Goal: Task Accomplishment & Management: Manage account settings

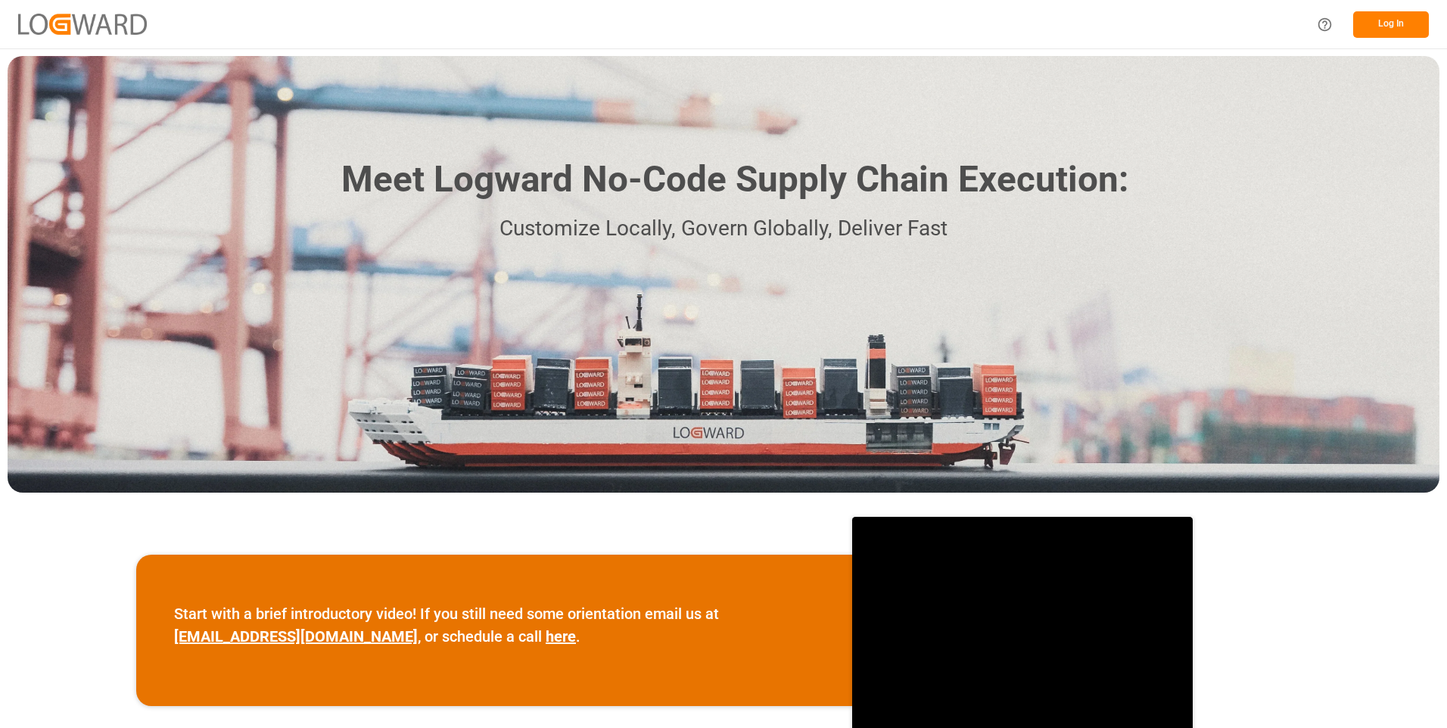
click at [1392, 20] on button "Log In" at bounding box center [1391, 24] width 76 height 26
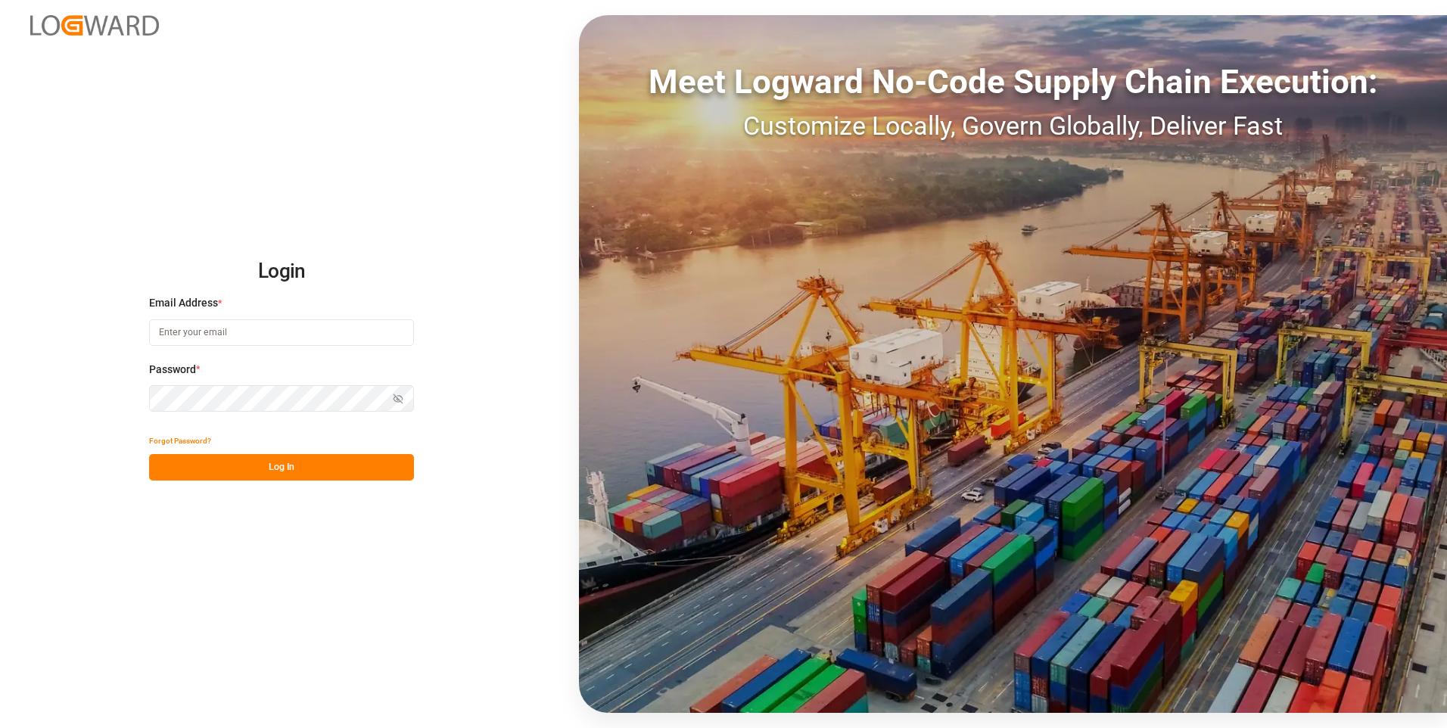
type input "[PERSON_NAME][EMAIL_ADDRESS][DOMAIN_NAME]"
click at [261, 470] on button "Log In" at bounding box center [281, 467] width 265 height 26
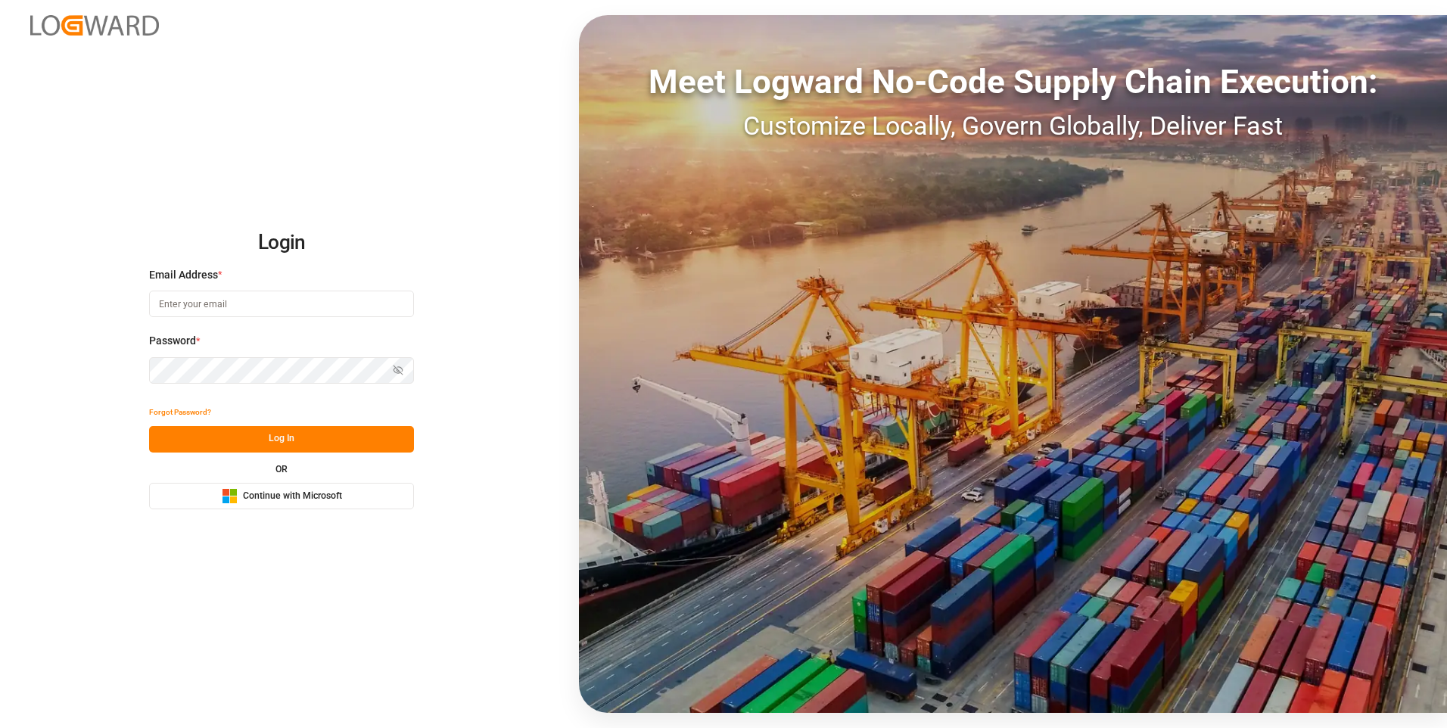
type input "[PERSON_NAME][EMAIL_ADDRESS][DOMAIN_NAME]"
click at [309, 446] on button "Log In" at bounding box center [281, 439] width 265 height 26
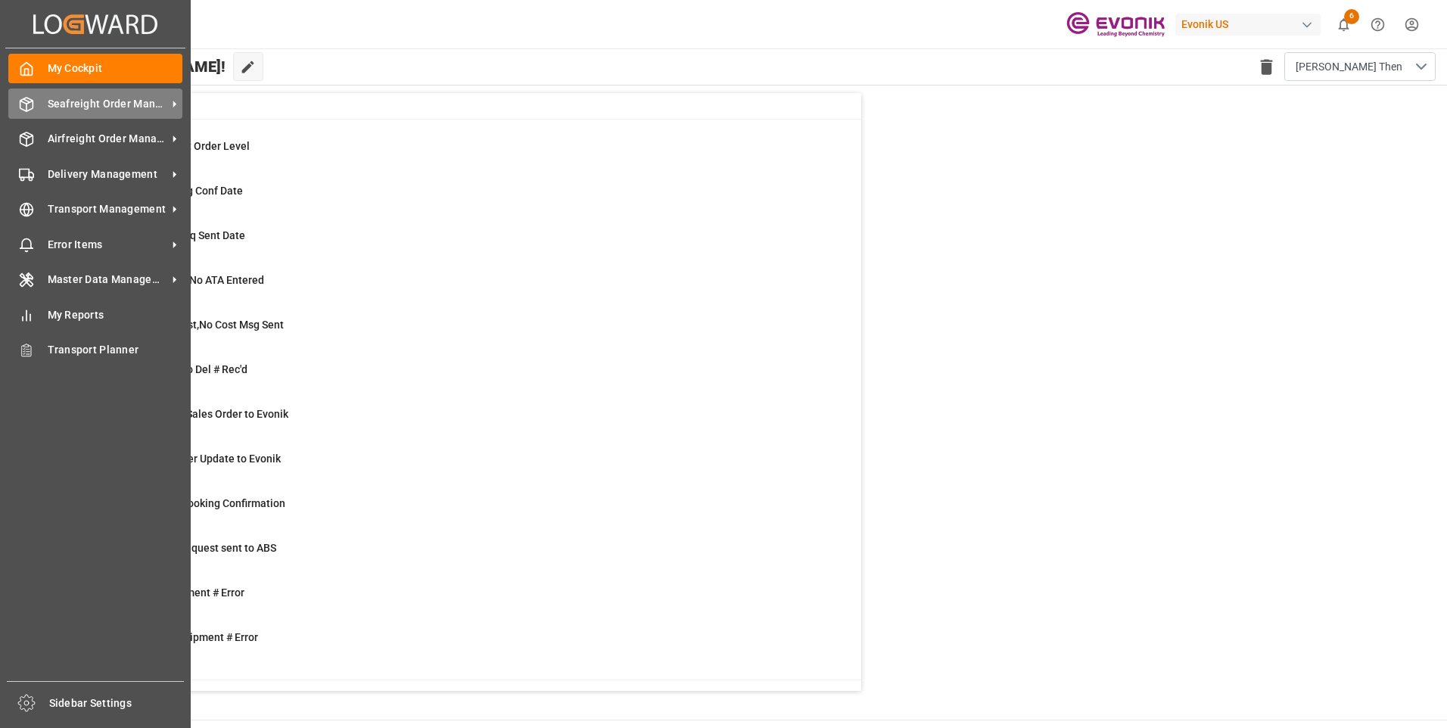
click at [27, 95] on div "Seafreight Order Management Seafreight Order Management" at bounding box center [95, 104] width 174 height 30
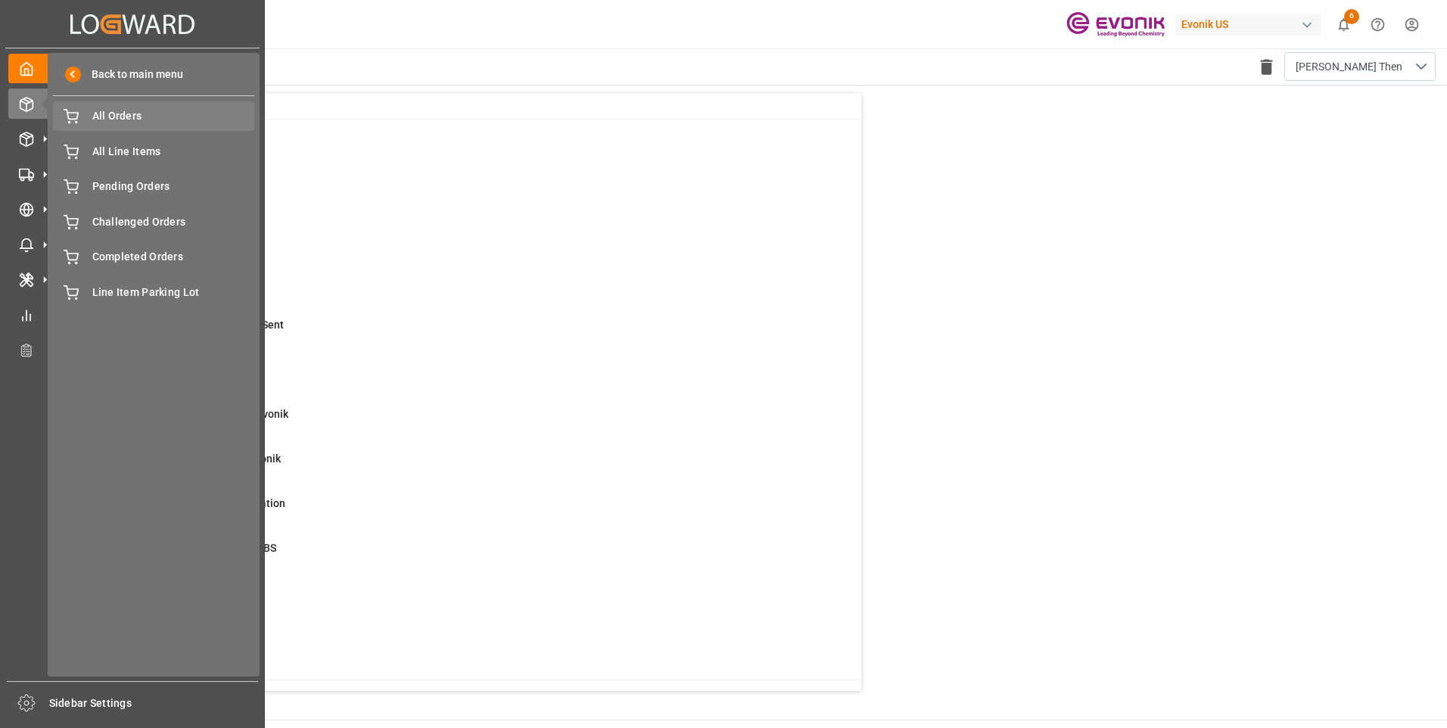
click at [138, 122] on span "All Orders" at bounding box center [173, 116] width 163 height 16
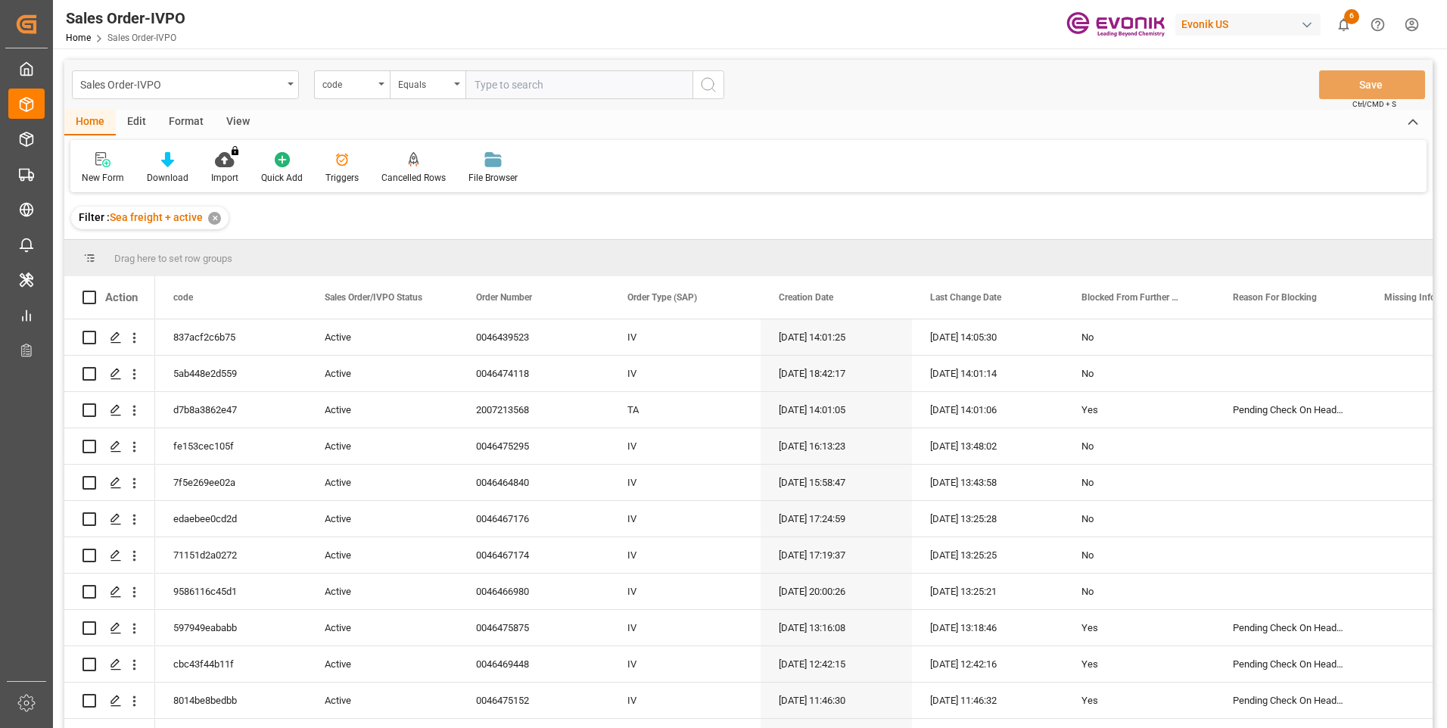
drag, startPoint x: 120, startPoint y: 211, endPoint x: 99, endPoint y: 300, distance: 91.6
drag, startPoint x: 99, startPoint y: 300, endPoint x: 350, endPoint y: 79, distance: 334.0
click at [350, 79] on div "code" at bounding box center [347, 82] width 51 height 17
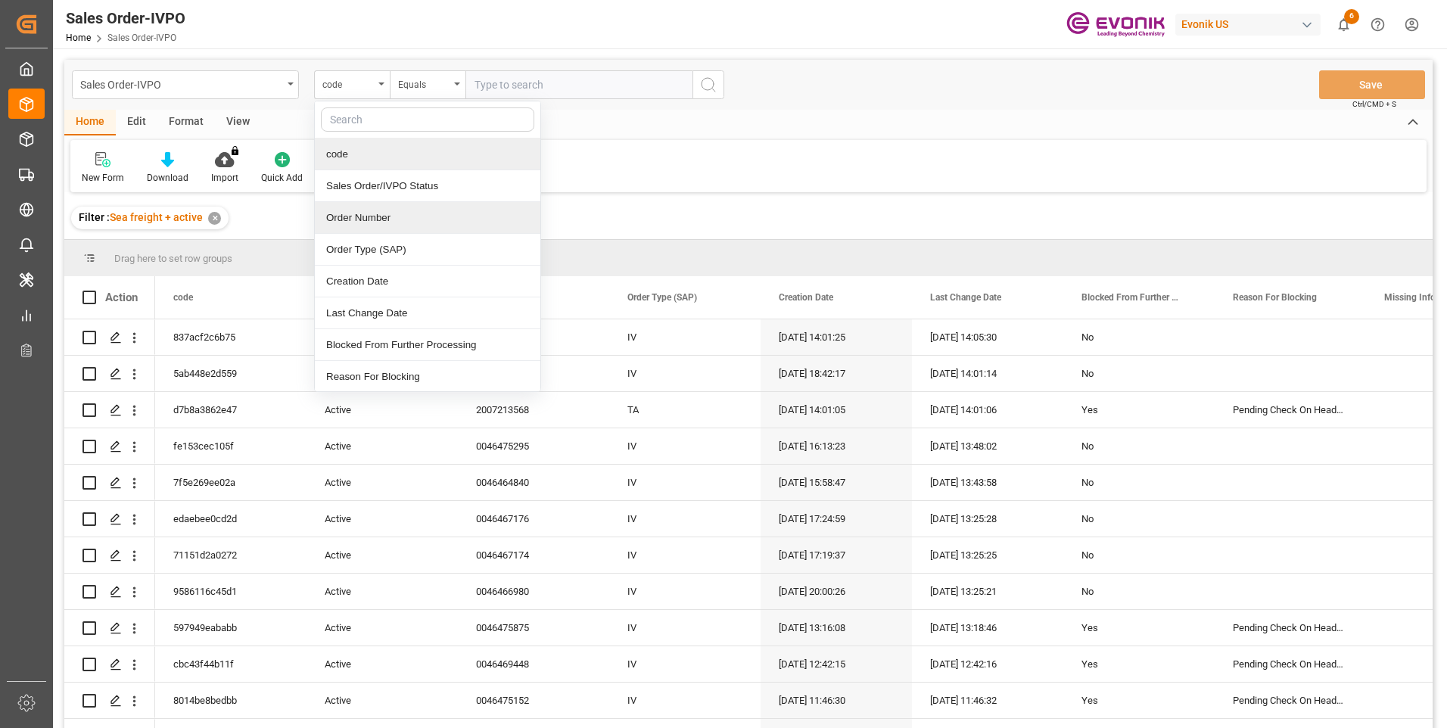
click at [353, 210] on div "Order Number" at bounding box center [427, 218] width 225 height 32
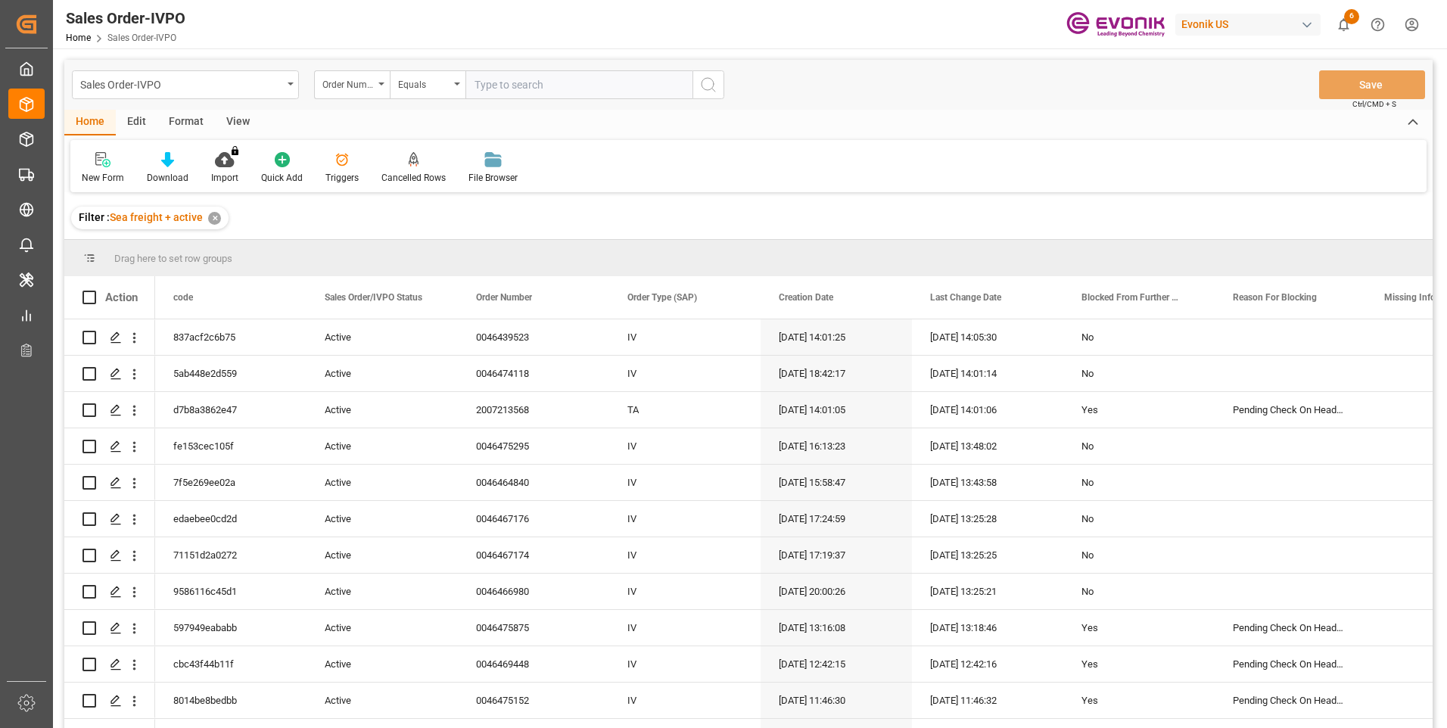
click at [486, 86] on input "text" at bounding box center [578, 84] width 227 height 29
paste input "0046466635"
type input "0046466635"
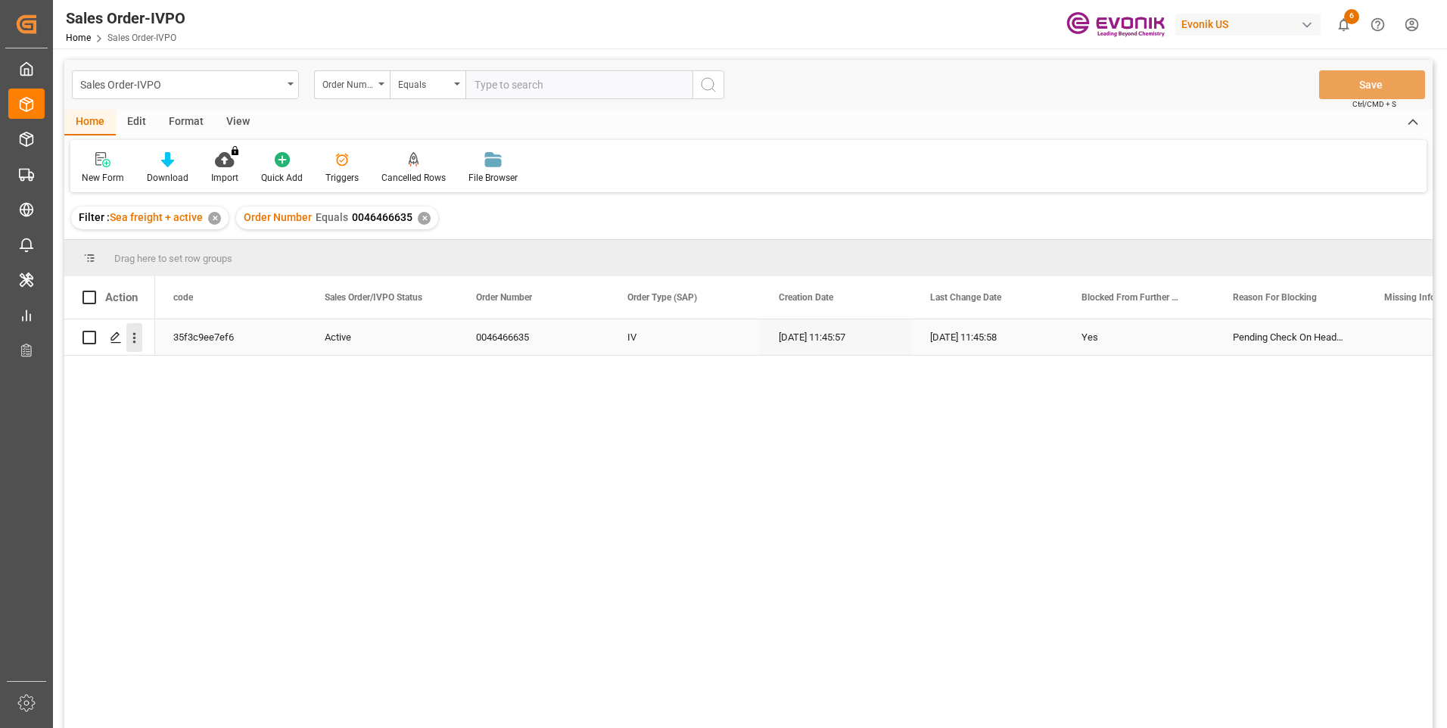
click at [132, 338] on icon "open menu" at bounding box center [134, 338] width 16 height 16
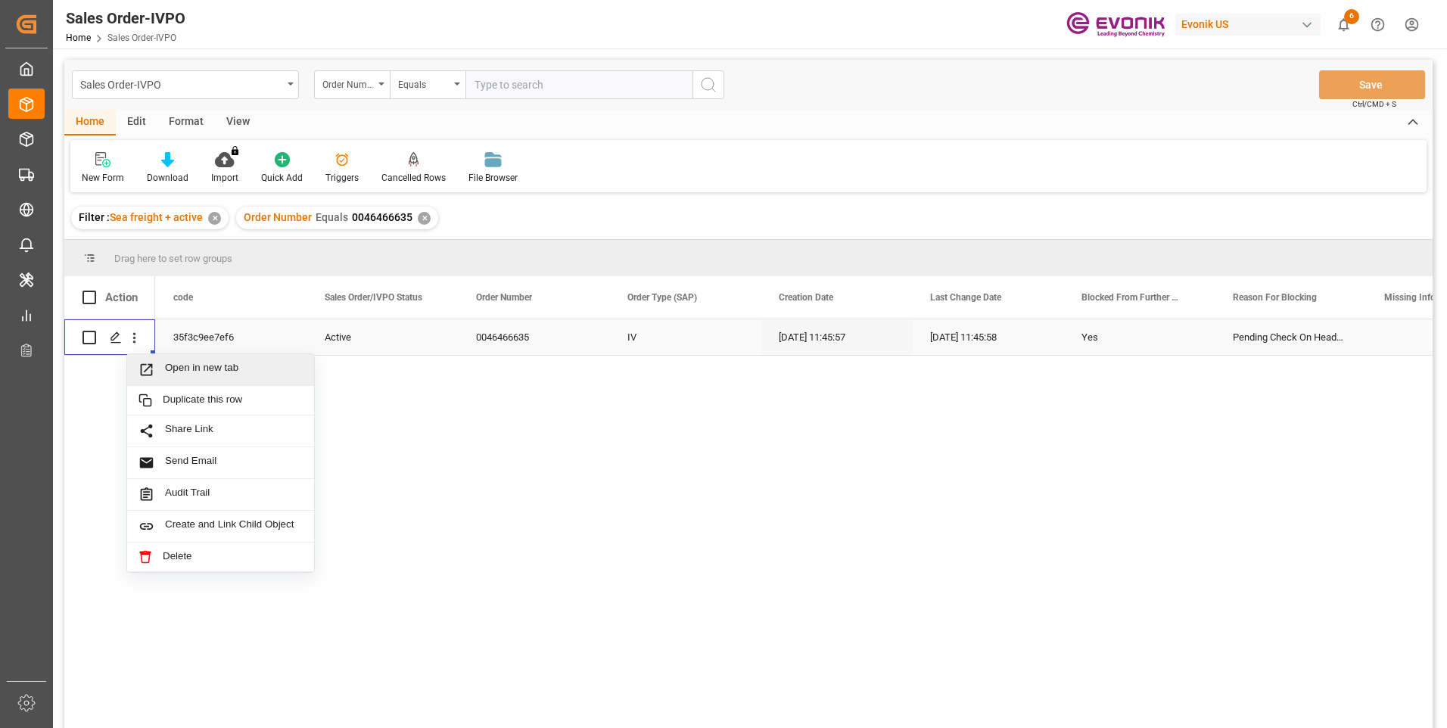
click at [182, 365] on span "Open in new tab" at bounding box center [234, 370] width 138 height 16
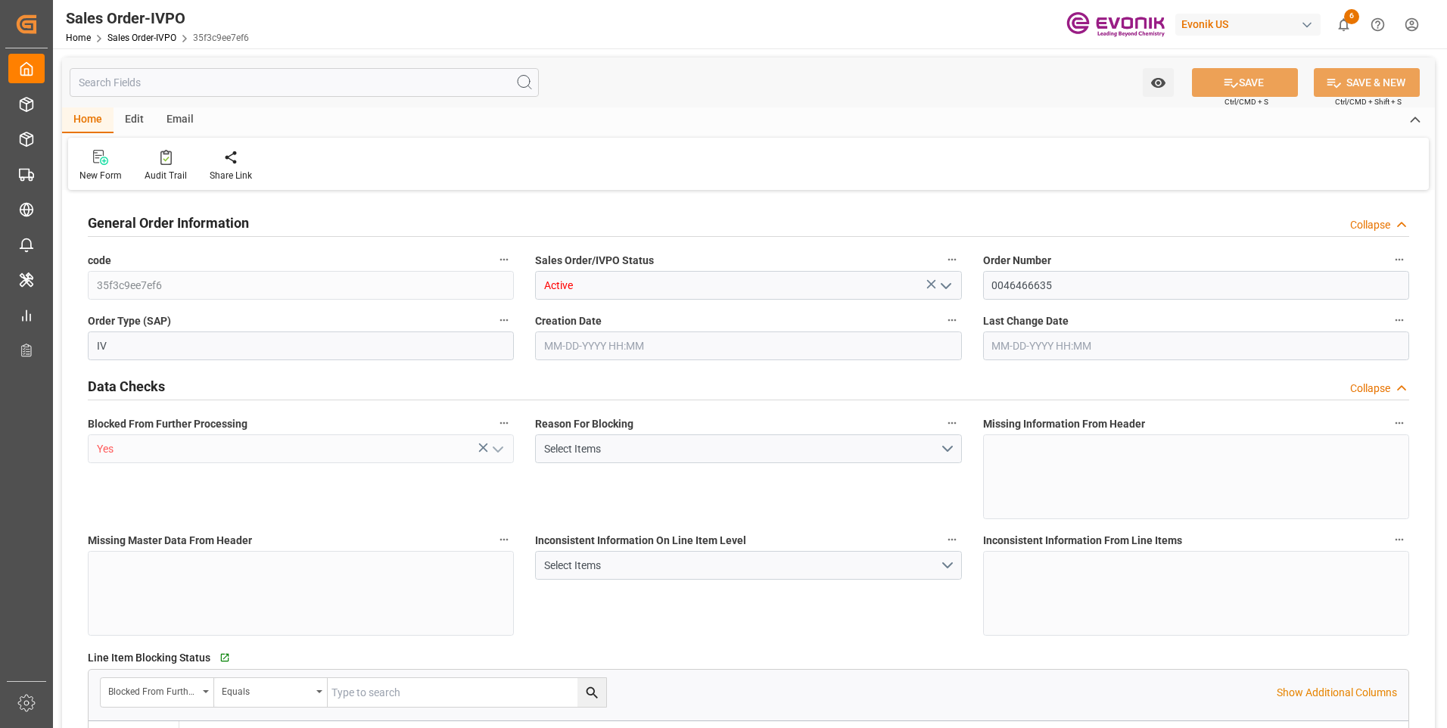
type input "KRPUS"
type input "0"
type input "1"
type input "4565.572"
type input "10-13-2025 11:45"
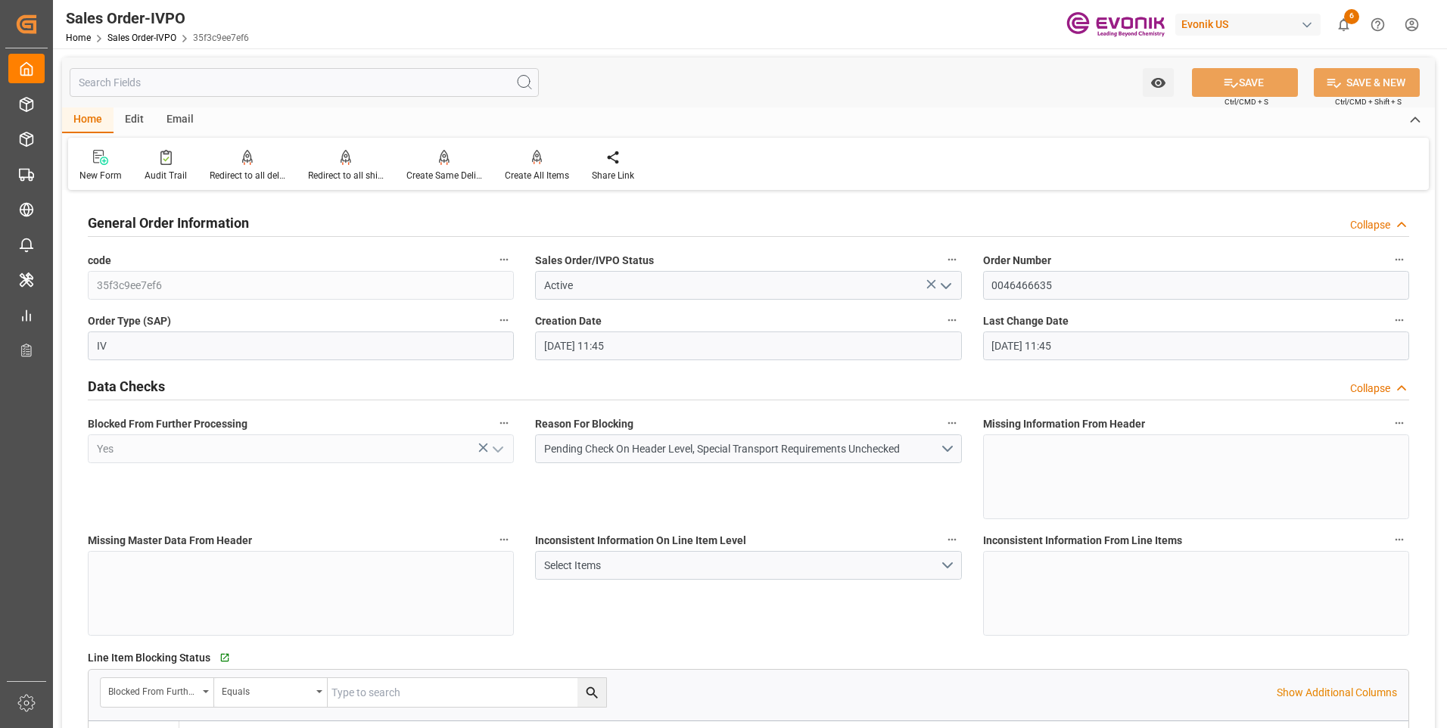
type input "10-13-2025 11:45"
click at [238, 80] on input "text" at bounding box center [304, 82] width 469 height 29
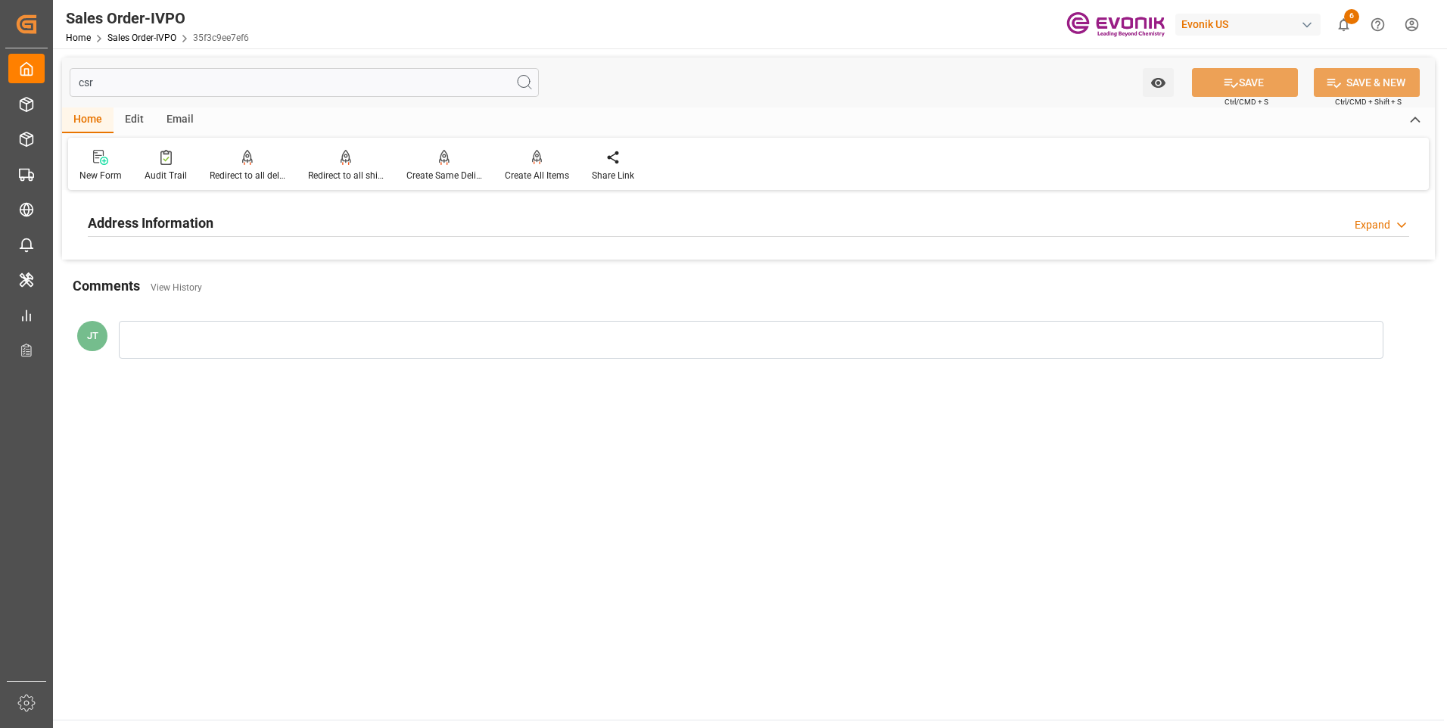
type input "csr"
click at [206, 241] on div "Address Information Expand" at bounding box center [748, 223] width 1342 height 42
click at [205, 227] on h2 "Address Information" at bounding box center [151, 223] width 126 height 20
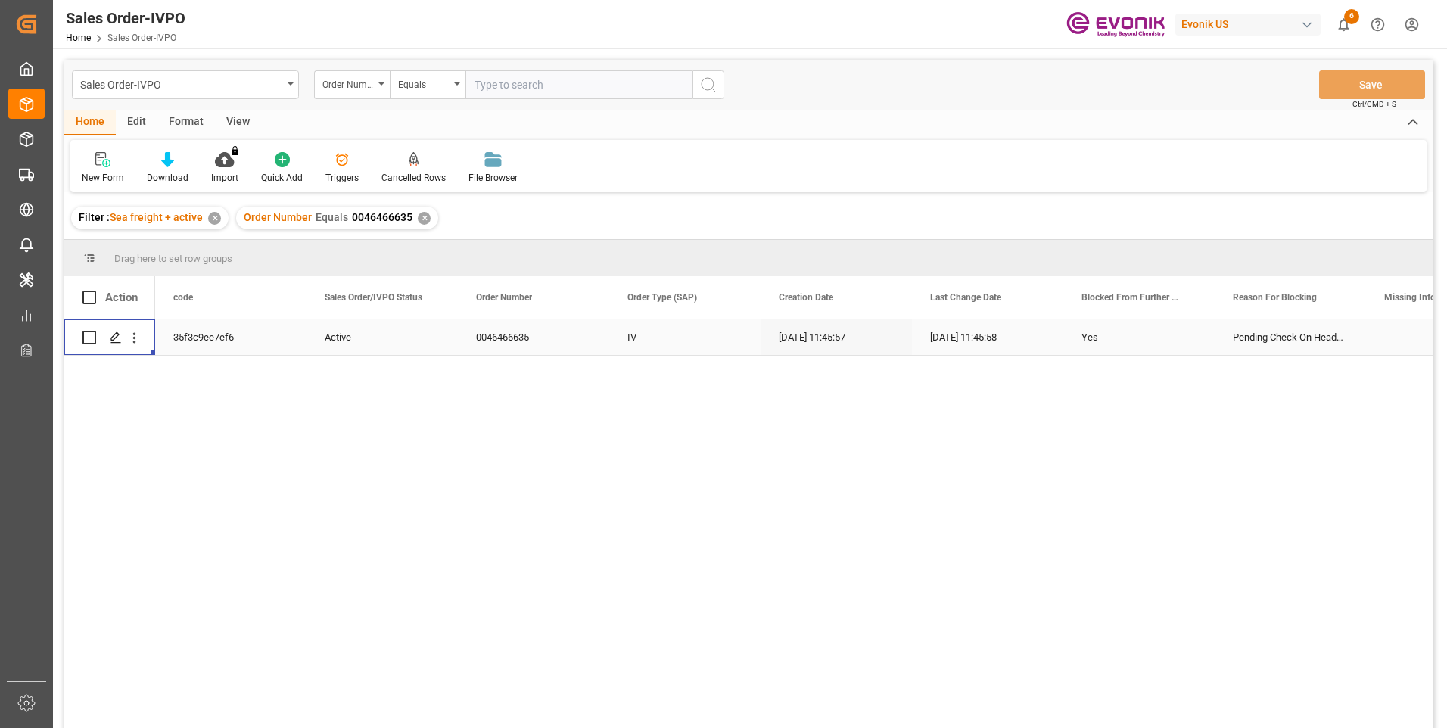
click at [572, 86] on input "text" at bounding box center [578, 84] width 227 height 29
paste input "0046476689"
type input "0046476689"
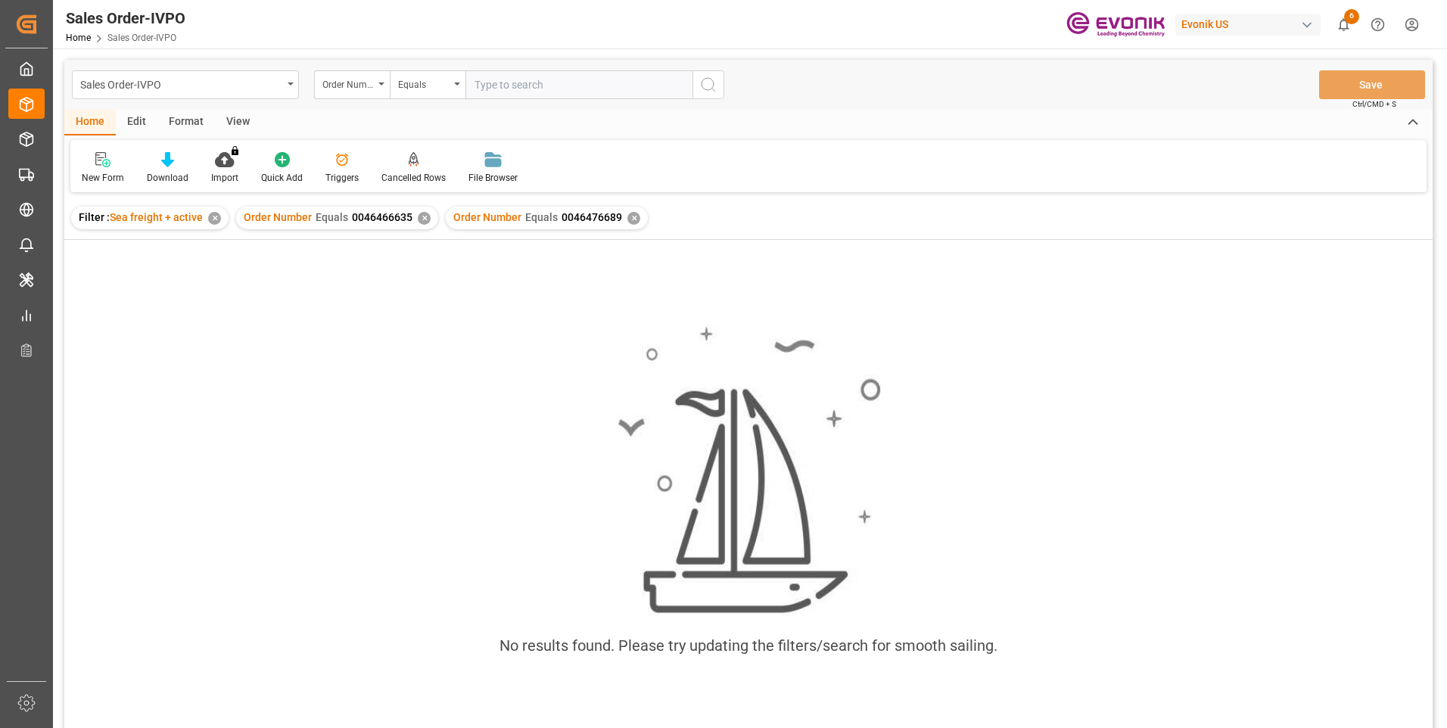
click at [421, 213] on div "✕" at bounding box center [424, 218] width 13 height 13
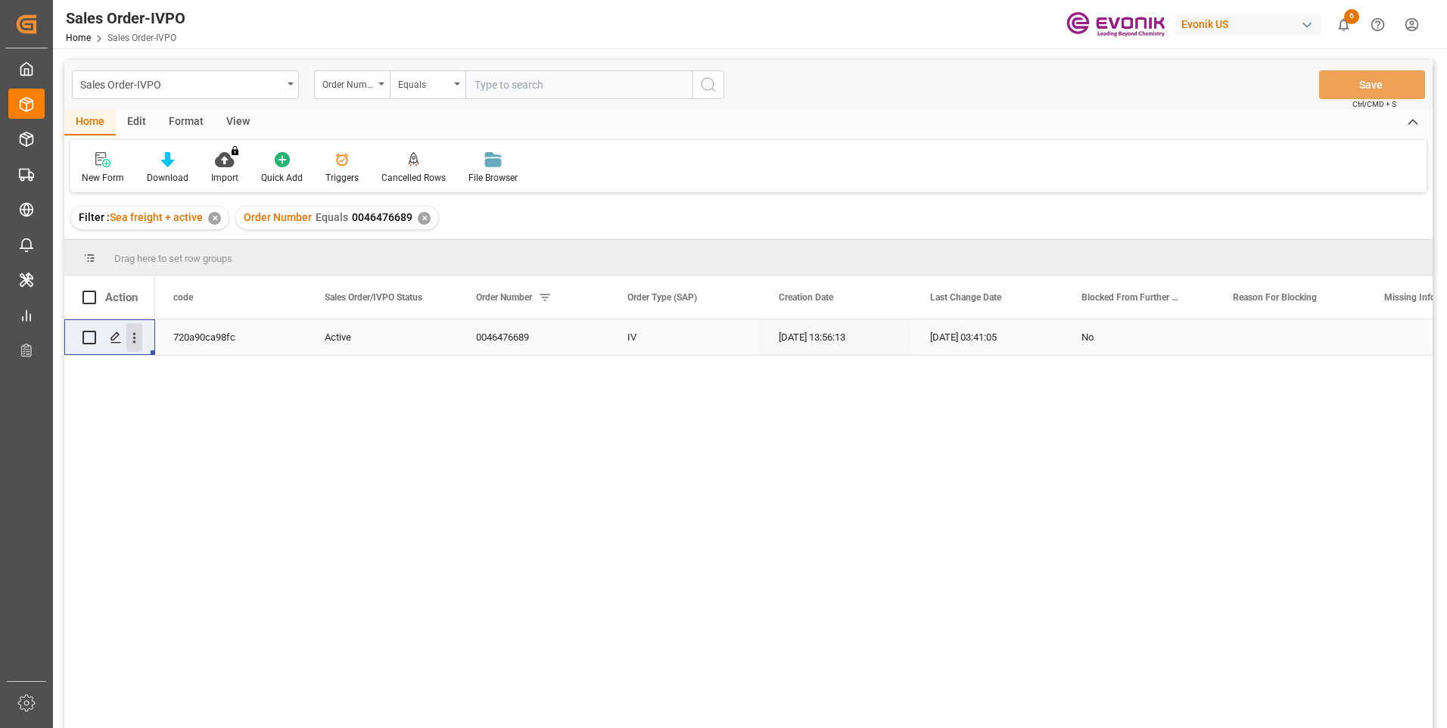
click at [138, 342] on icon "open menu" at bounding box center [134, 338] width 16 height 16
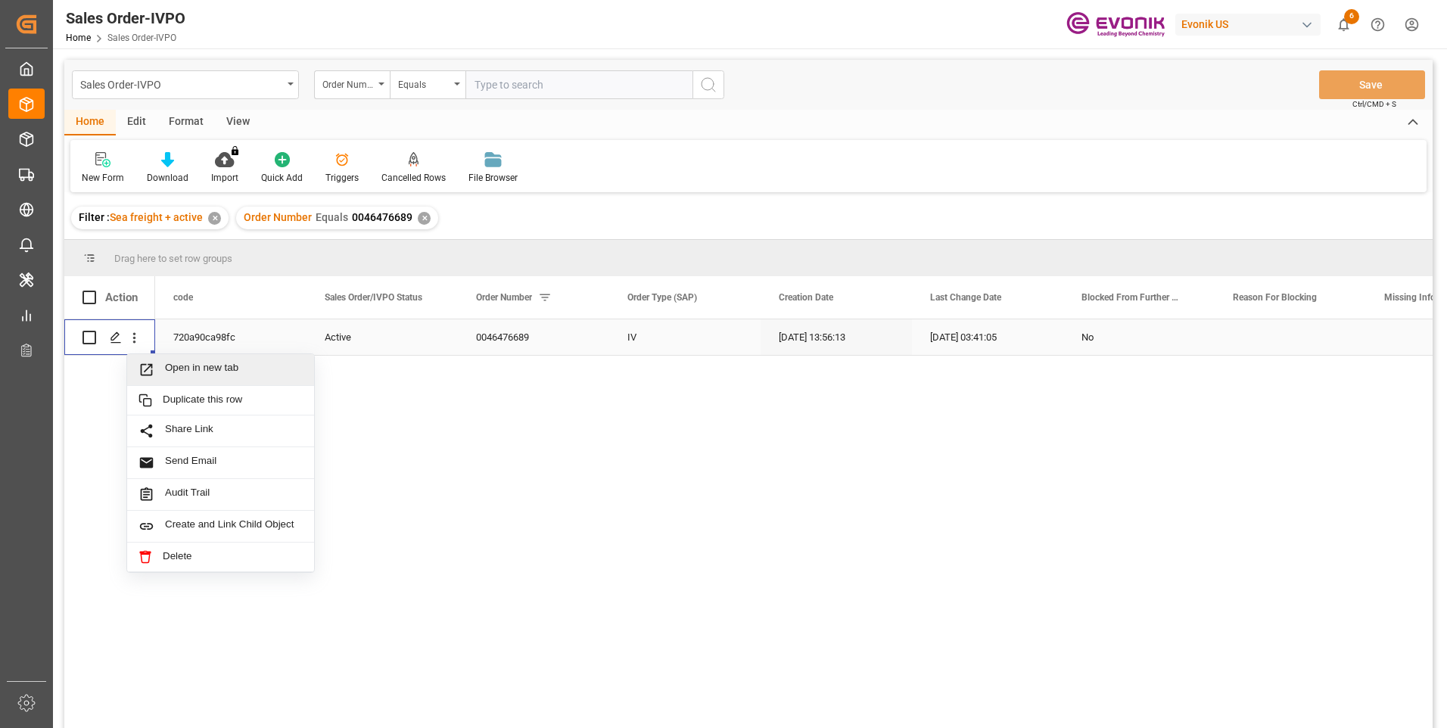
click at [179, 371] on span "Open in new tab" at bounding box center [234, 370] width 138 height 16
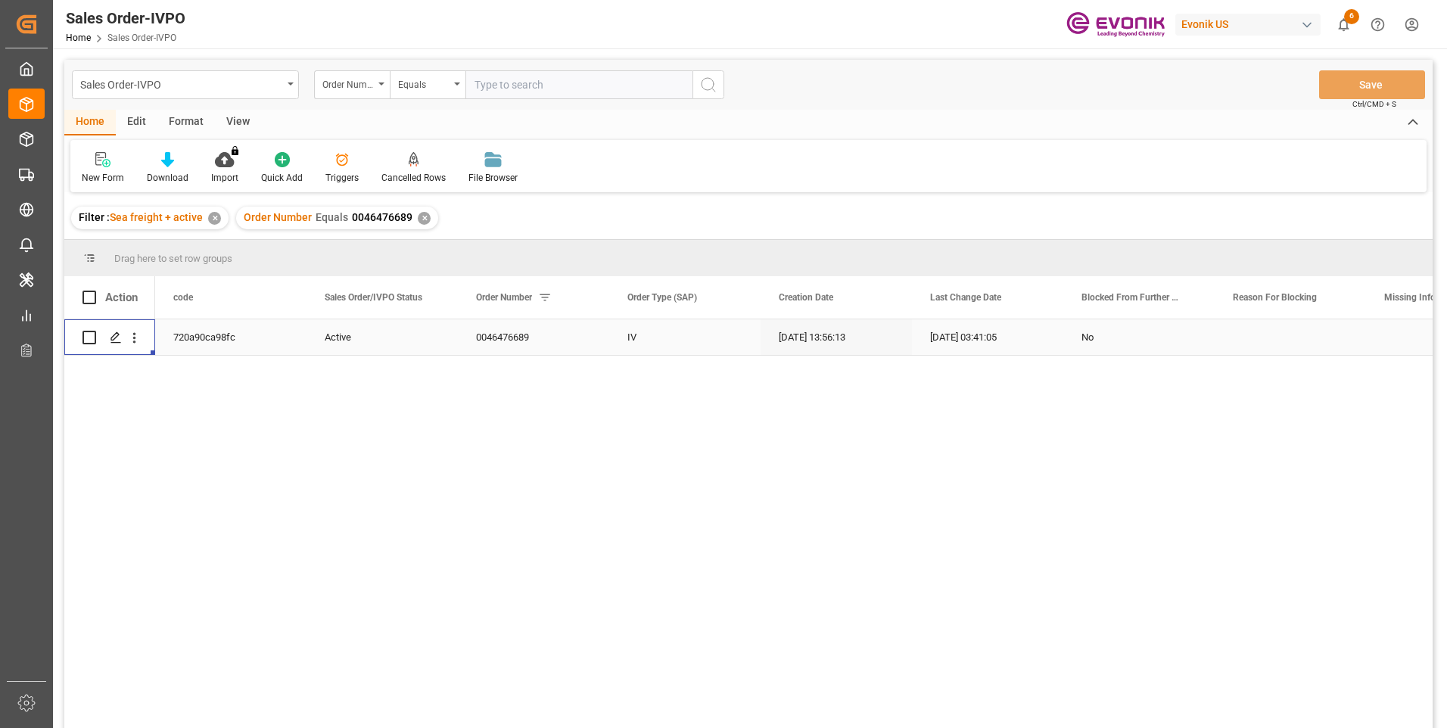
click at [553, 86] on input "text" at bounding box center [578, 84] width 227 height 29
paste input "0046466635"
type input "0046466635"
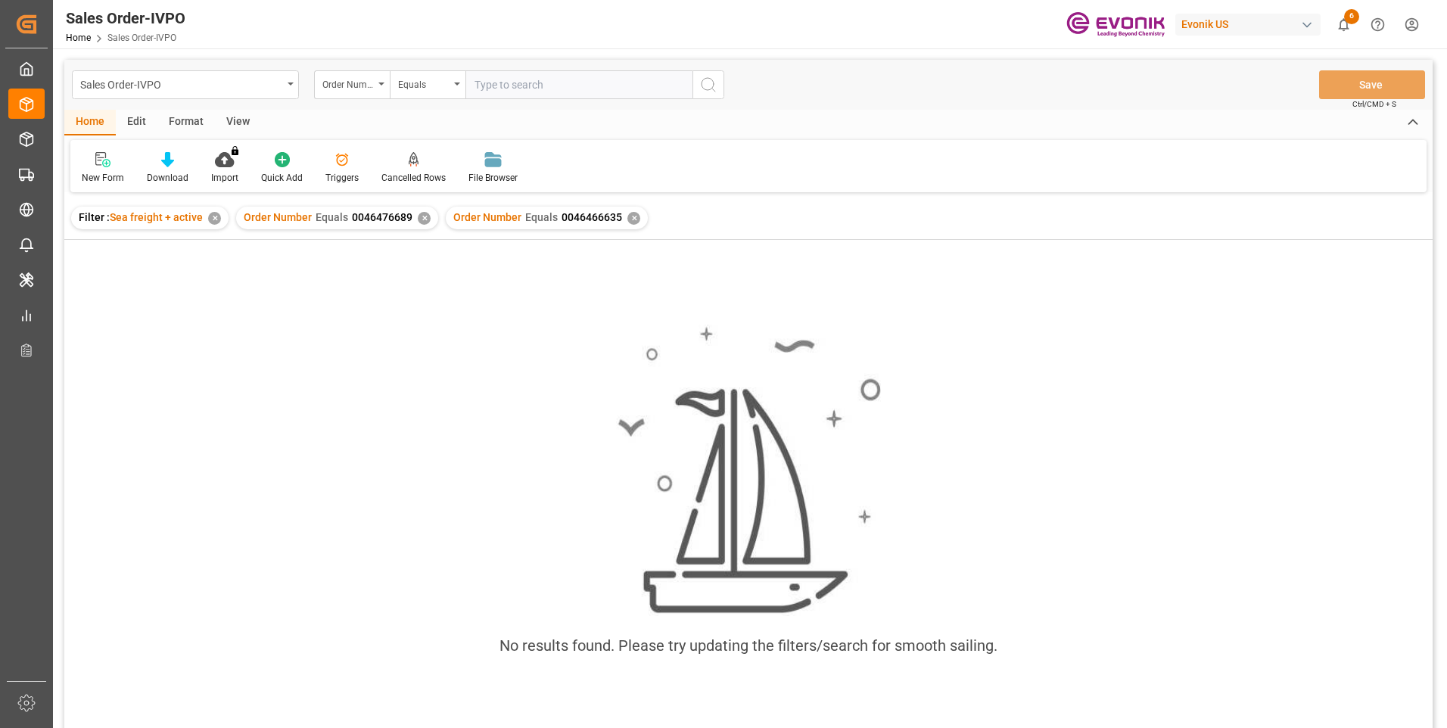
click at [423, 222] on div "✕" at bounding box center [424, 218] width 13 height 13
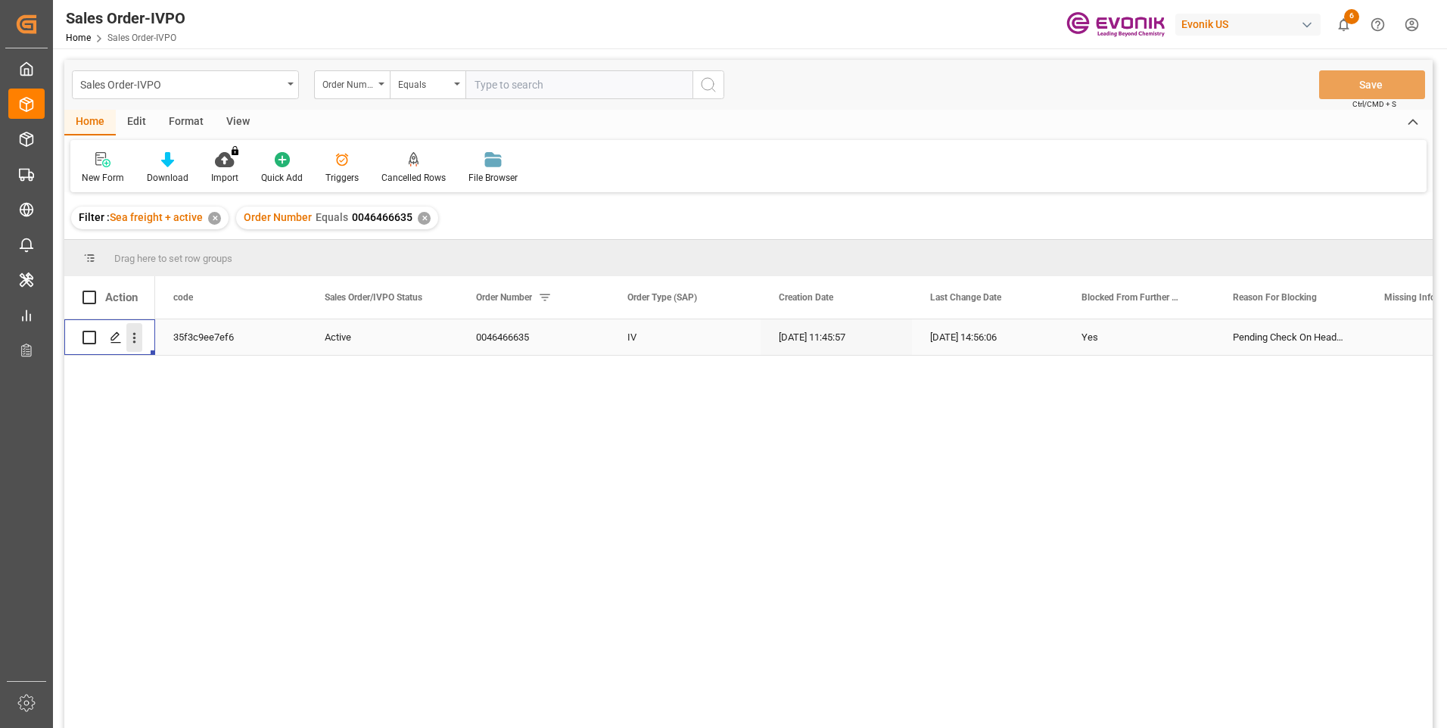
click at [132, 337] on icon "open menu" at bounding box center [134, 338] width 16 height 16
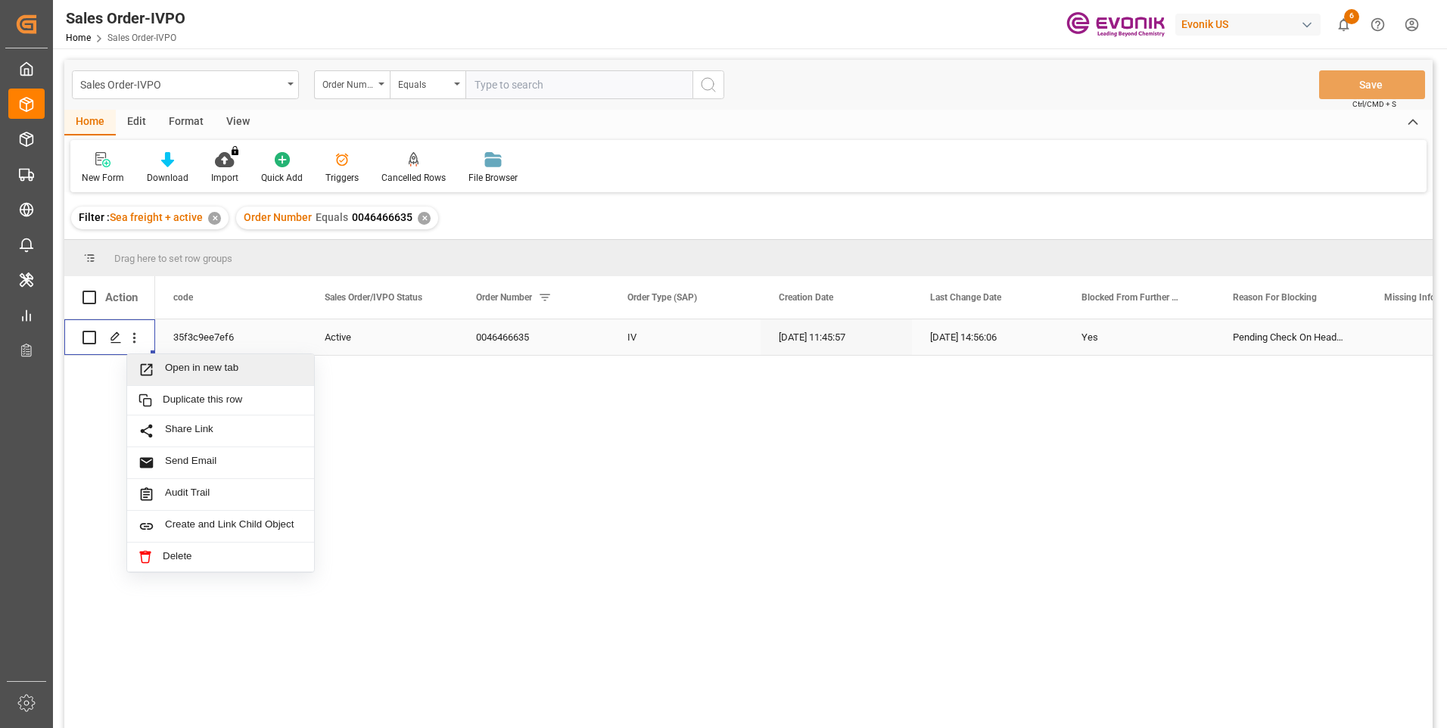
click at [225, 365] on span "Open in new tab" at bounding box center [234, 370] width 138 height 16
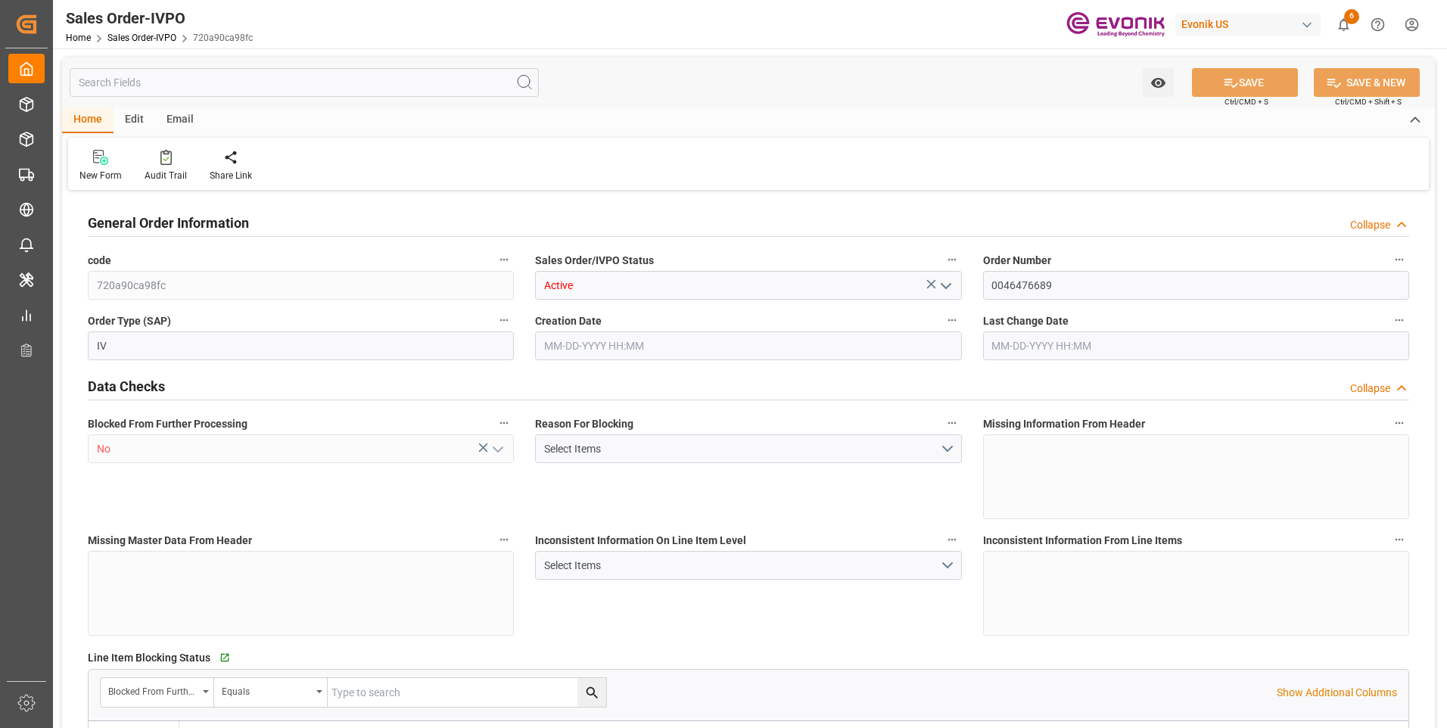
type input "BRSSZ"
type input "0"
type input "1"
type input "896"
type input "[DATE] 13:56"
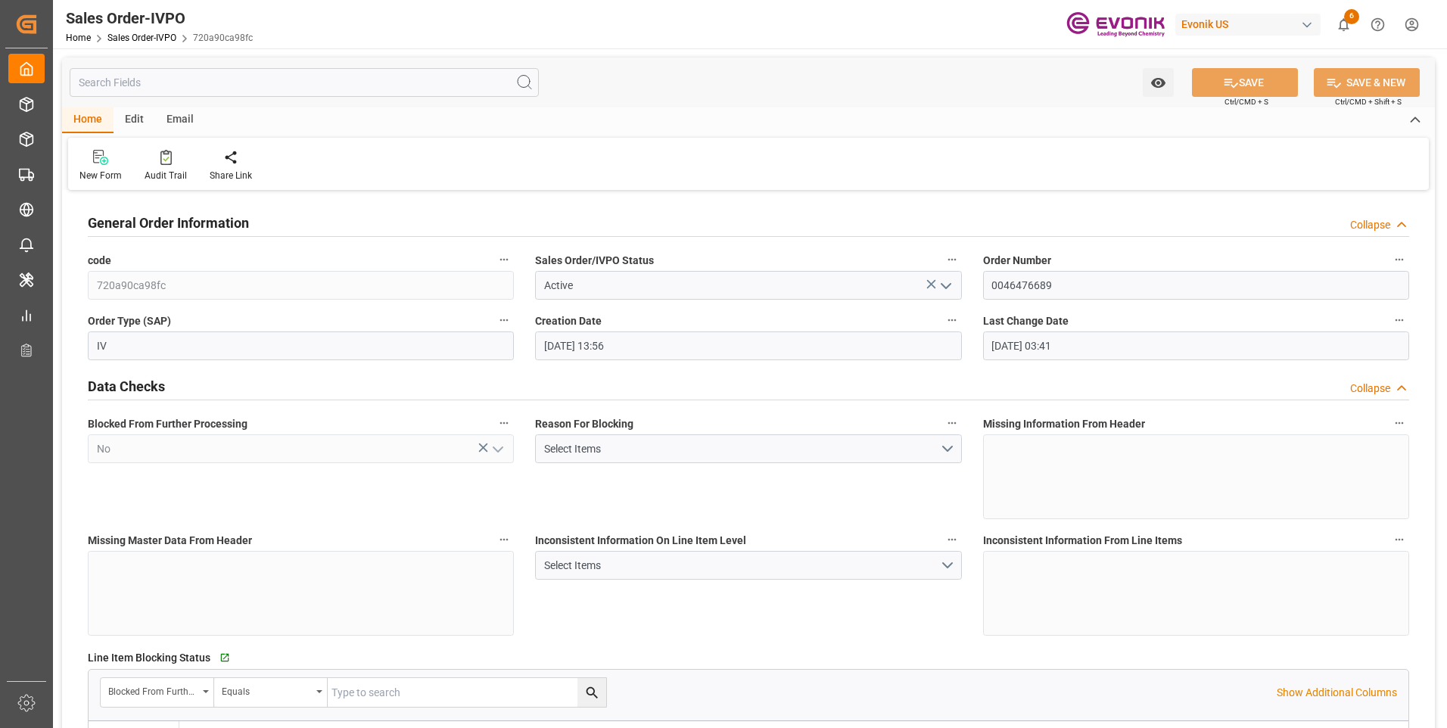
type input "10-14-2025 03:41"
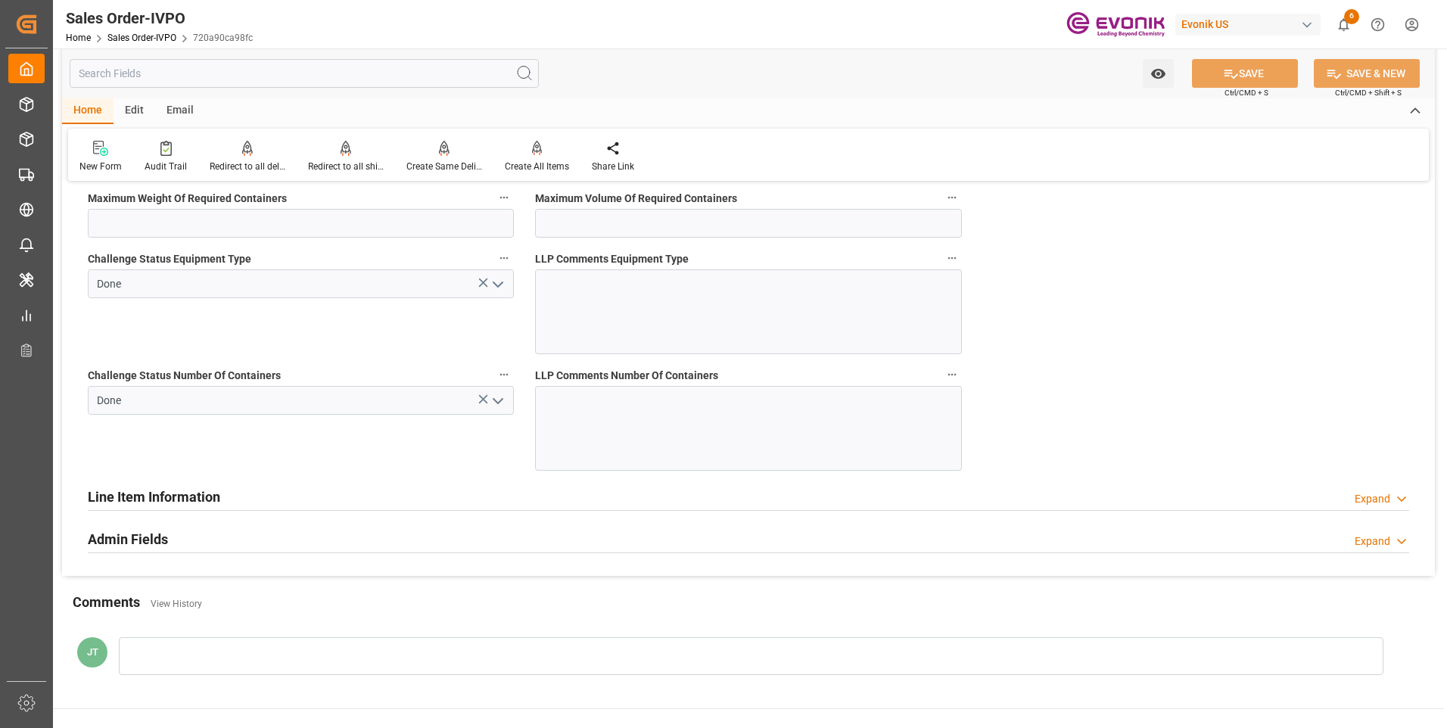
scroll to position [3102, 0]
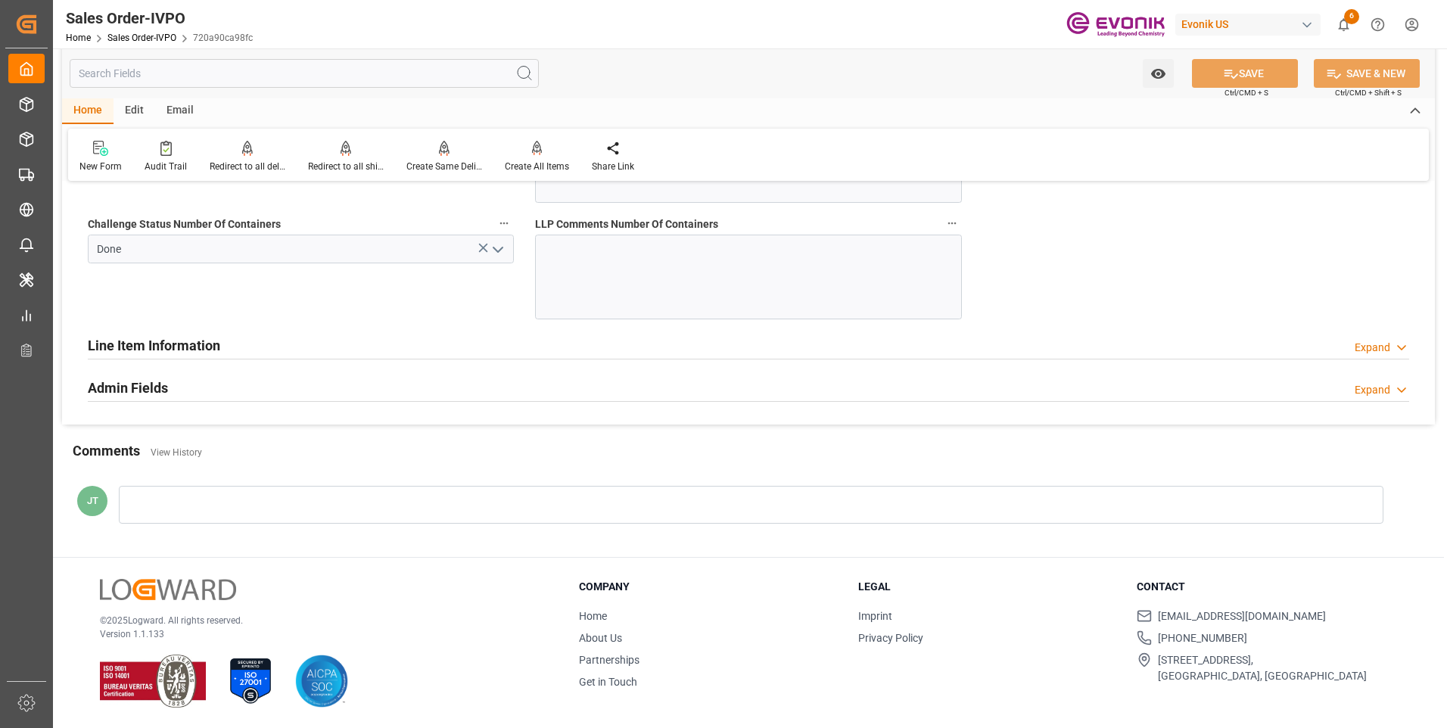
click at [207, 339] on h2 "Line Item Information" at bounding box center [154, 345] width 132 height 20
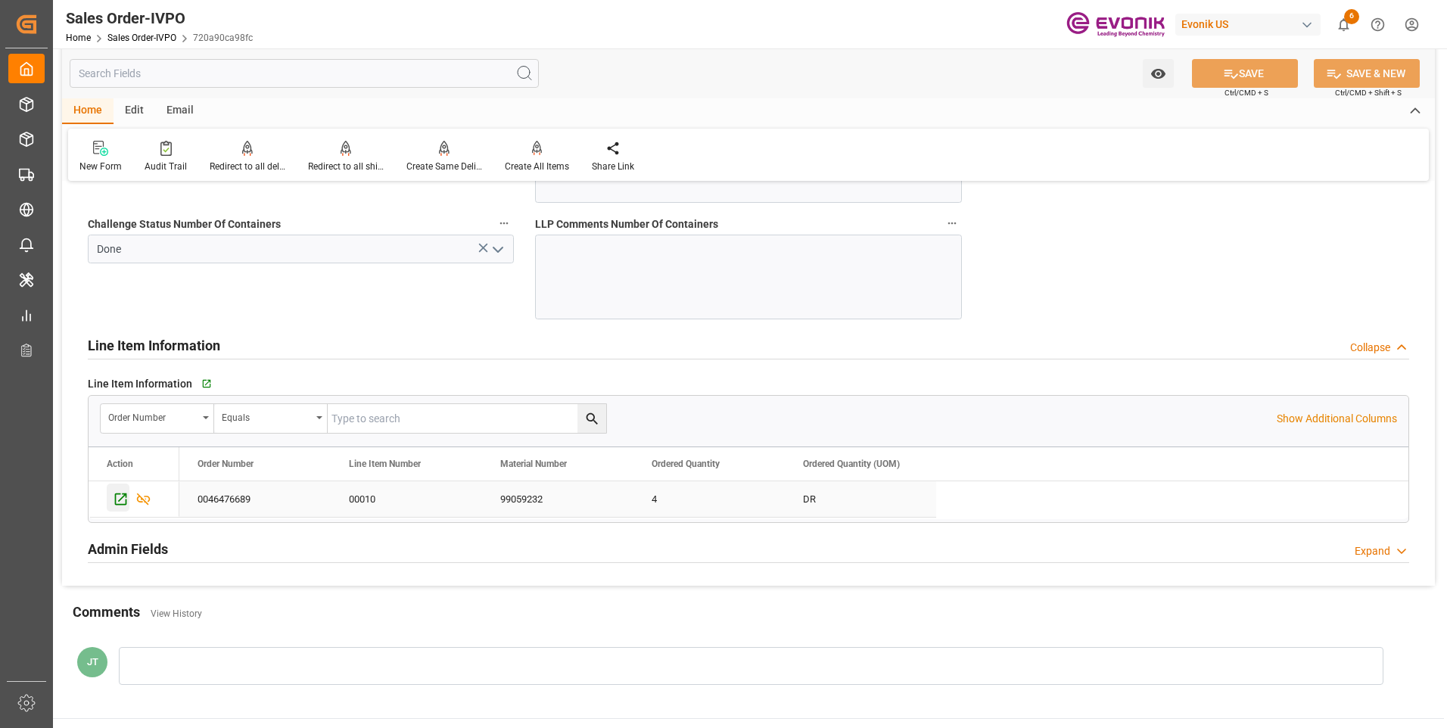
click at [117, 498] on icon "Press SPACE to select this row." at bounding box center [121, 499] width 16 height 16
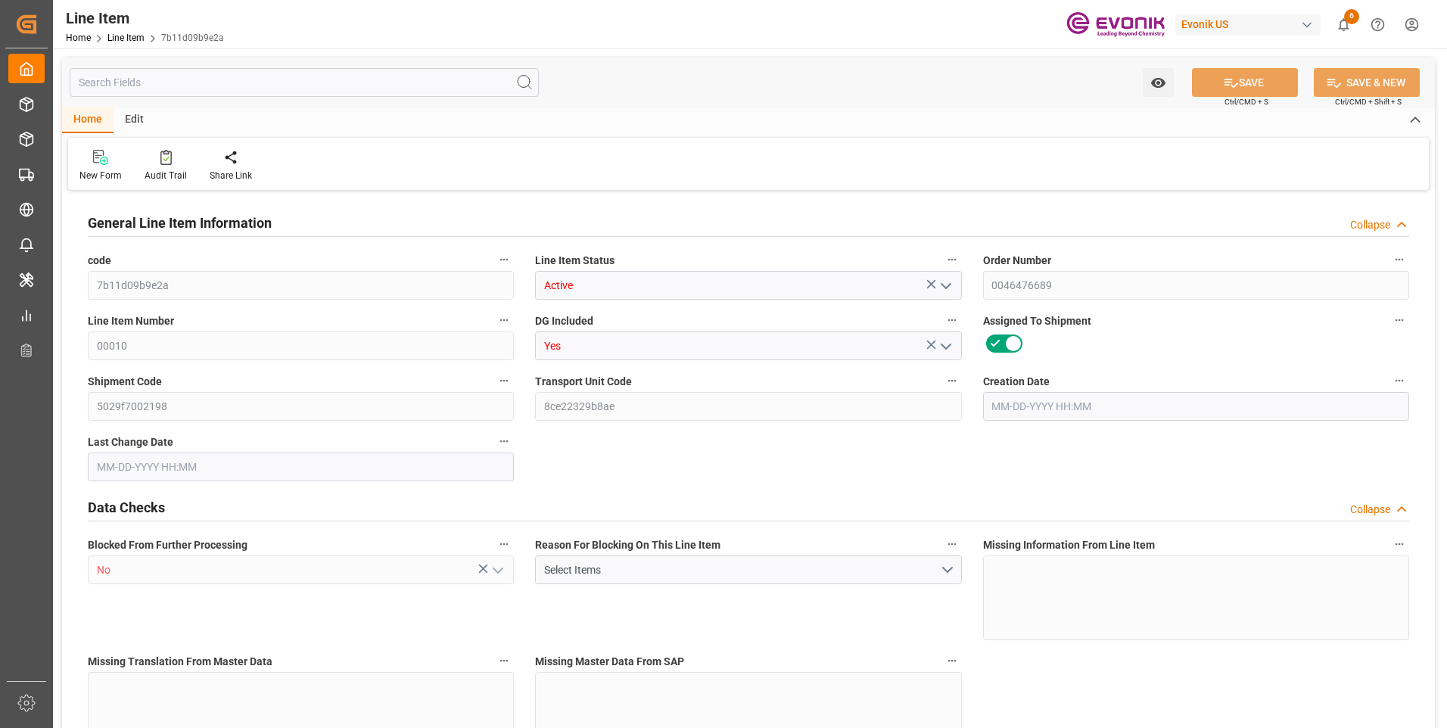
type input "1"
type input "876"
type input "800"
type input "1.184"
type input "4"
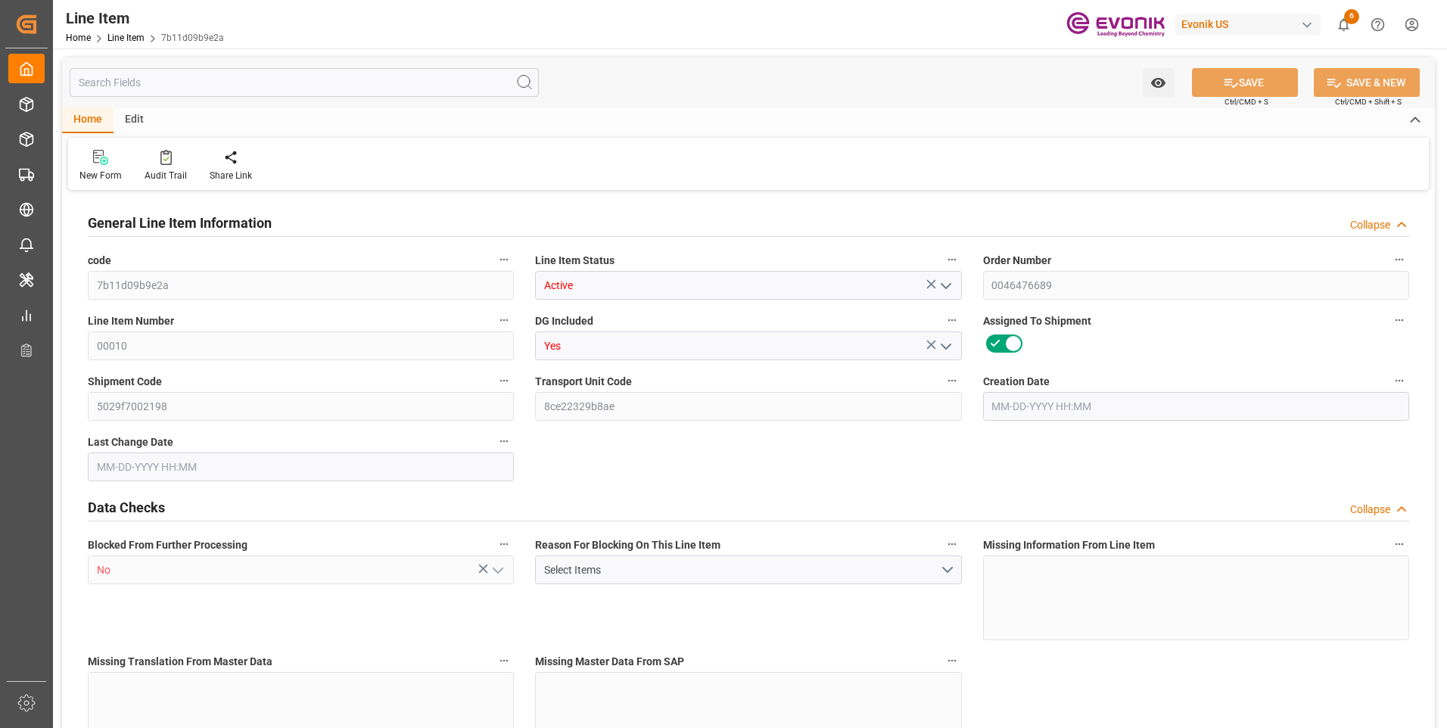
type input "19128"
type input "4"
type input "800"
type input "876"
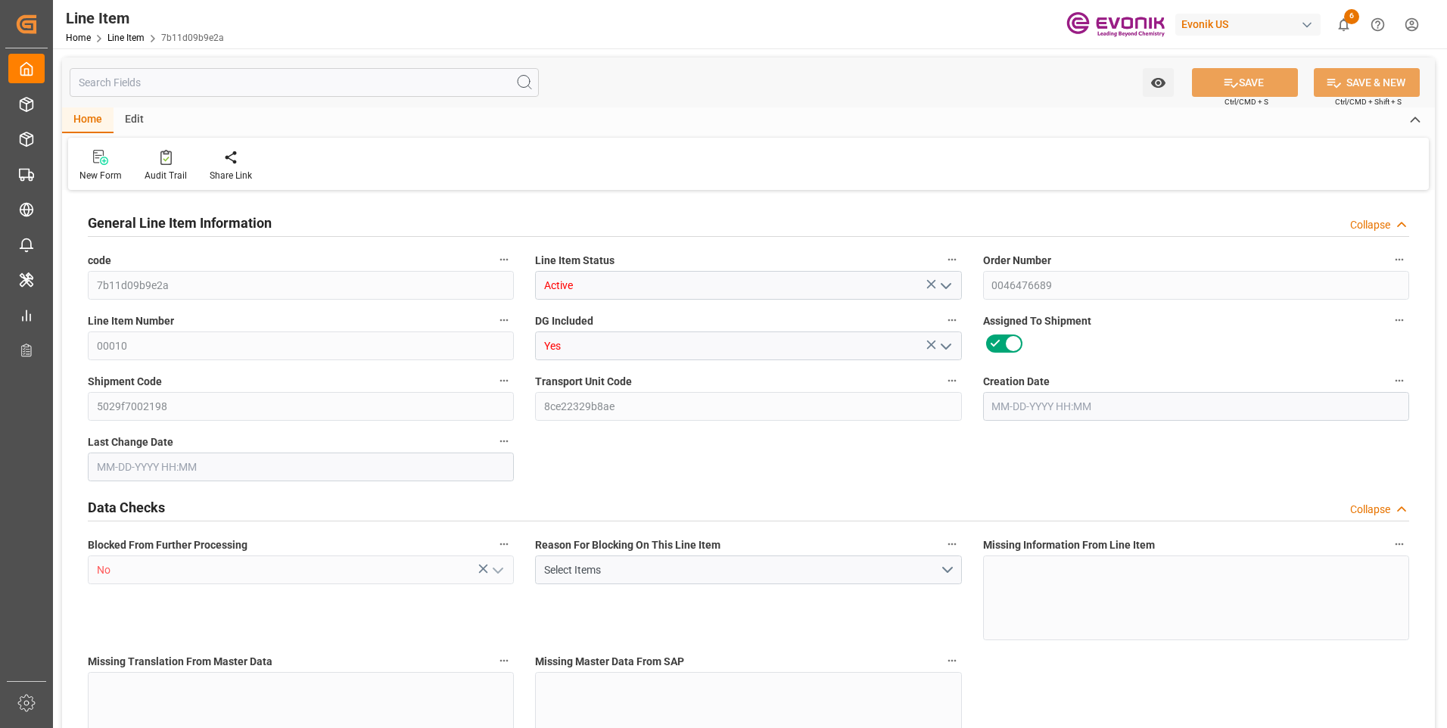
type input "896"
type input "800"
type input "1.184"
type input "1184"
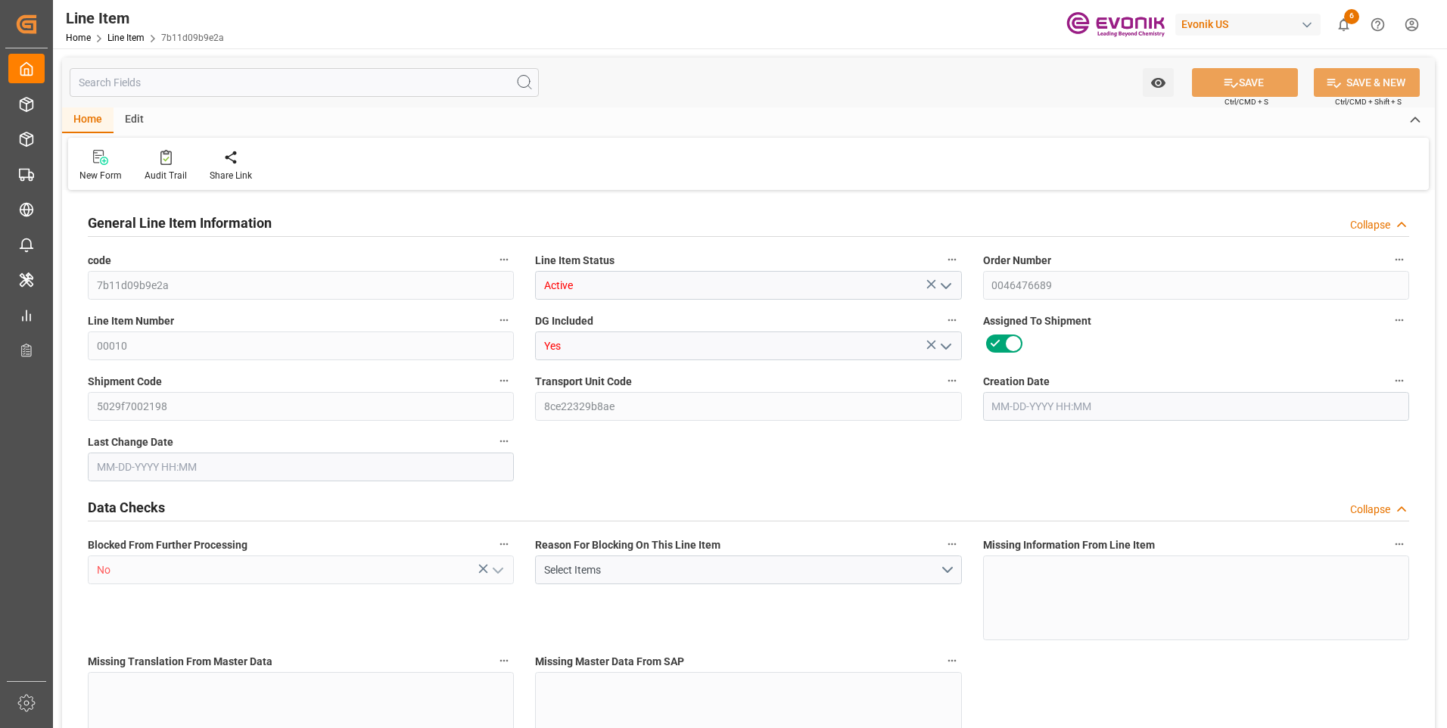
type input "0"
type input "10-13-2025 13:56"
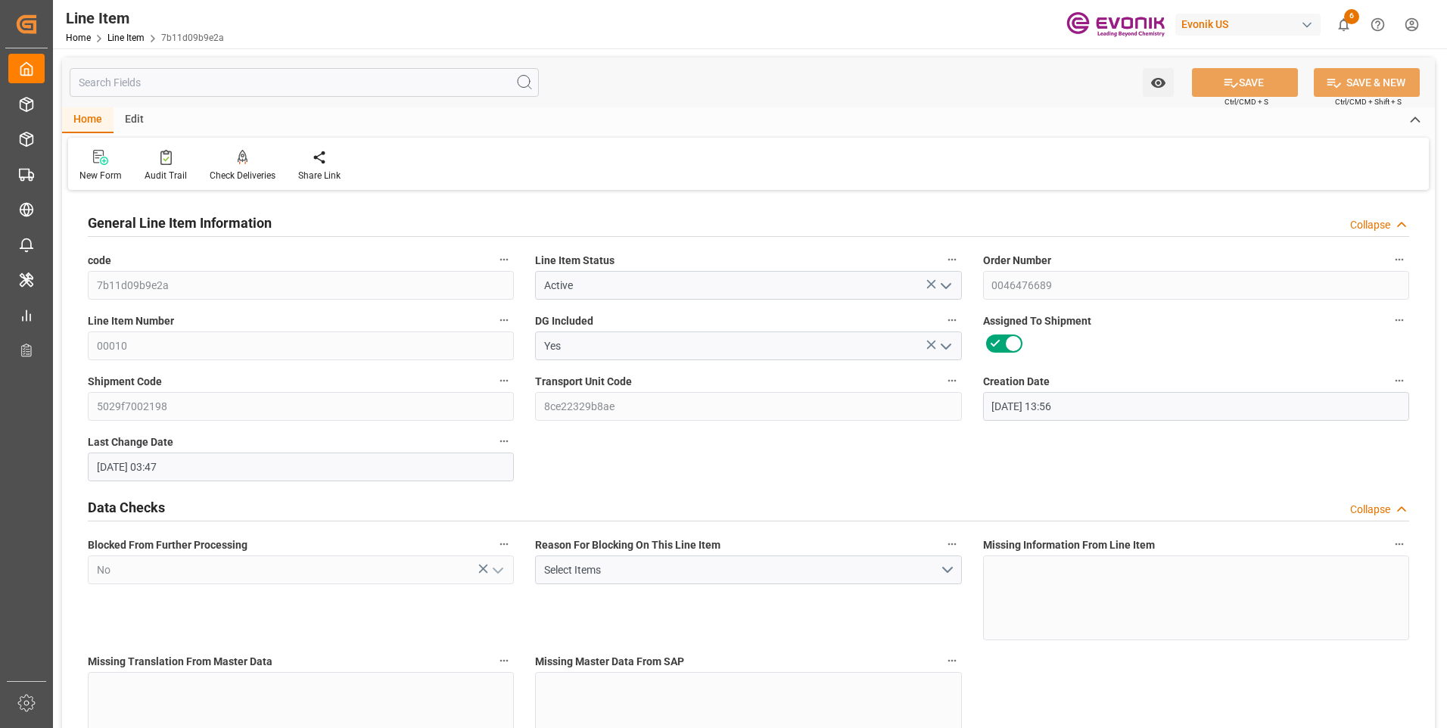
type input "10-14-2025 03:47"
type input "12-07-2025"
type input "11-07-2025"
type input "10-31-2025"
click at [271, 85] on input "text" at bounding box center [304, 82] width 469 height 29
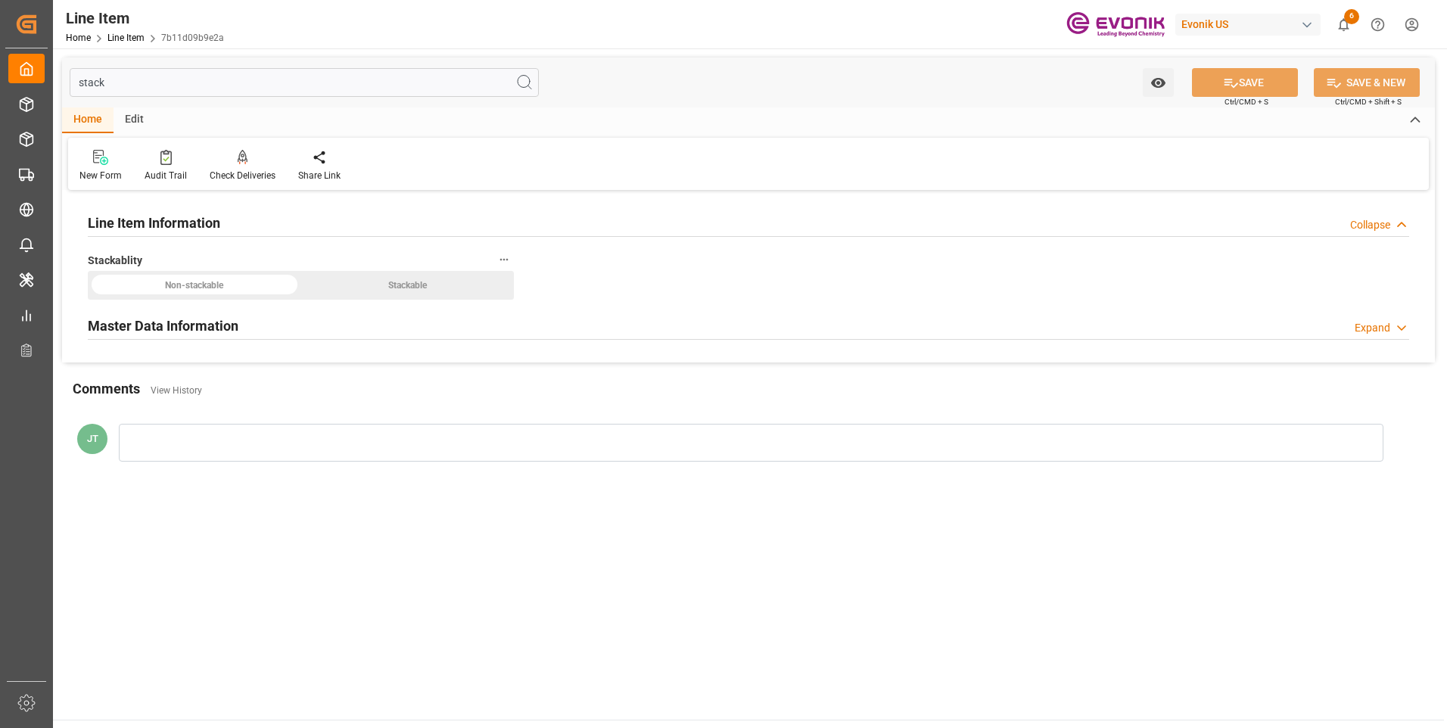
type input "stack"
click at [221, 330] on h2 "Master Data Information" at bounding box center [163, 326] width 151 height 20
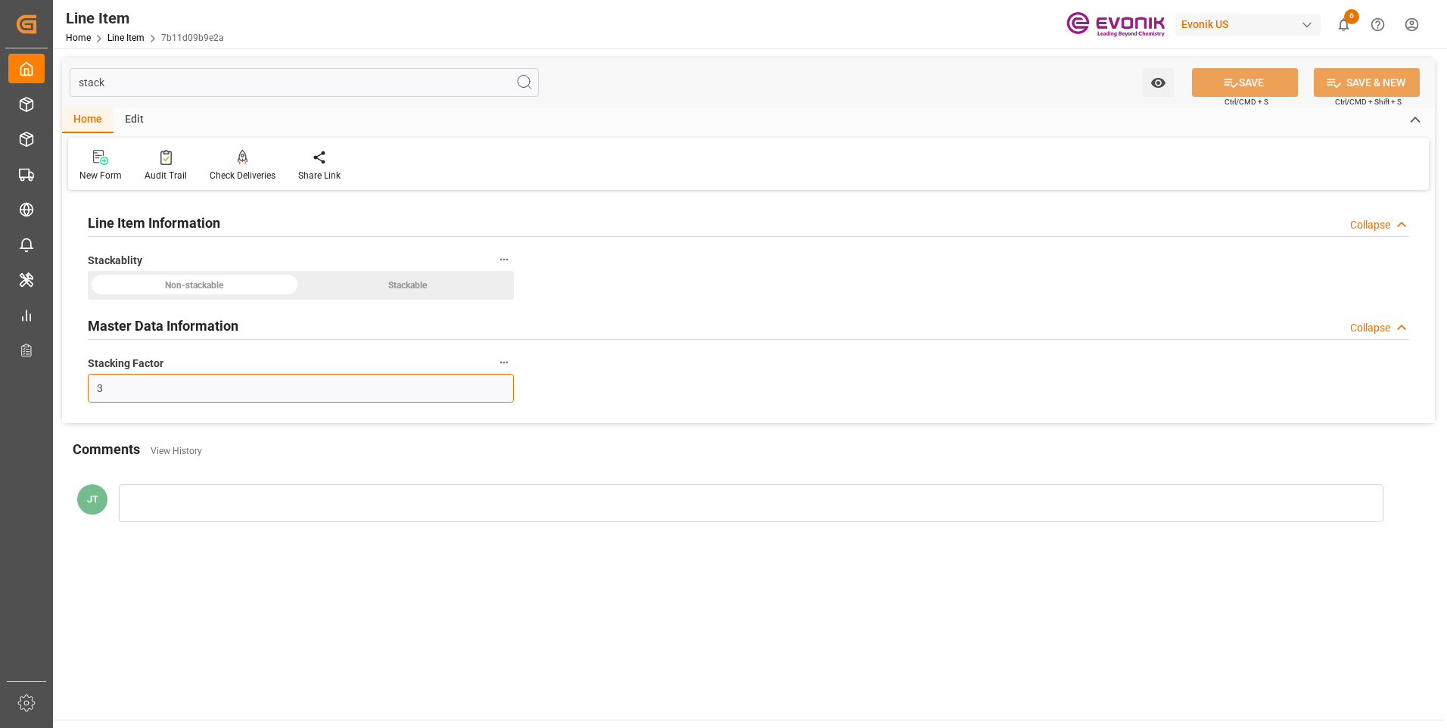
click at [157, 395] on input "3" at bounding box center [301, 388] width 426 height 29
type input "2"
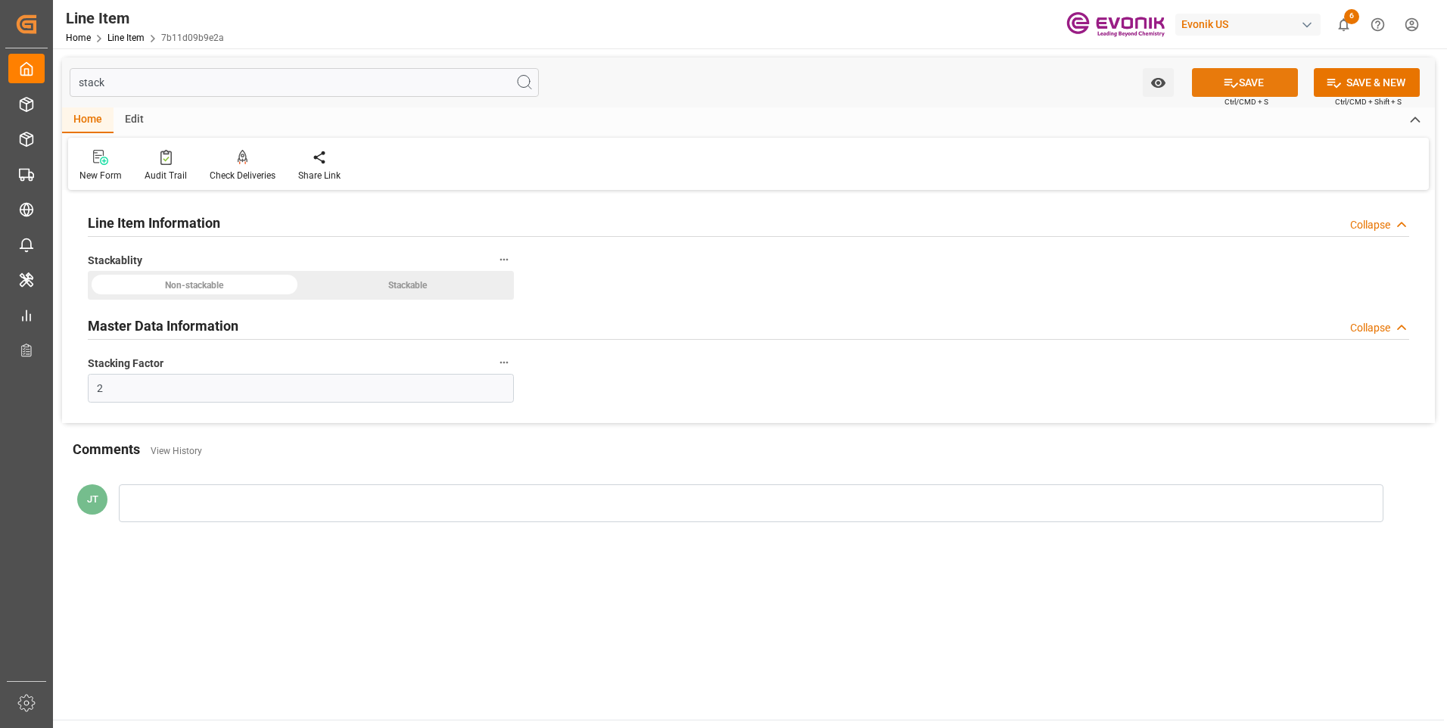
click at [1266, 81] on button "SAVE" at bounding box center [1245, 82] width 106 height 29
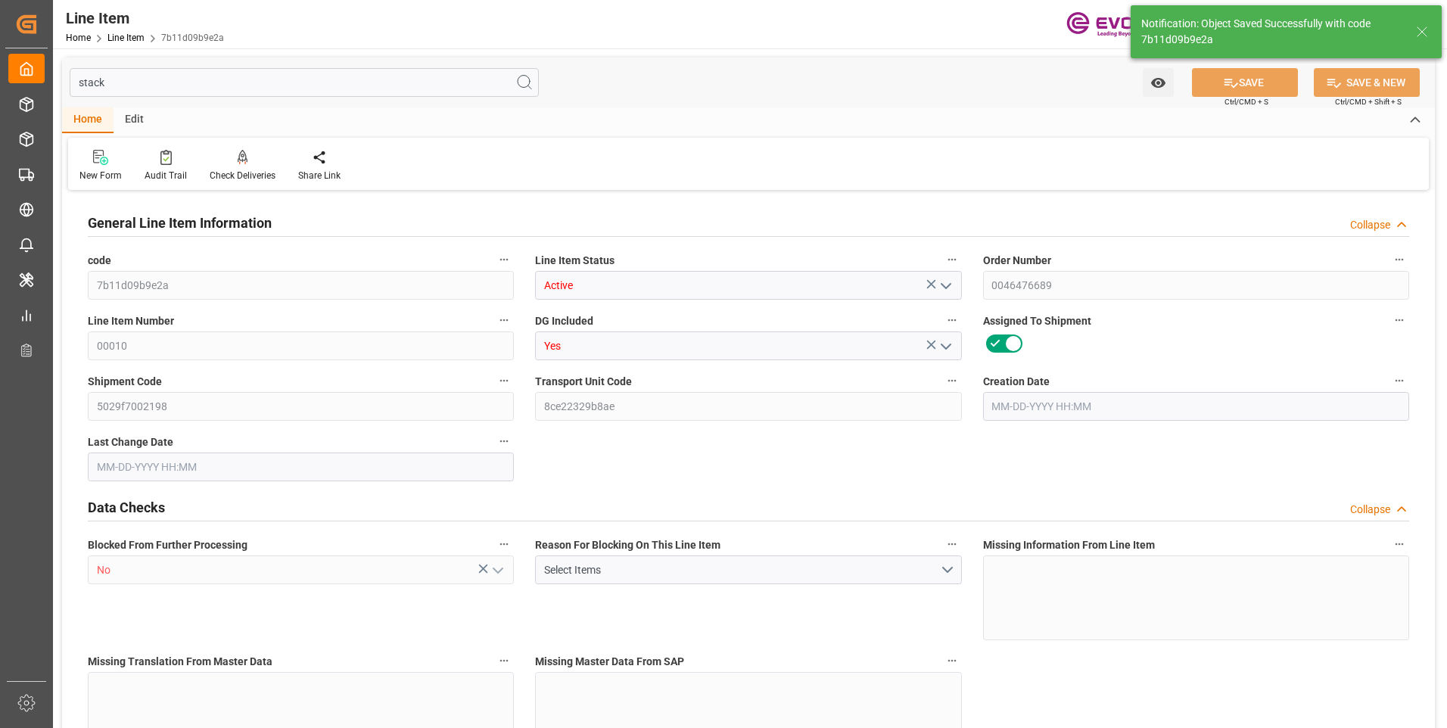
type input "1"
type input "876"
type input "800"
type input "1.184"
type input "4"
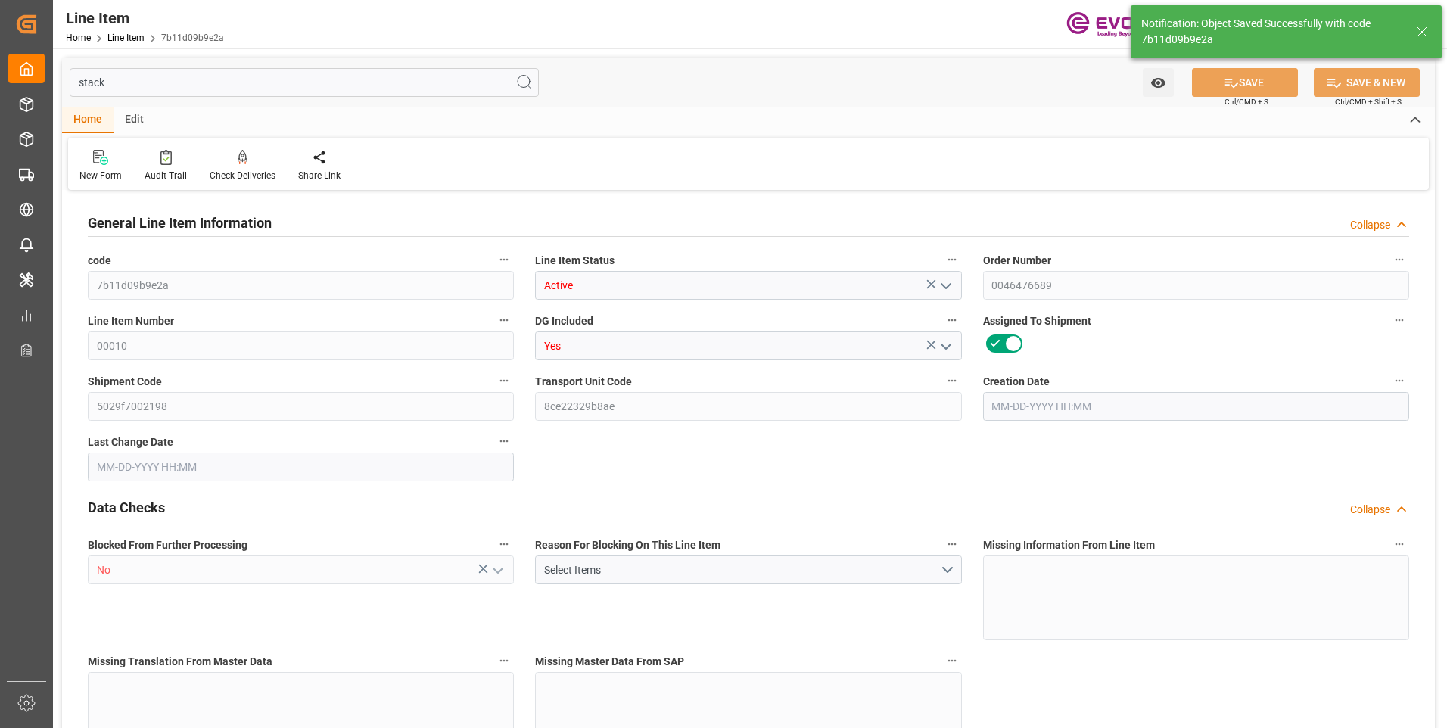
type input "19128"
type input "4"
type input "800"
type input "876"
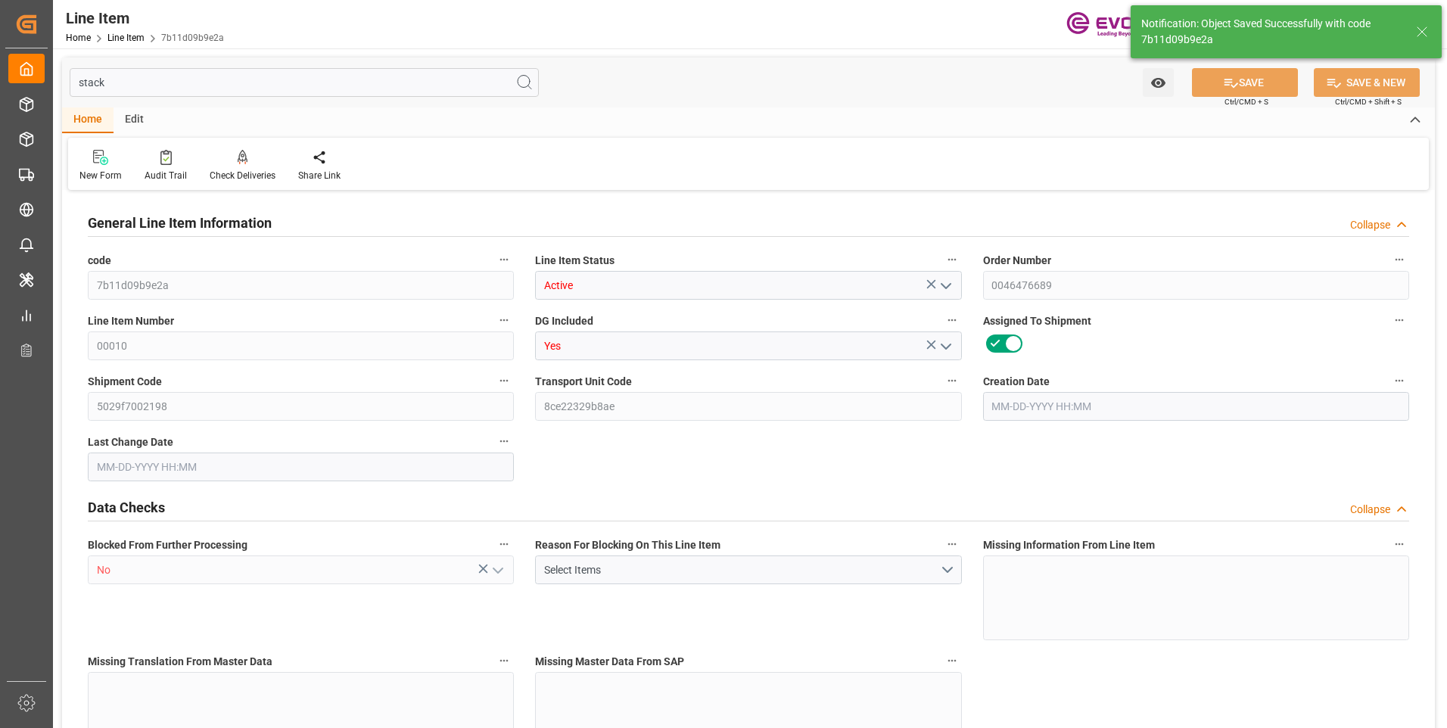
type input "896"
type input "800"
type input "1.184"
type input "1184"
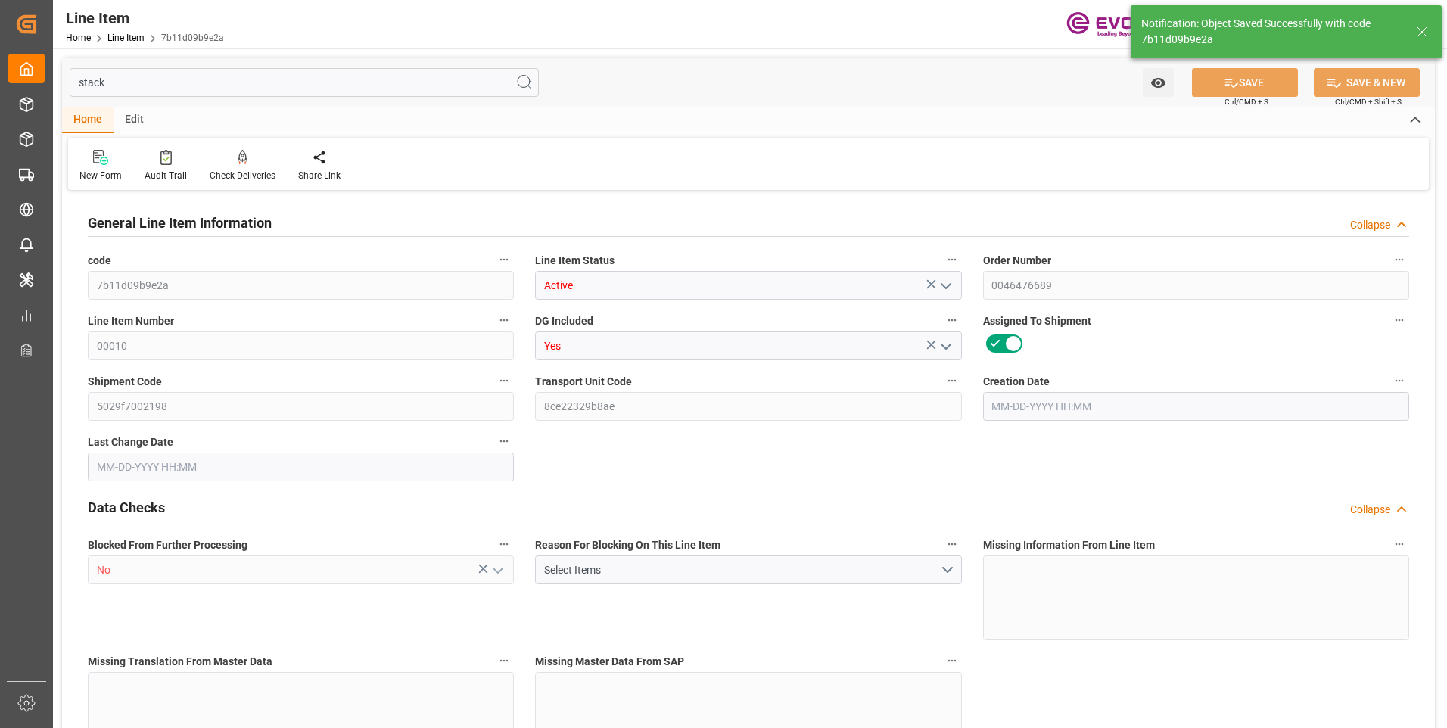
type input "0"
type input "10-13-2025 13:56"
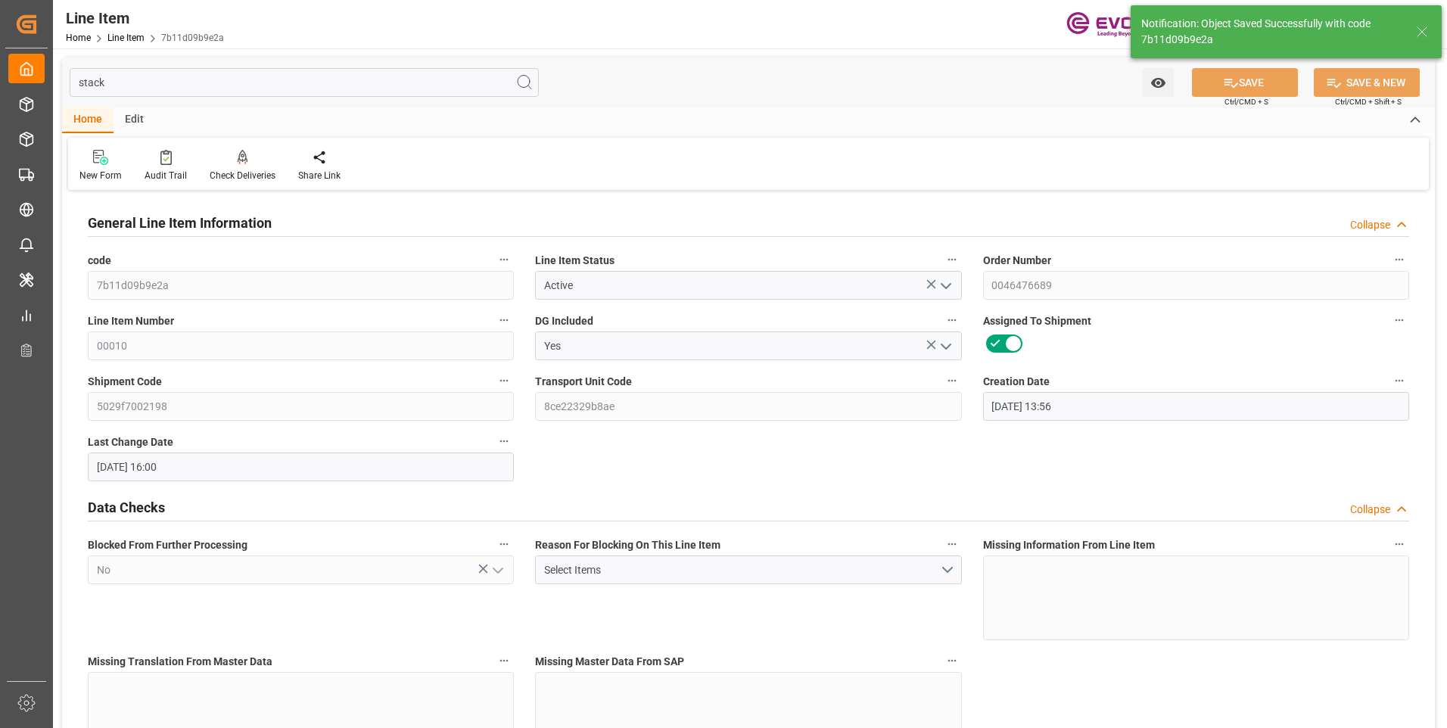
type input "10-14-2025 16:00"
type input "12-07-2025"
type input "11-07-2025"
type input "10-31-2025"
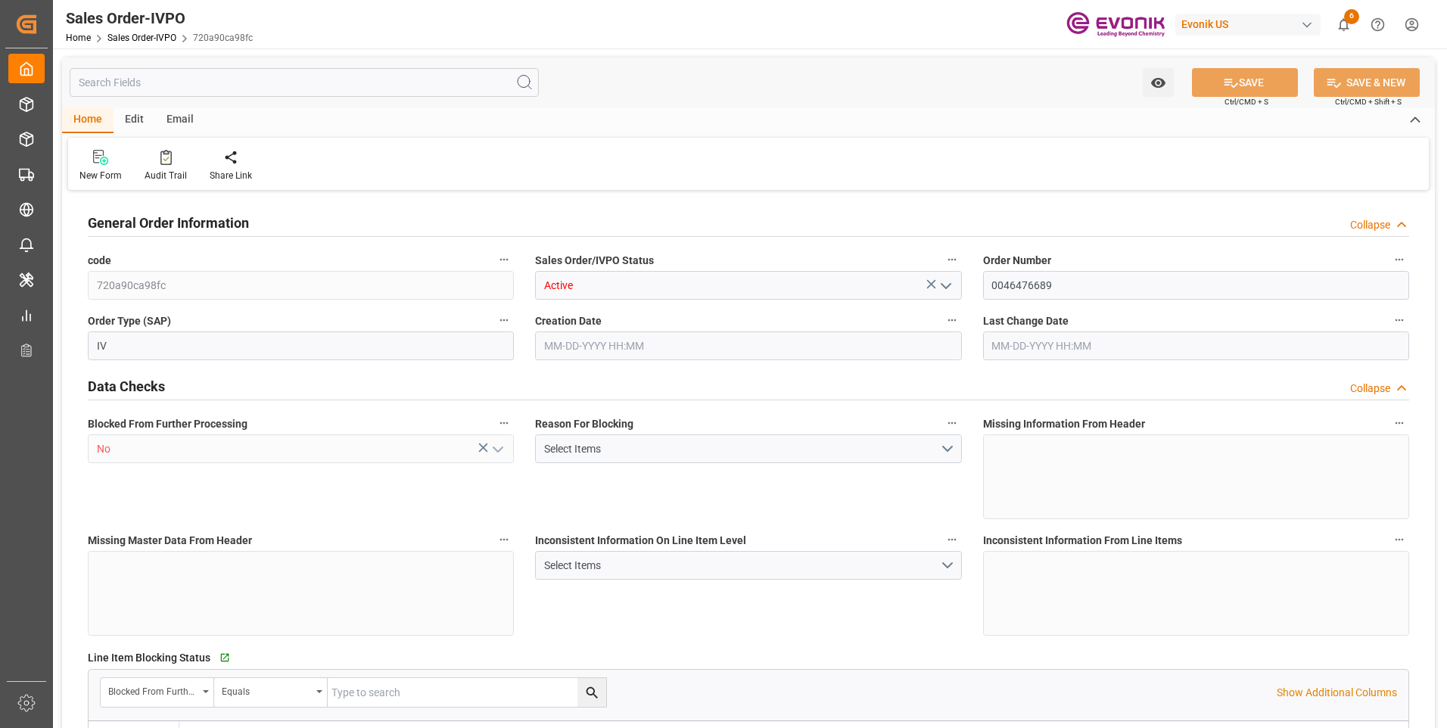
type input "BRSSZ"
type input "0"
type input "1"
type input "896"
type input "10-13-2025 13:56"
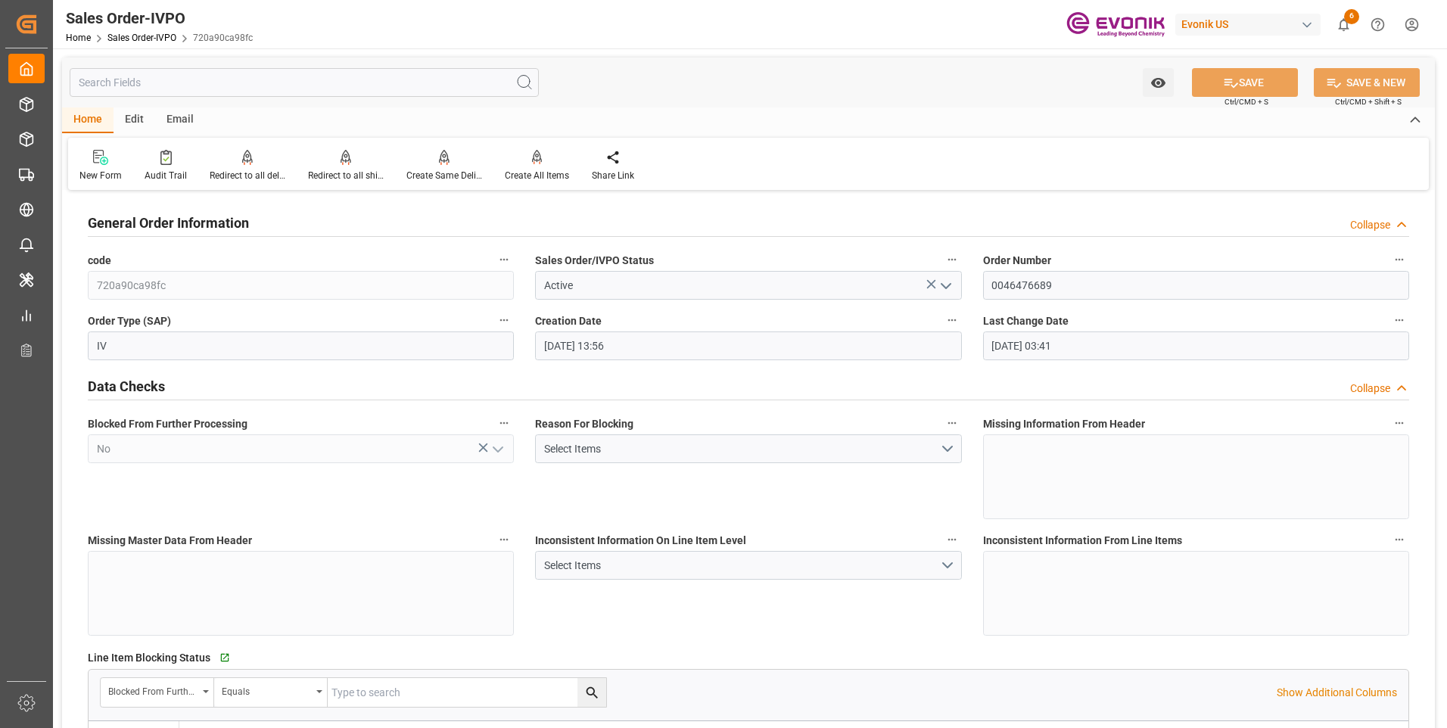
type input "[DATE] 03:41"
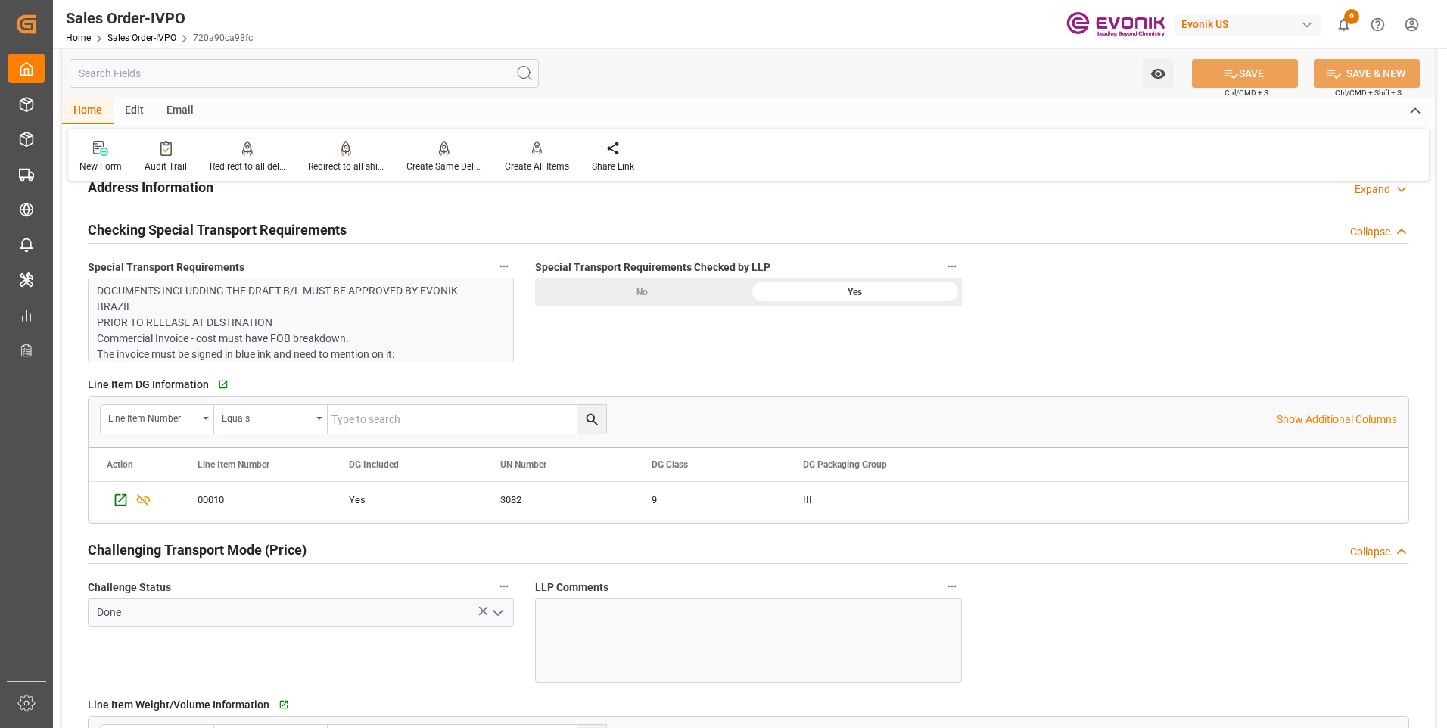
scroll to position [1665, 0]
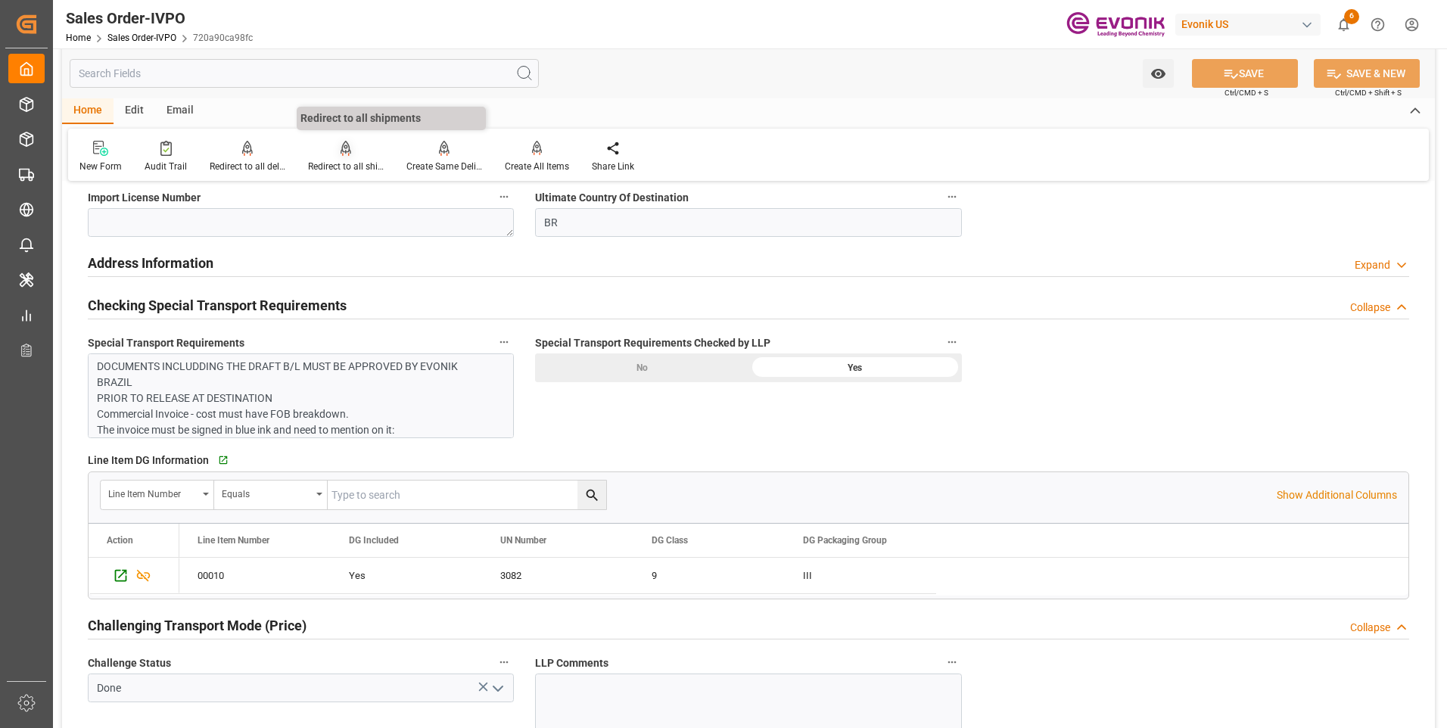
click at [344, 162] on div "Redirect to all shipments" at bounding box center [346, 167] width 76 height 14
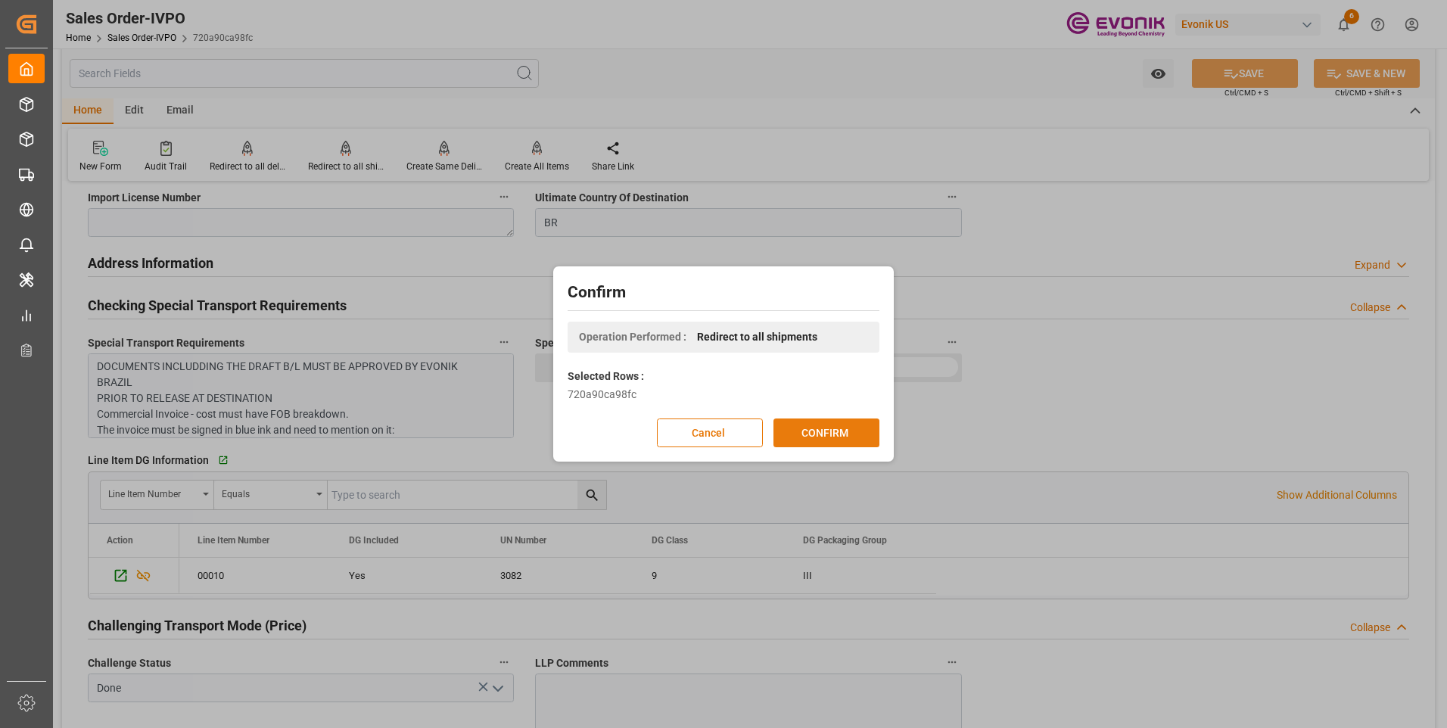
click at [820, 444] on button "CONFIRM" at bounding box center [826, 432] width 106 height 29
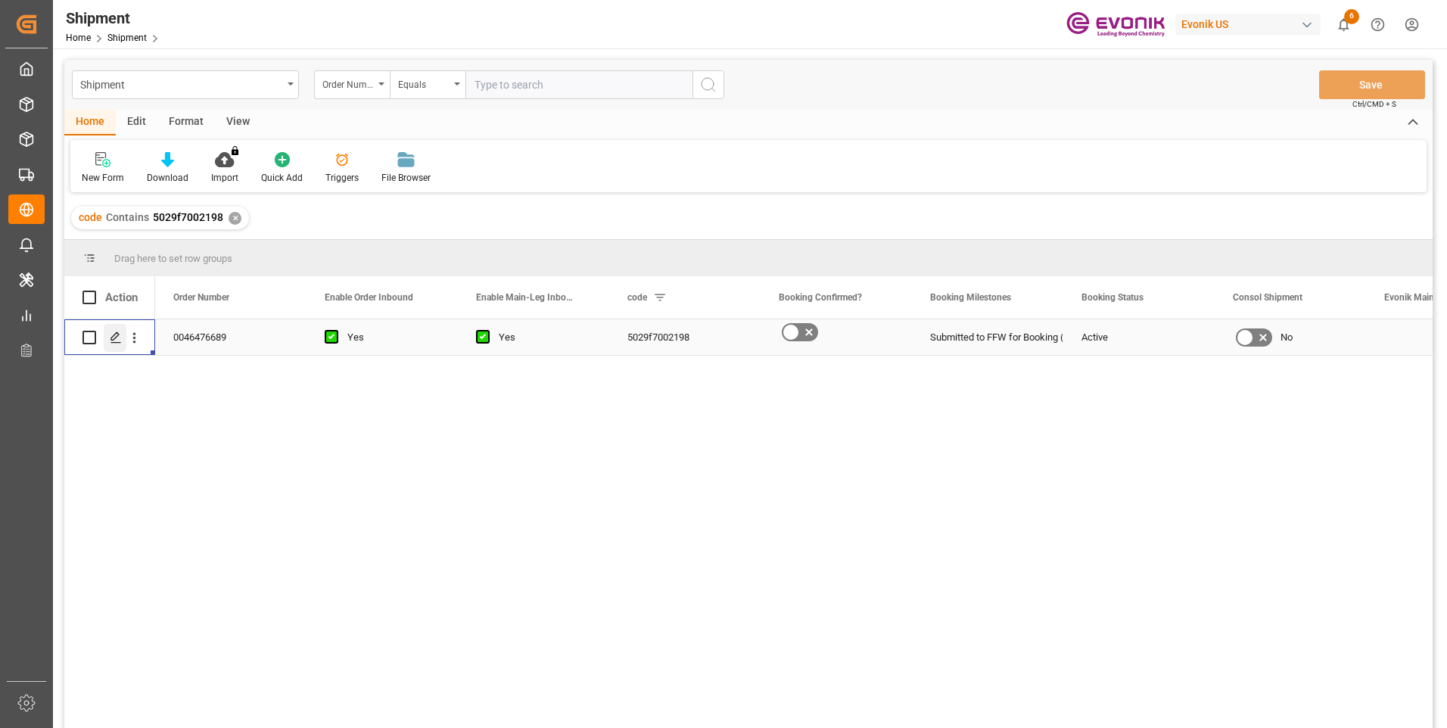
click at [112, 334] on icon "Press SPACE to select this row." at bounding box center [116, 337] width 12 height 12
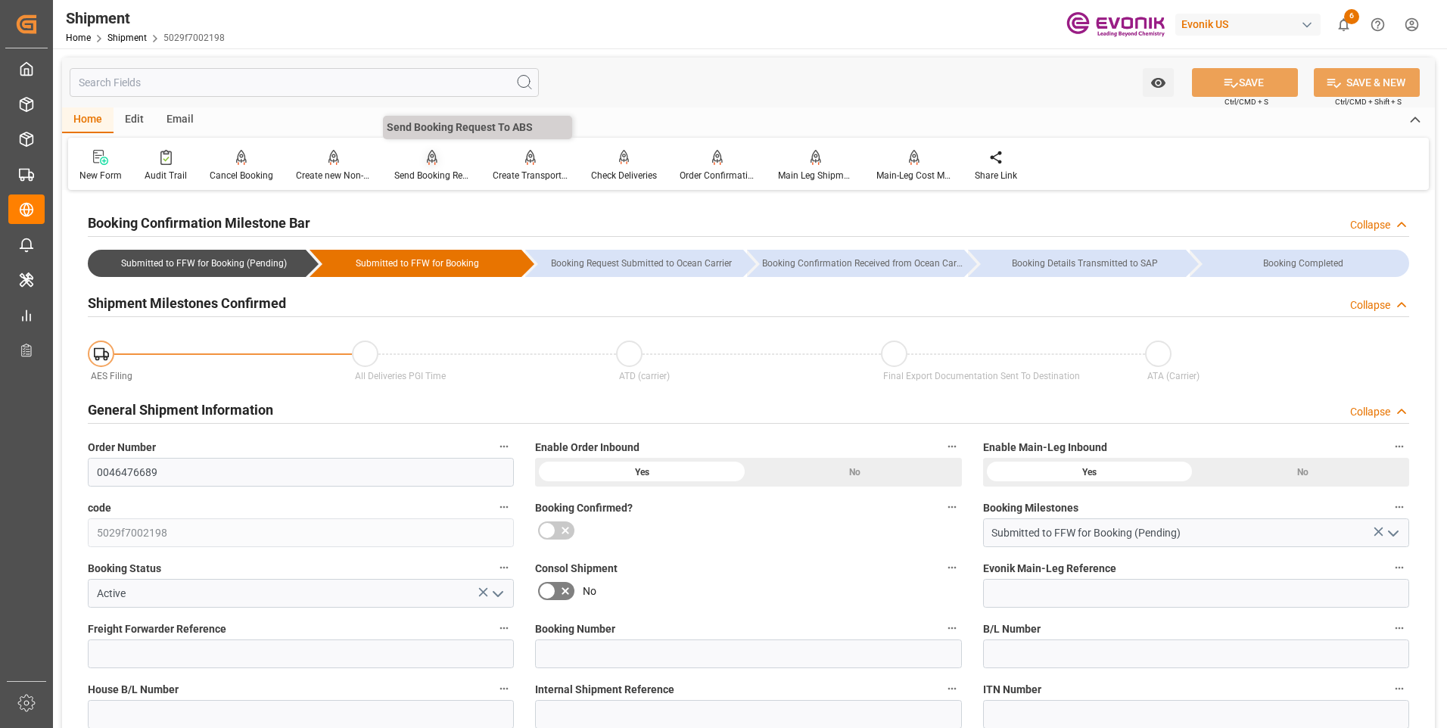
click at [438, 159] on div at bounding box center [432, 157] width 76 height 16
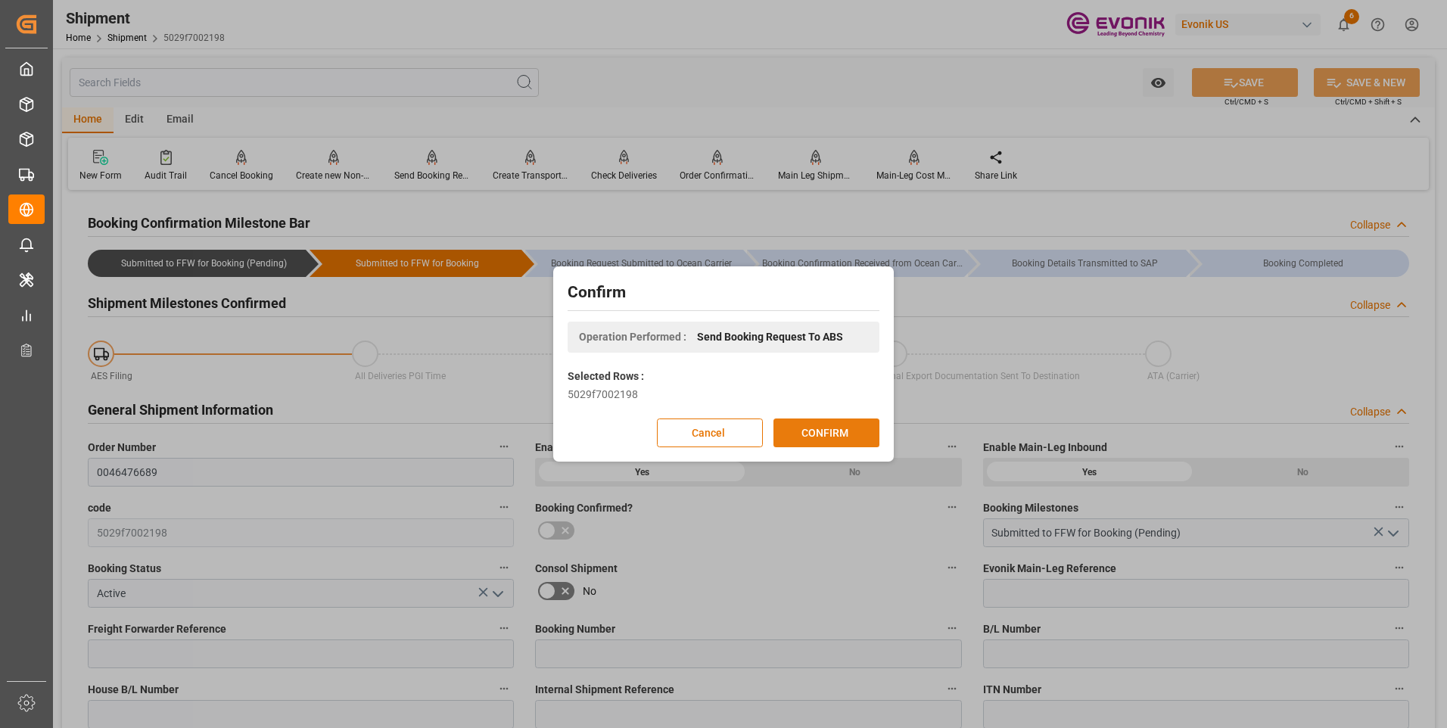
click at [804, 426] on button "CONFIRM" at bounding box center [826, 432] width 106 height 29
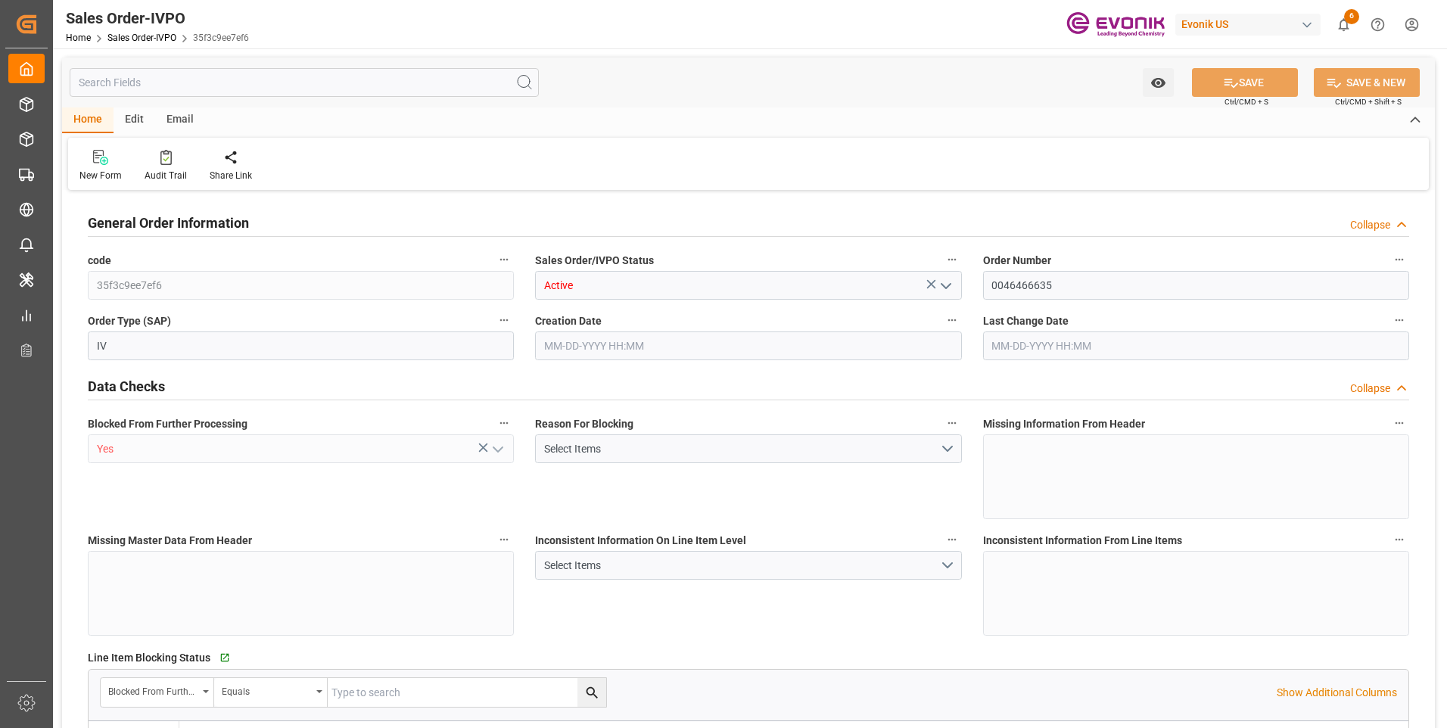
type input "KRPUS"
type input "0"
type input "1"
type input "4565.572"
type input "10-13-2025 11:45"
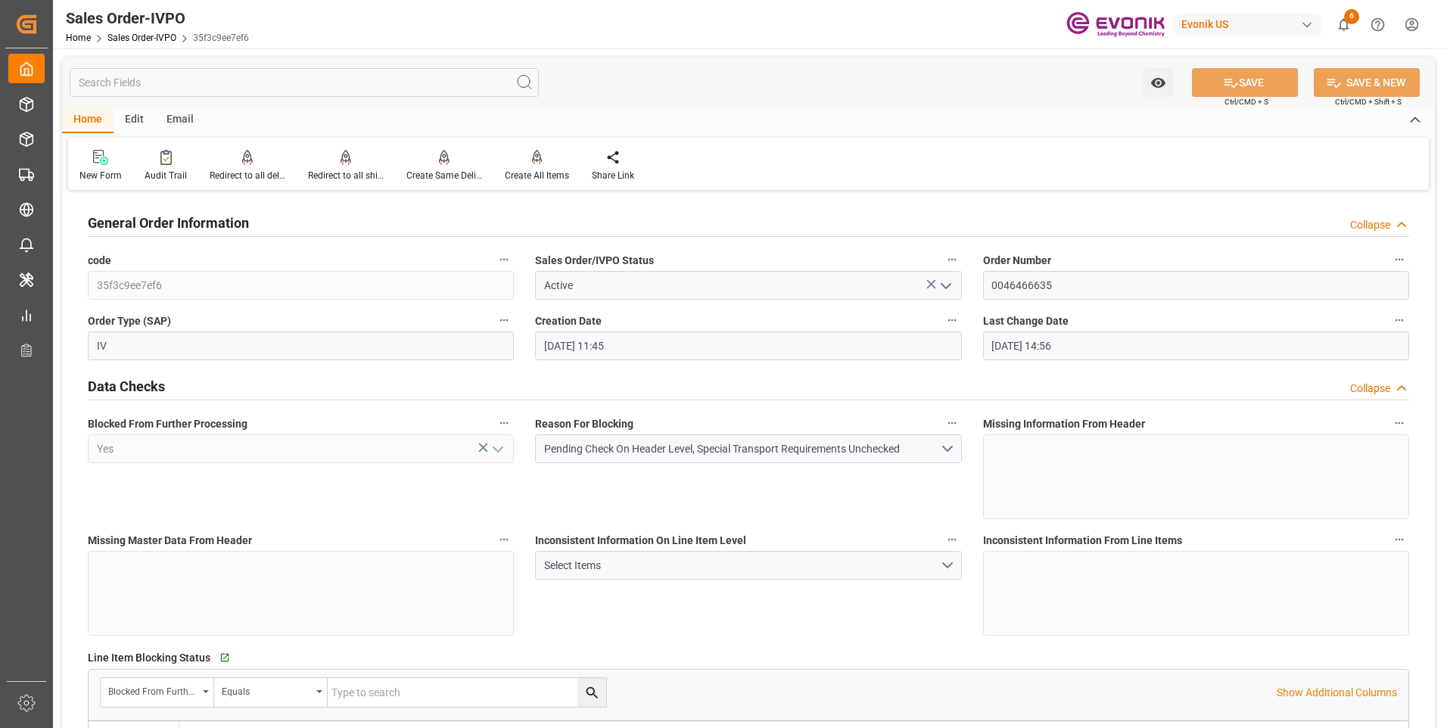
type input "10-14-2025 14:56"
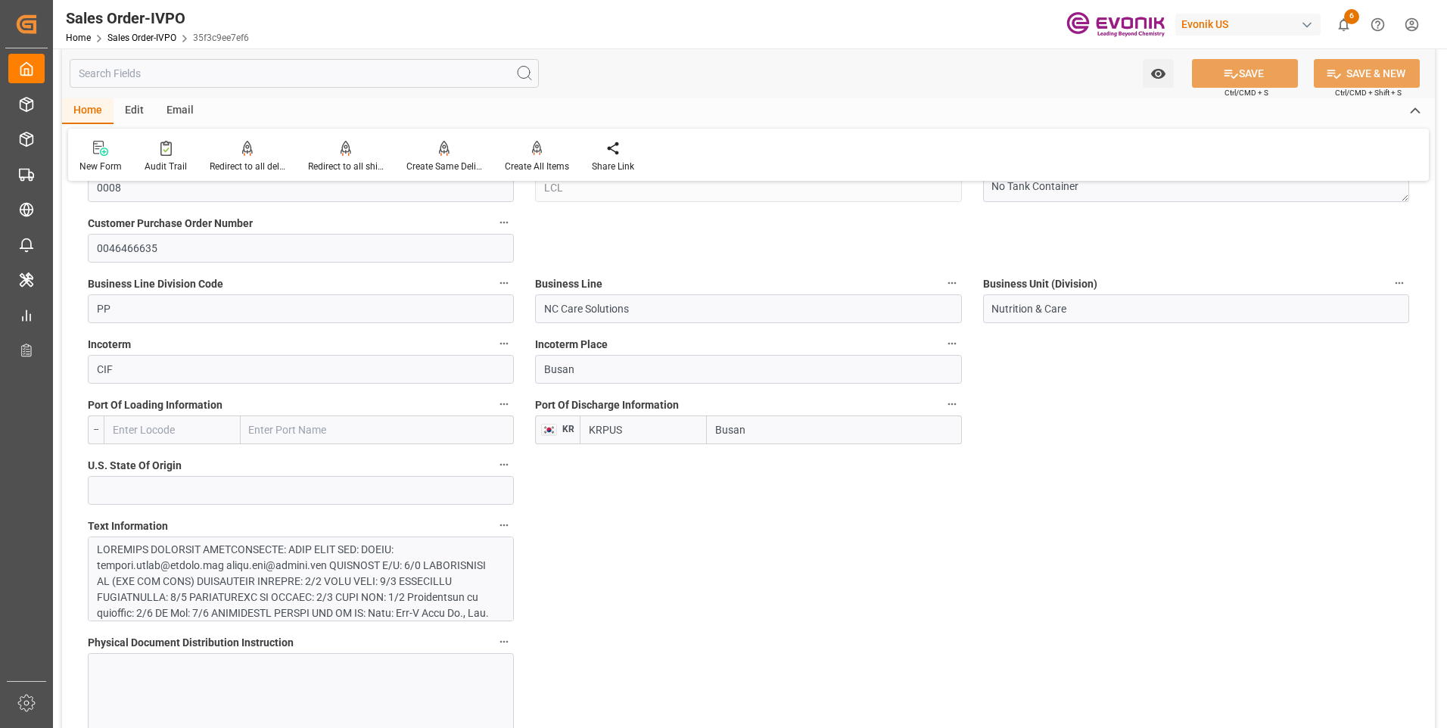
scroll to position [908, 0]
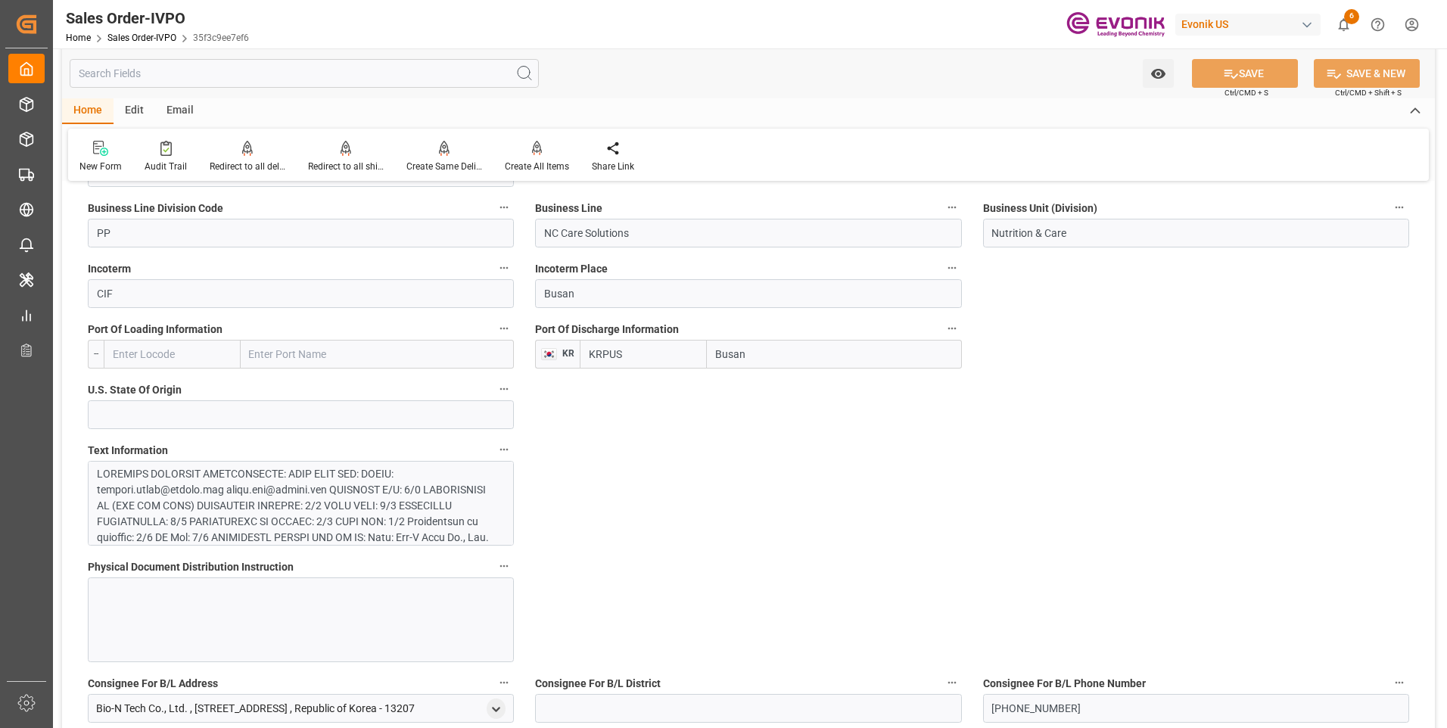
click at [259, 493] on div at bounding box center [295, 617] width 397 height 302
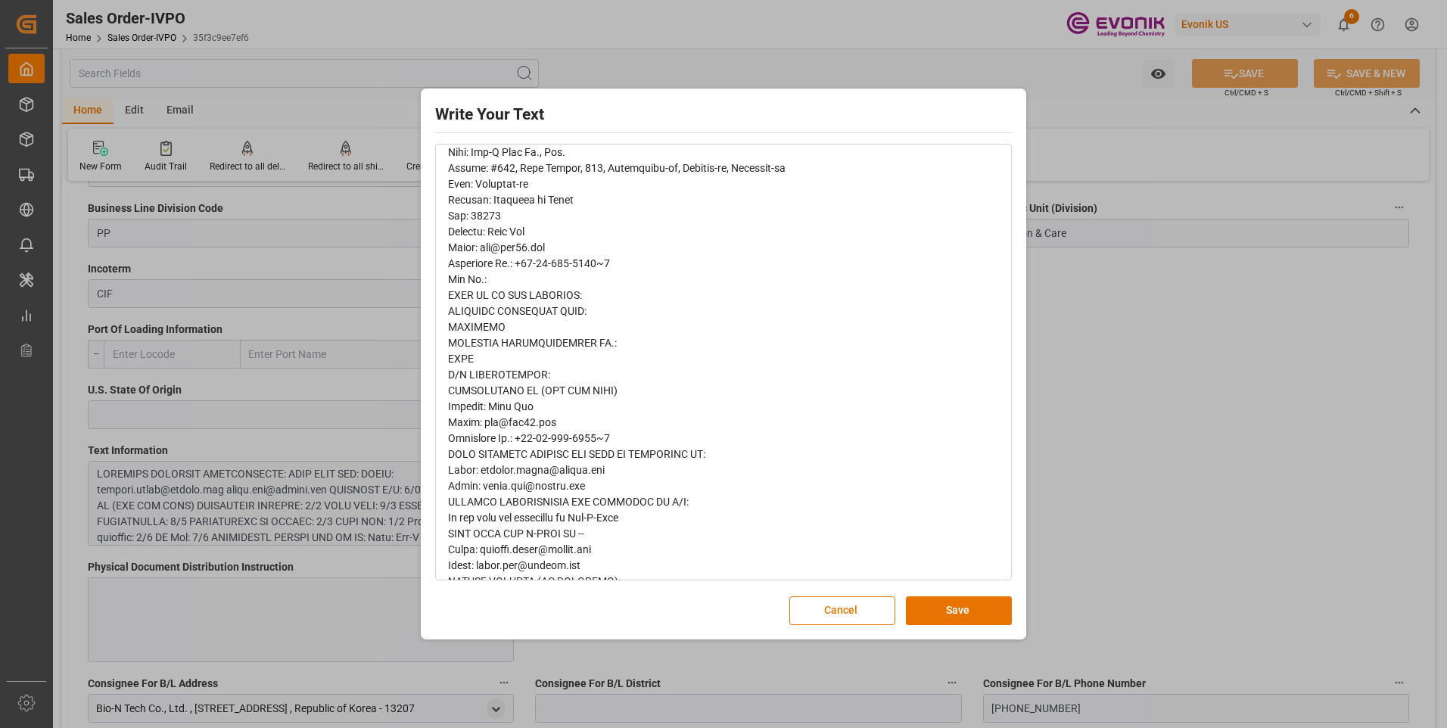
scroll to position [491, 0]
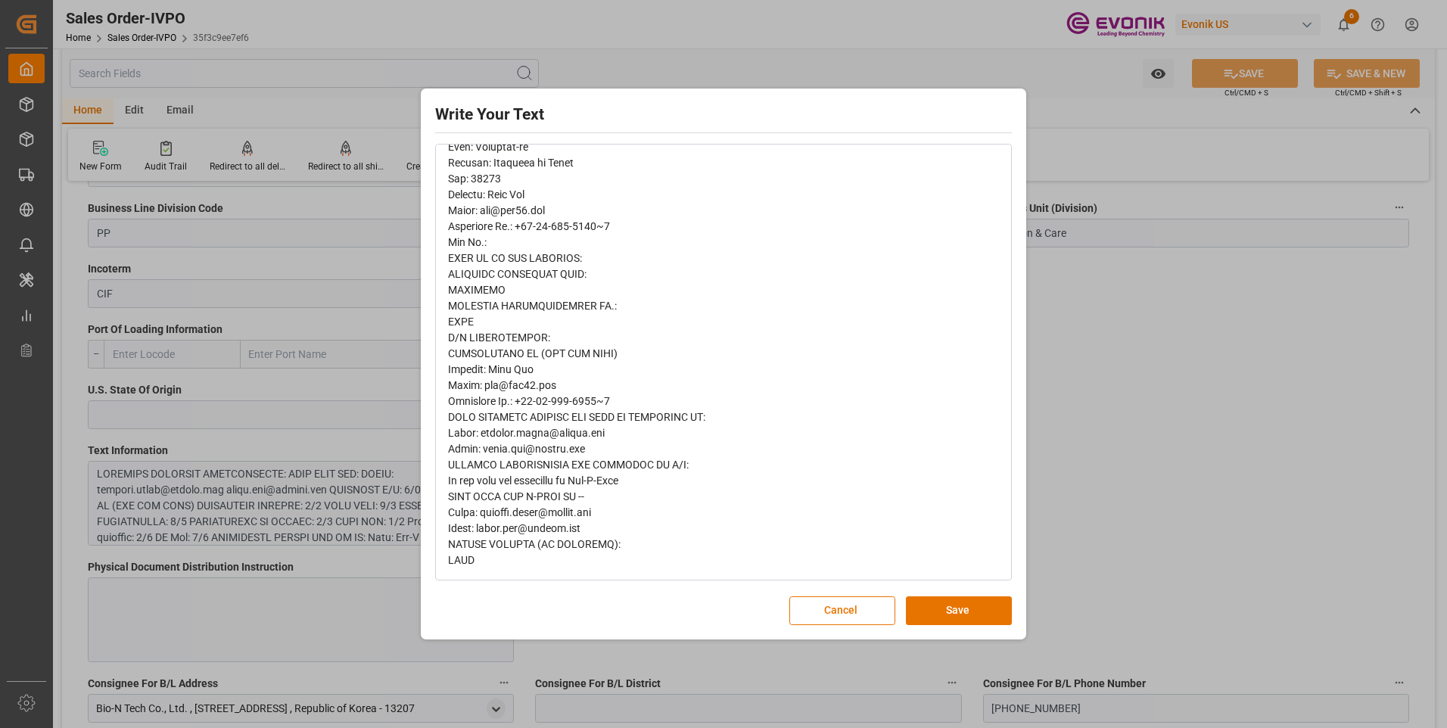
click at [1193, 402] on div "Write Your Text Normal 14 Font Cancel Save" at bounding box center [723, 364] width 1447 height 728
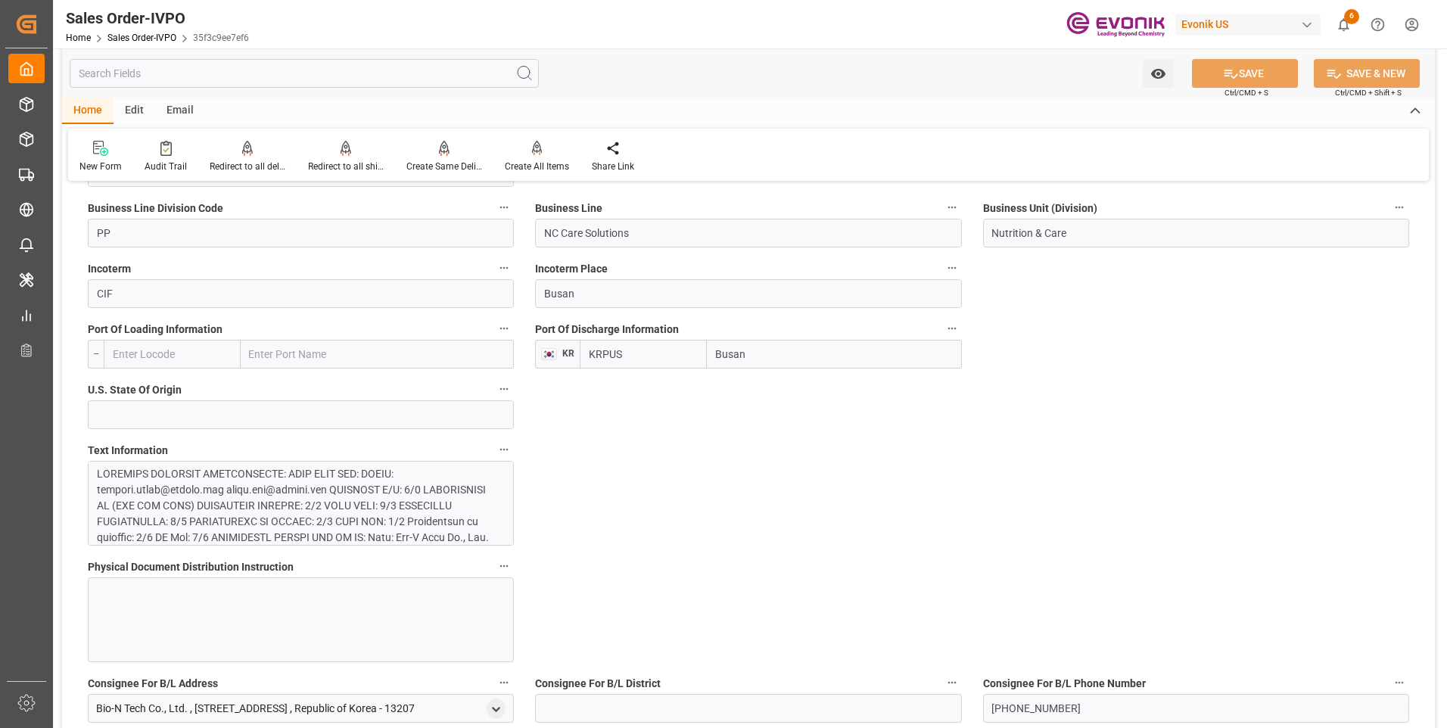
scroll to position [530, 0]
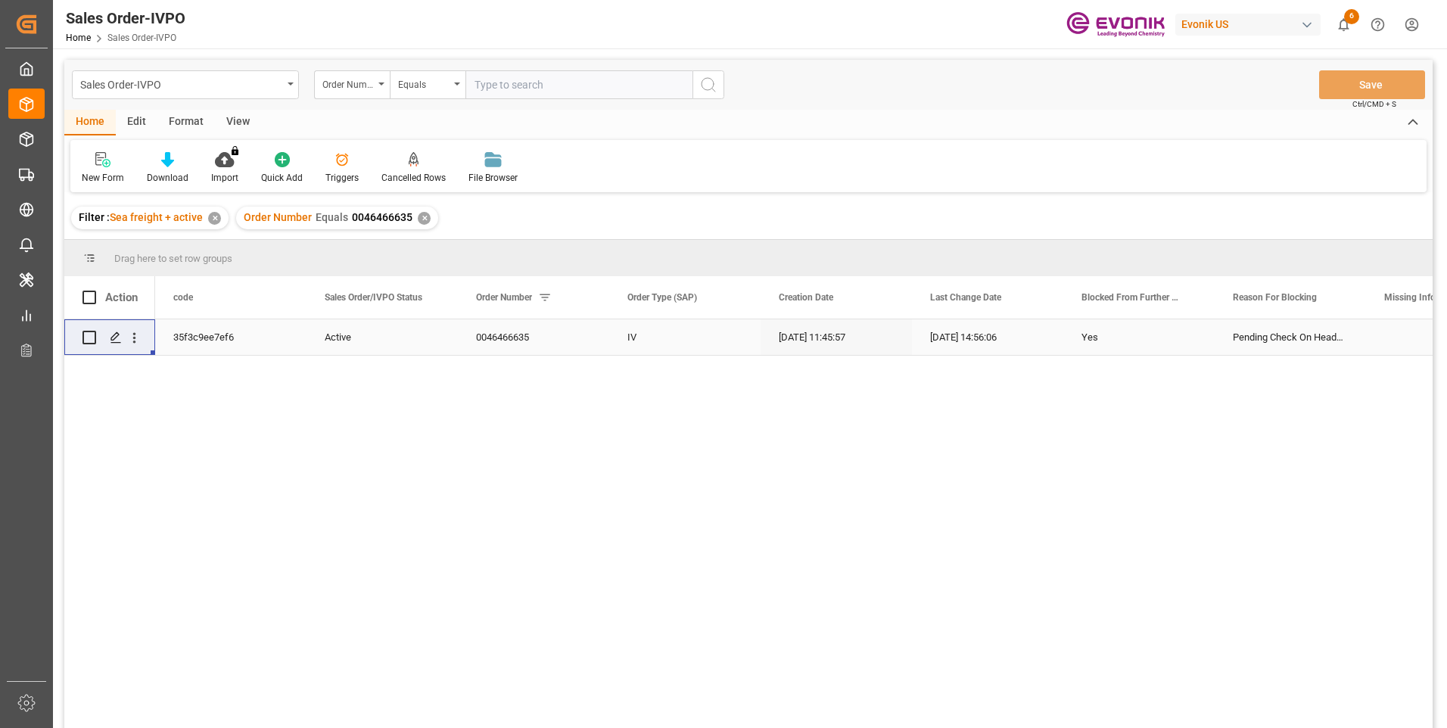
click at [551, 87] on input "text" at bounding box center [578, 84] width 227 height 29
paste input "0046473366"
type input "0046473366"
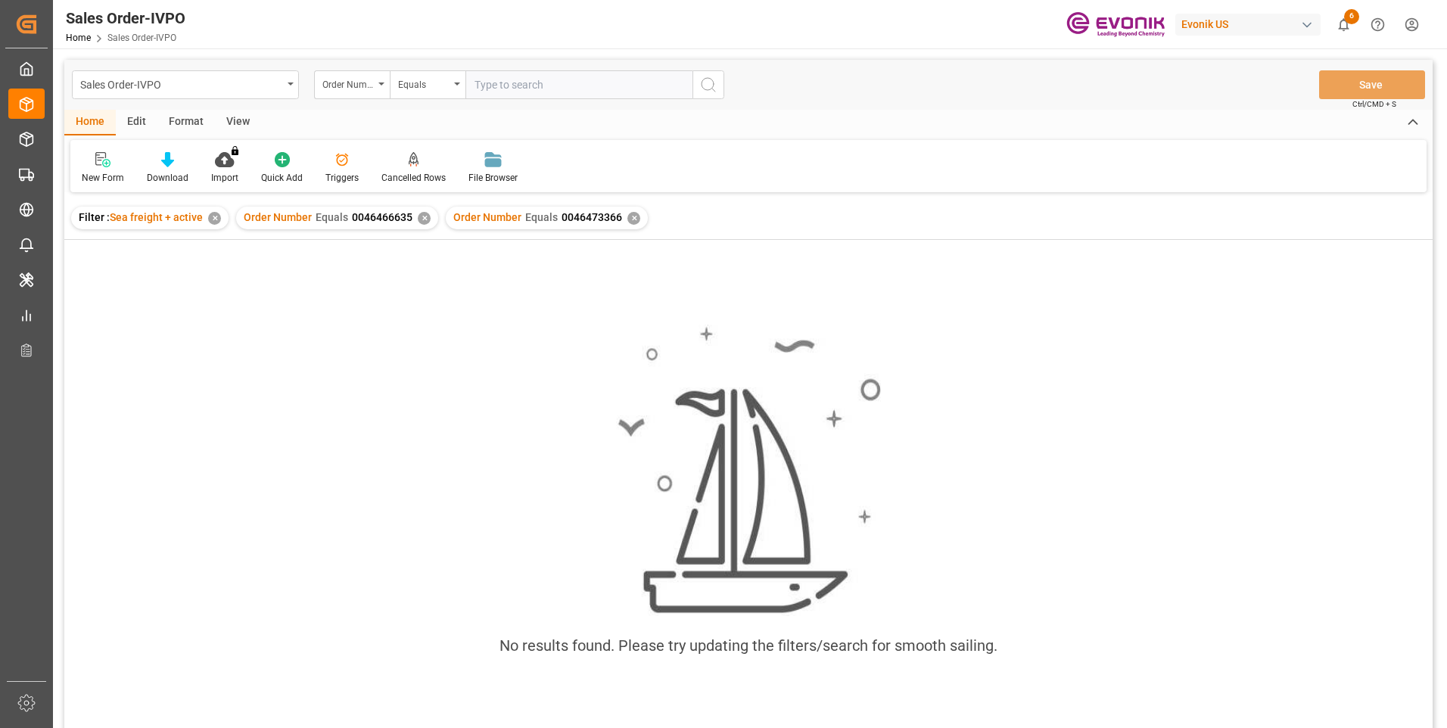
click at [429, 216] on div "Order Number Equals 0046466635 ✕" at bounding box center [337, 218] width 202 height 23
click at [420, 216] on div "✕" at bounding box center [424, 218] width 13 height 13
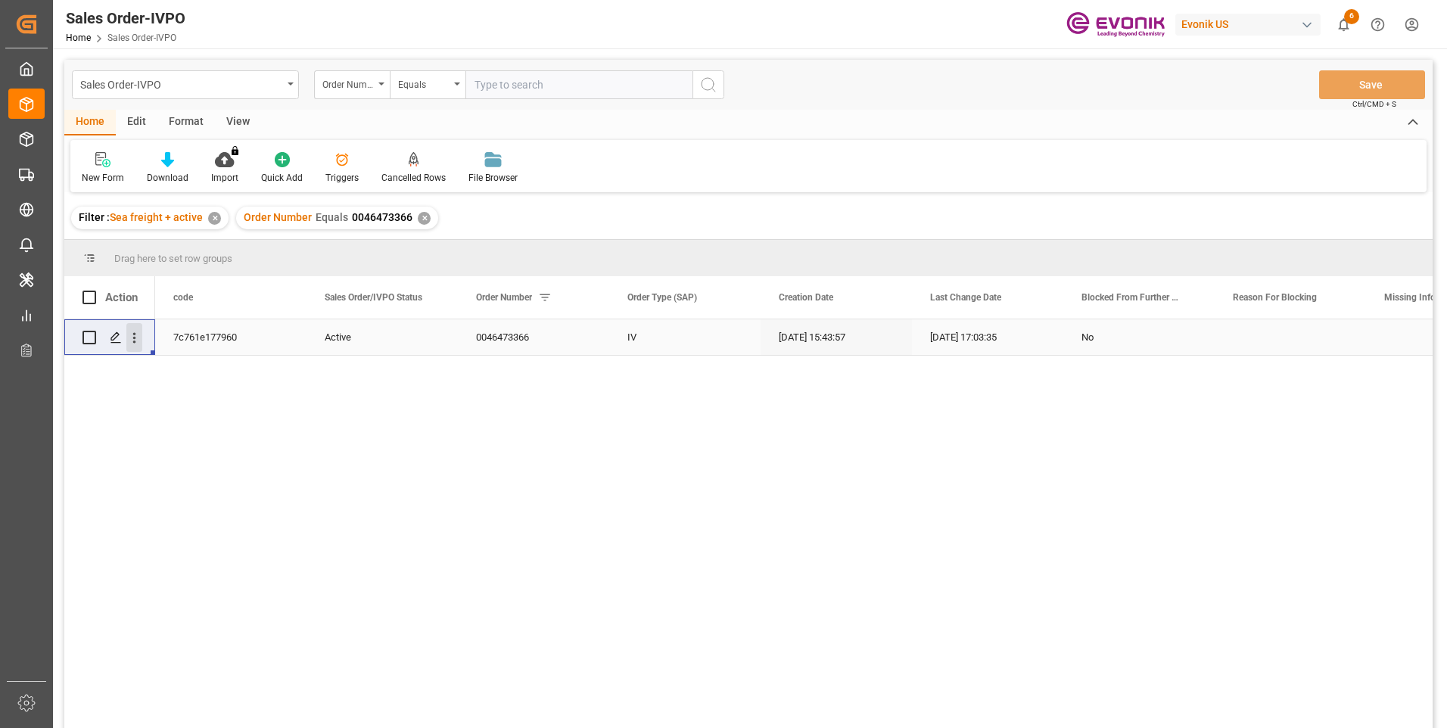
click at [131, 336] on icon "open menu" at bounding box center [134, 338] width 16 height 16
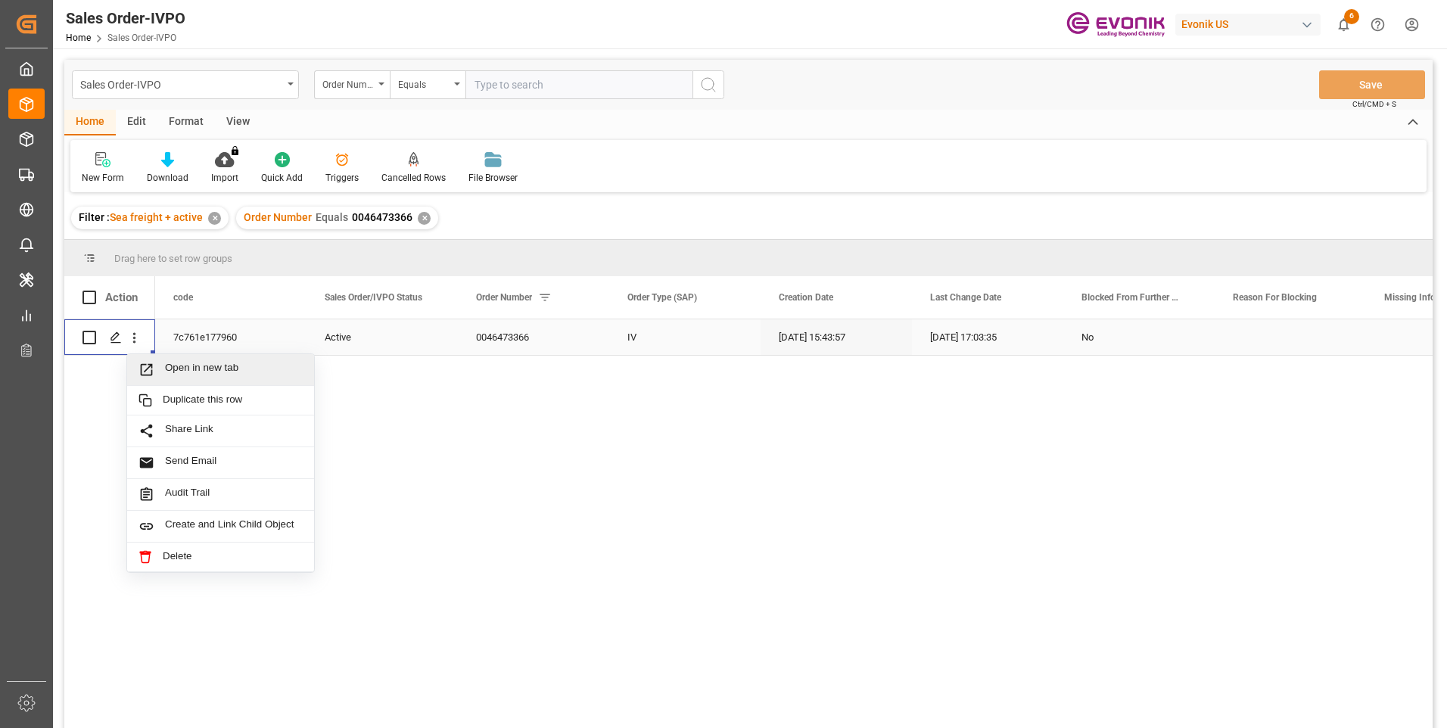
click at [187, 365] on span "Open in new tab" at bounding box center [234, 370] width 138 height 16
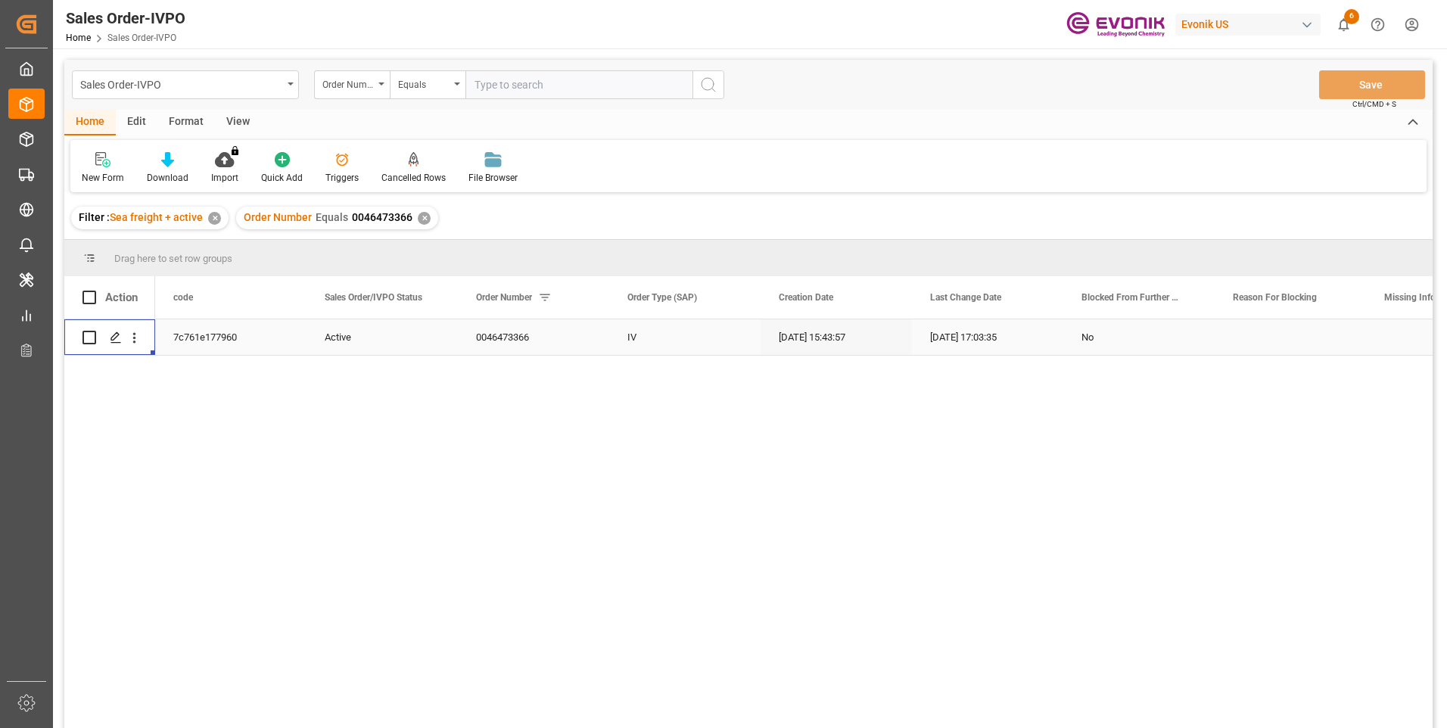
click at [528, 86] on input "text" at bounding box center [578, 84] width 227 height 29
paste input "2007140591"
type input "2007140591"
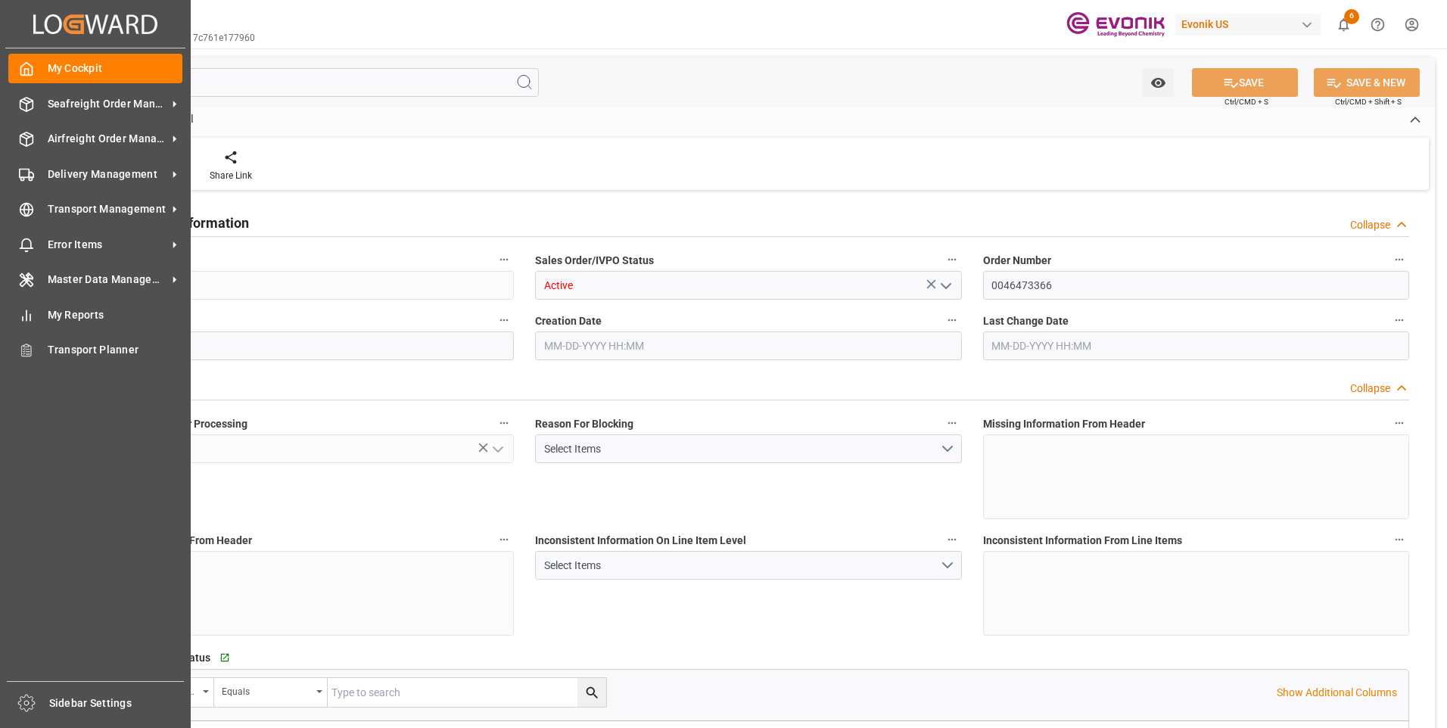
type input "TRIZT"
type input "0"
type input "1"
type input "2"
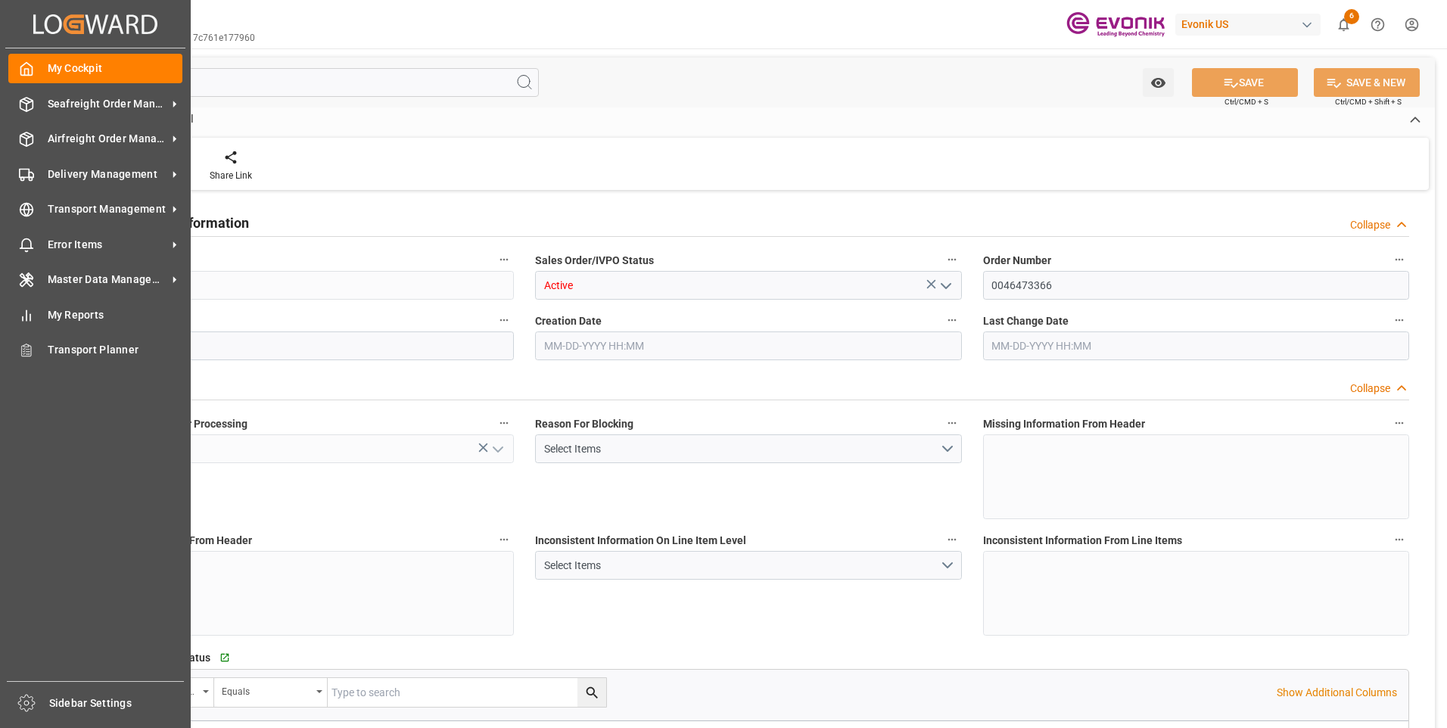
type input "16879.428"
type input "50.0978"
type input "17000"
type input "30"
type input "[DATE] 15:43"
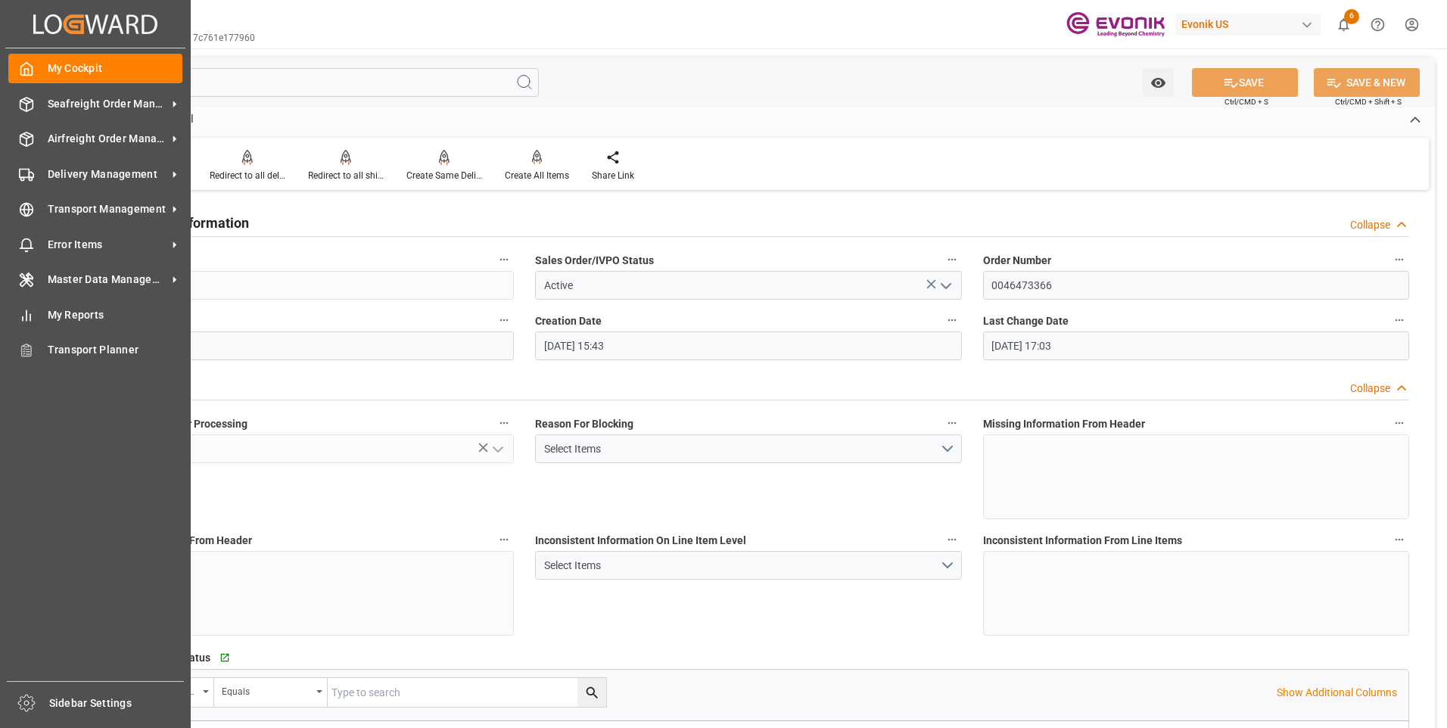
type input "[DATE] 17:03"
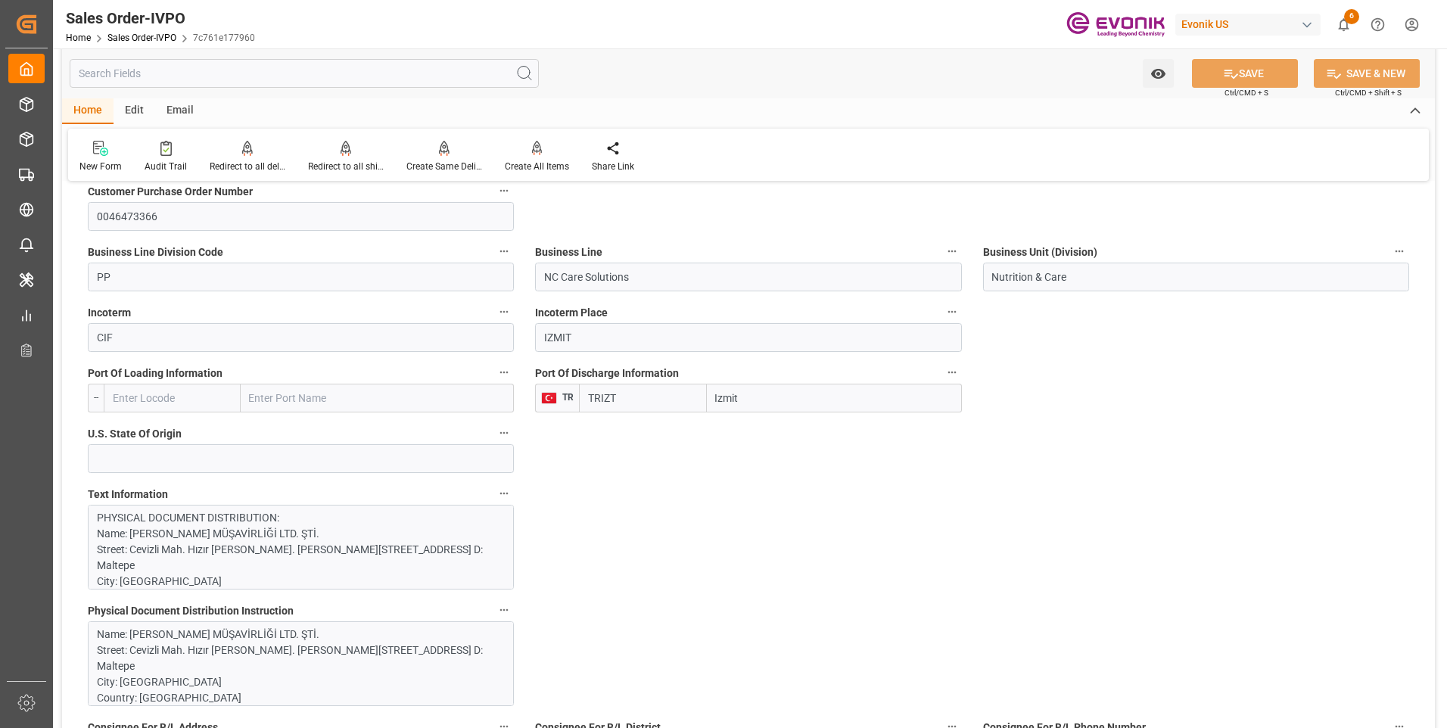
scroll to position [984, 0]
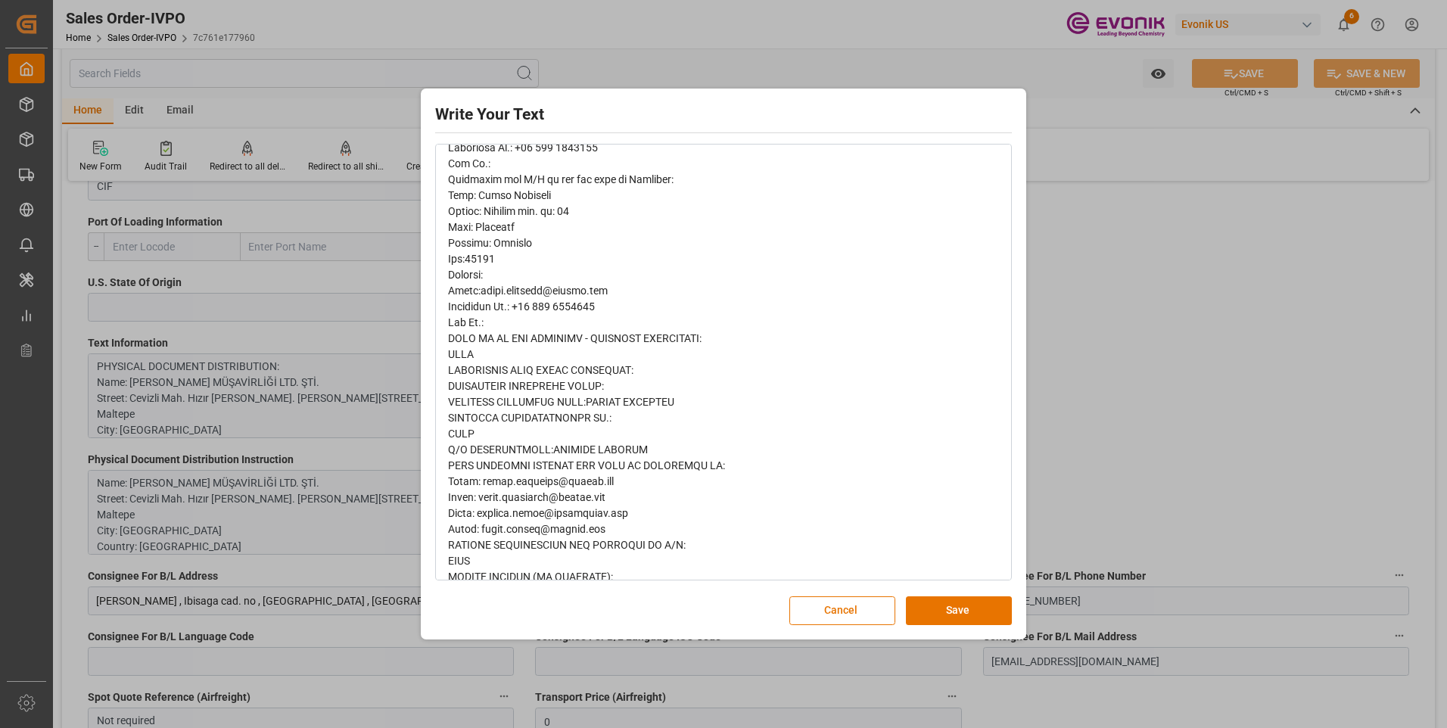
scroll to position [714, 0]
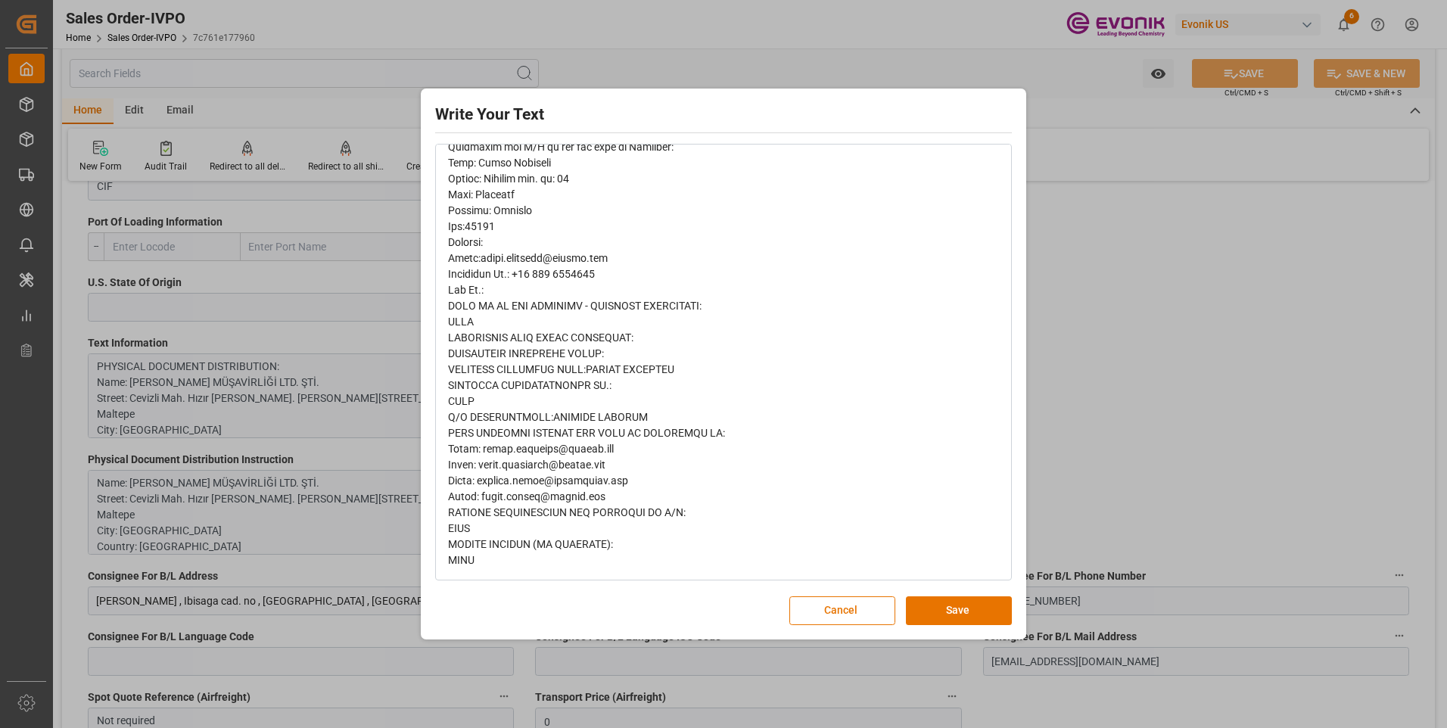
click at [219, 541] on div "Write Your Text Normal 14 Font Cancel Save" at bounding box center [723, 364] width 1447 height 728
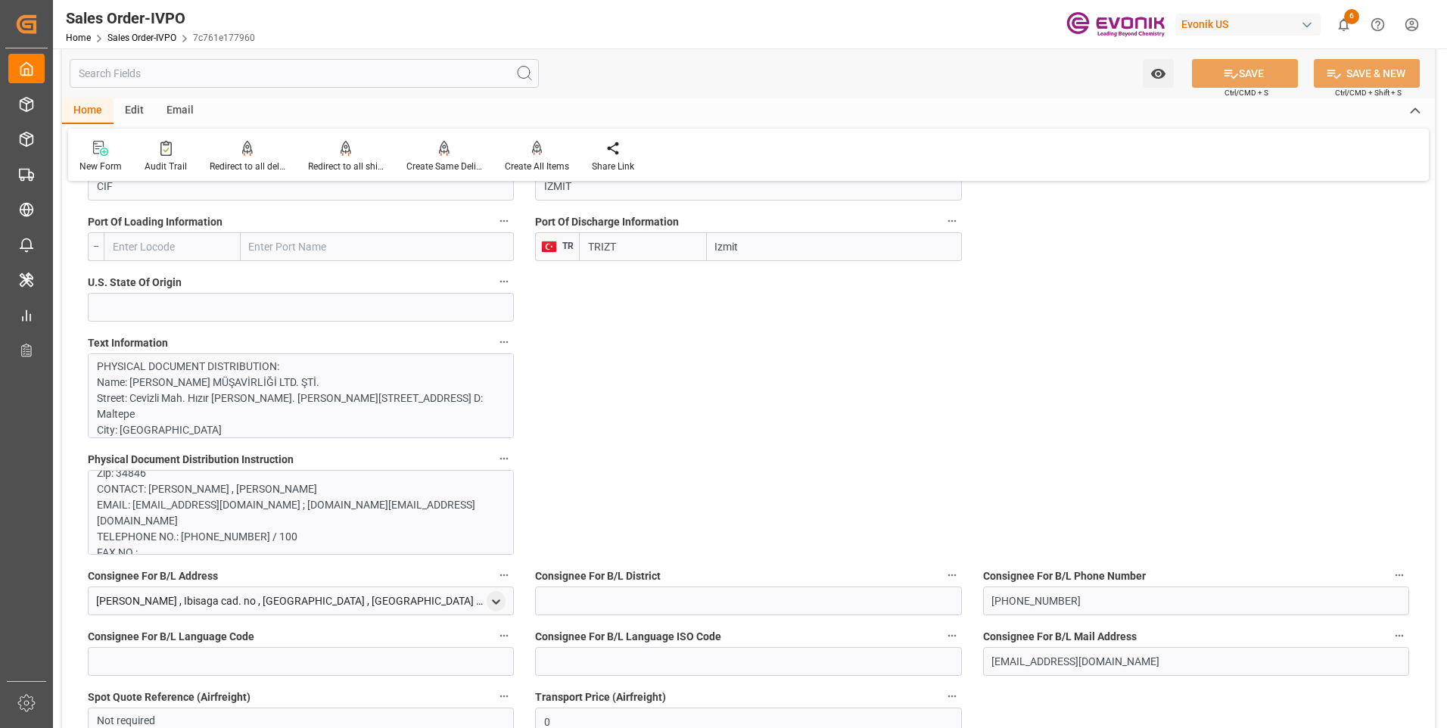
scroll to position [908, 0]
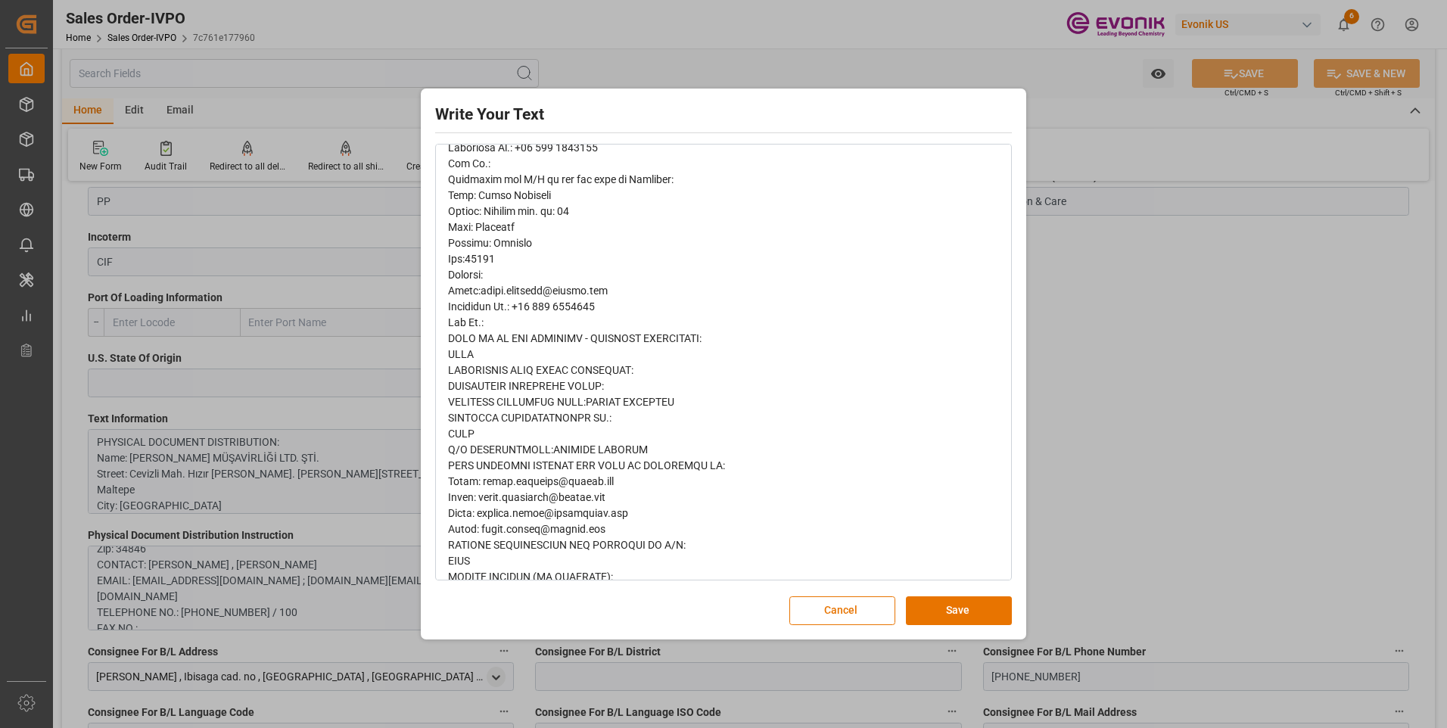
scroll to position [714, 0]
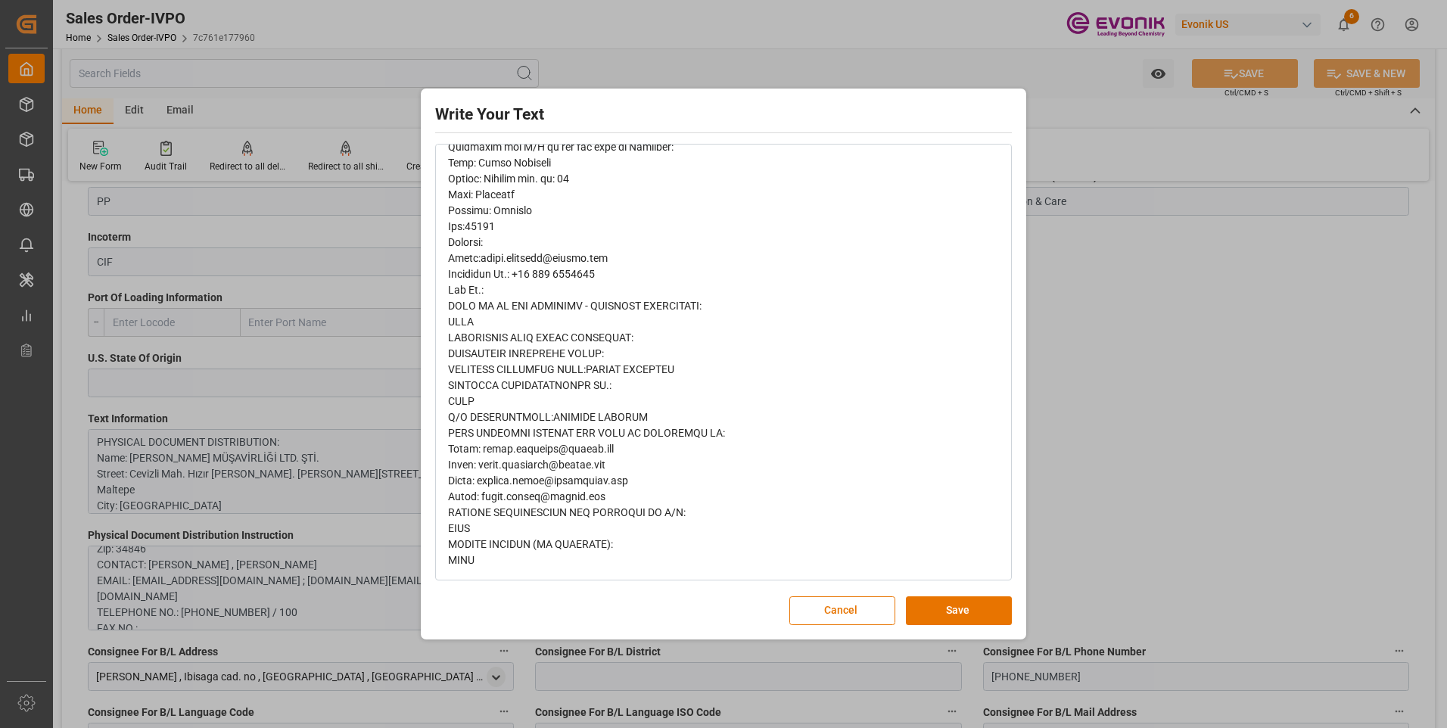
click at [1165, 372] on div "Write Your Text Normal 14 Font Cancel Save" at bounding box center [723, 364] width 1447 height 728
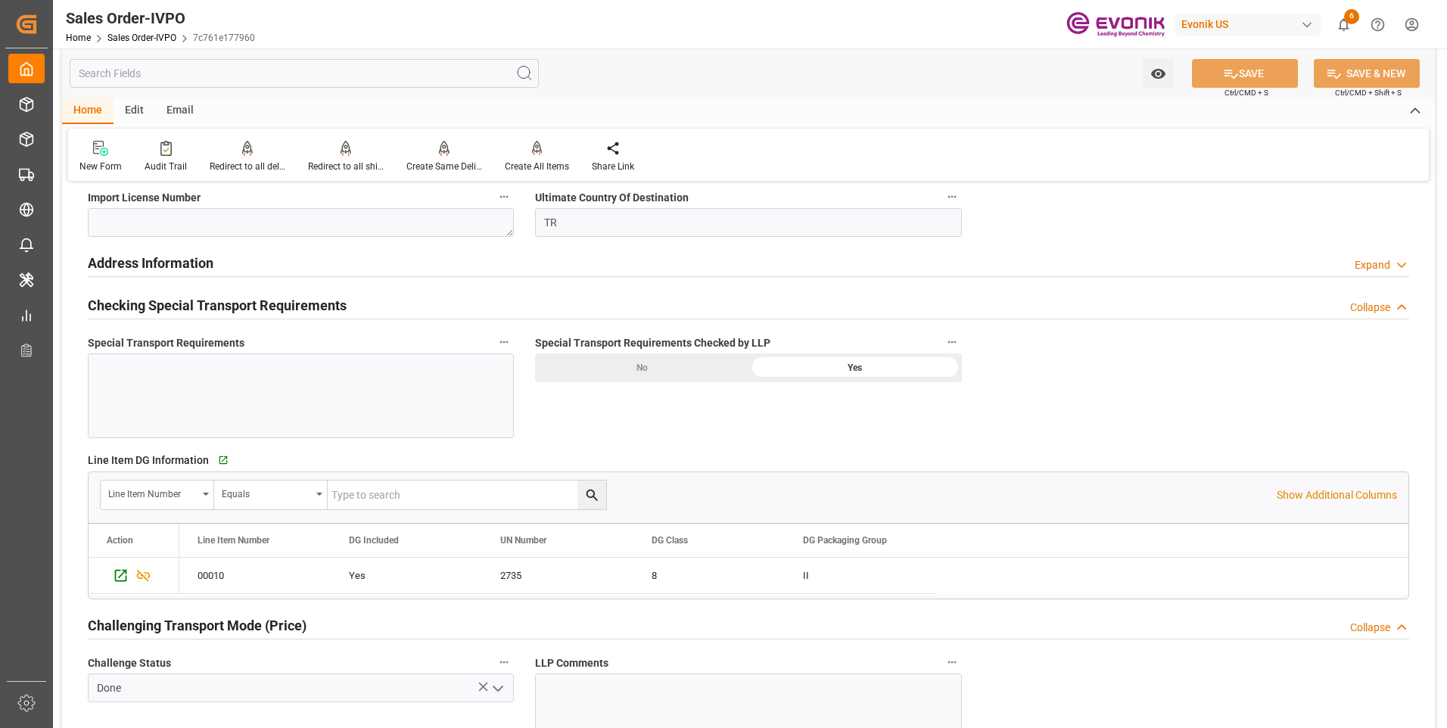
scroll to position [1589, 0]
